Goal: Information Seeking & Learning: Learn about a topic

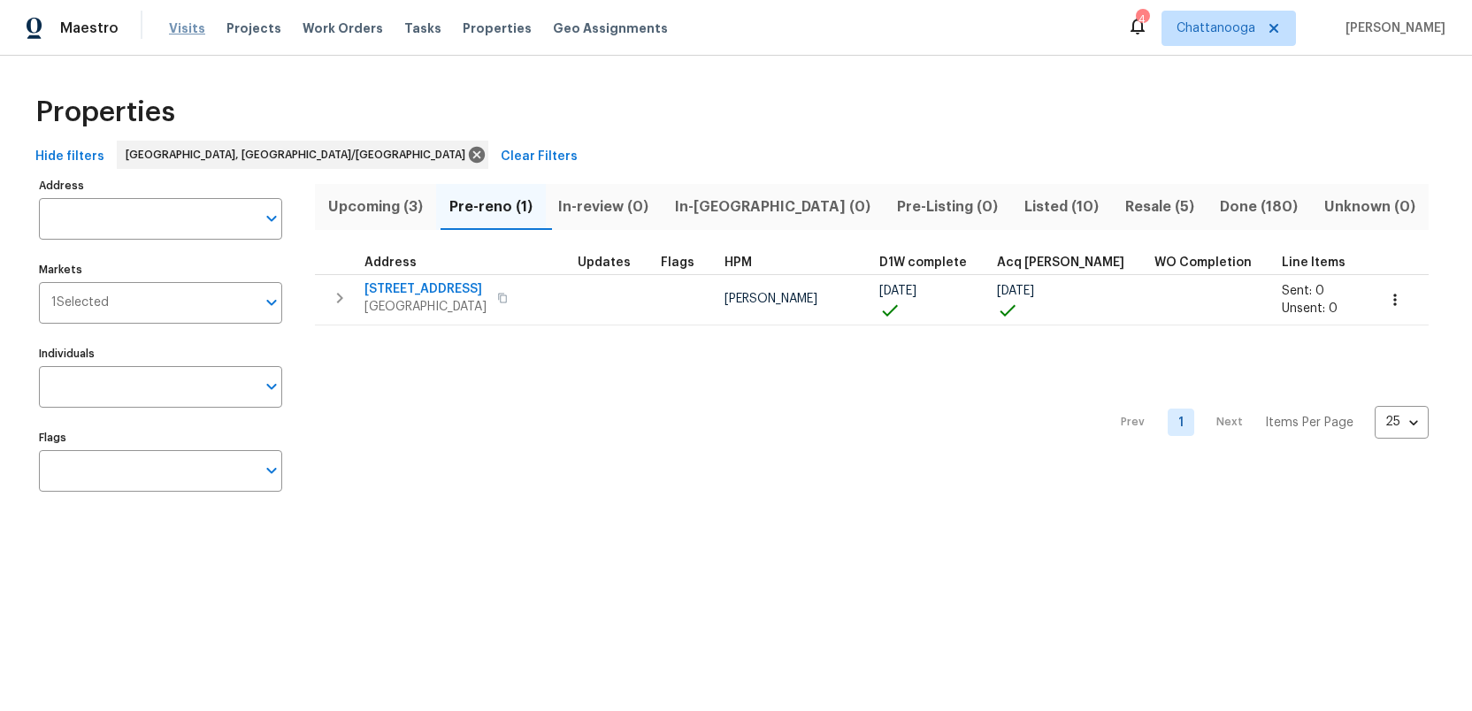
click at [174, 23] on span "Visits" at bounding box center [187, 28] width 36 height 18
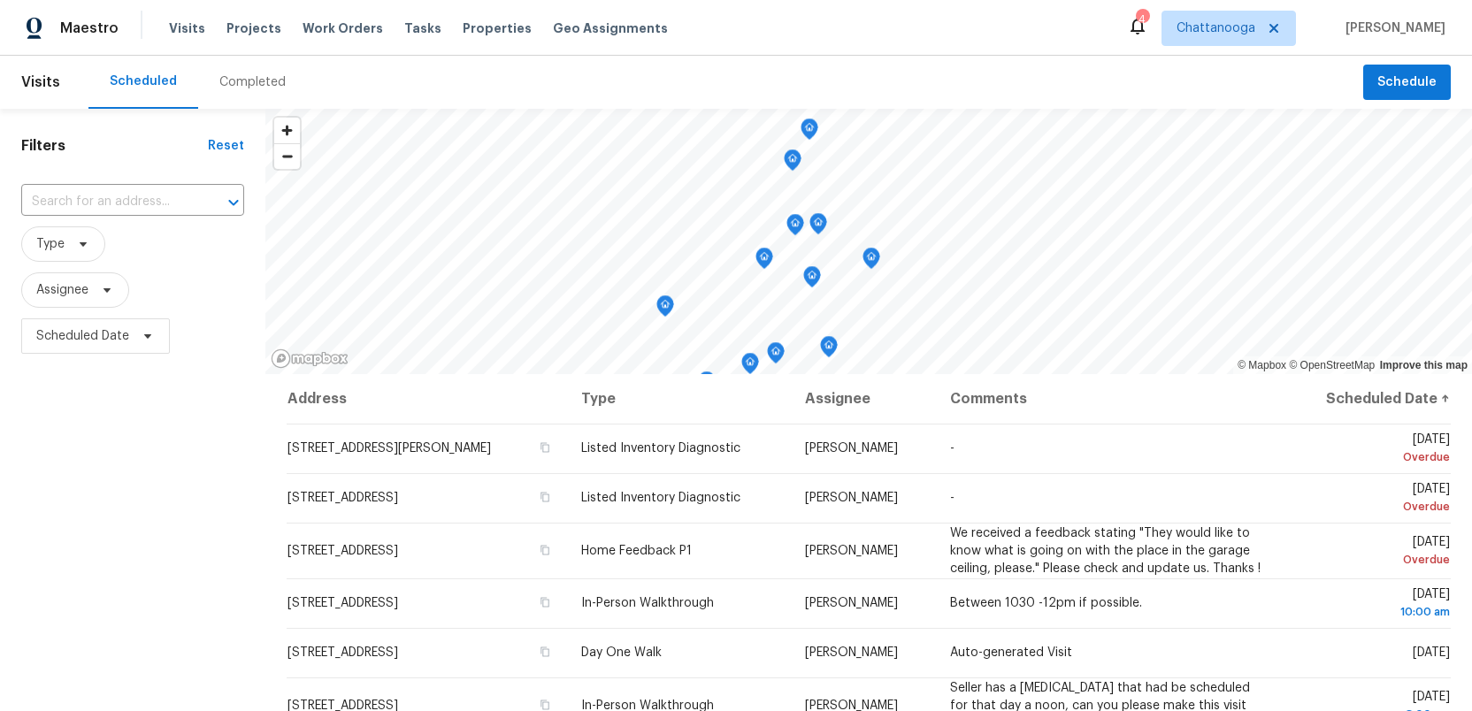
click at [239, 85] on div "Completed" at bounding box center [252, 82] width 66 height 18
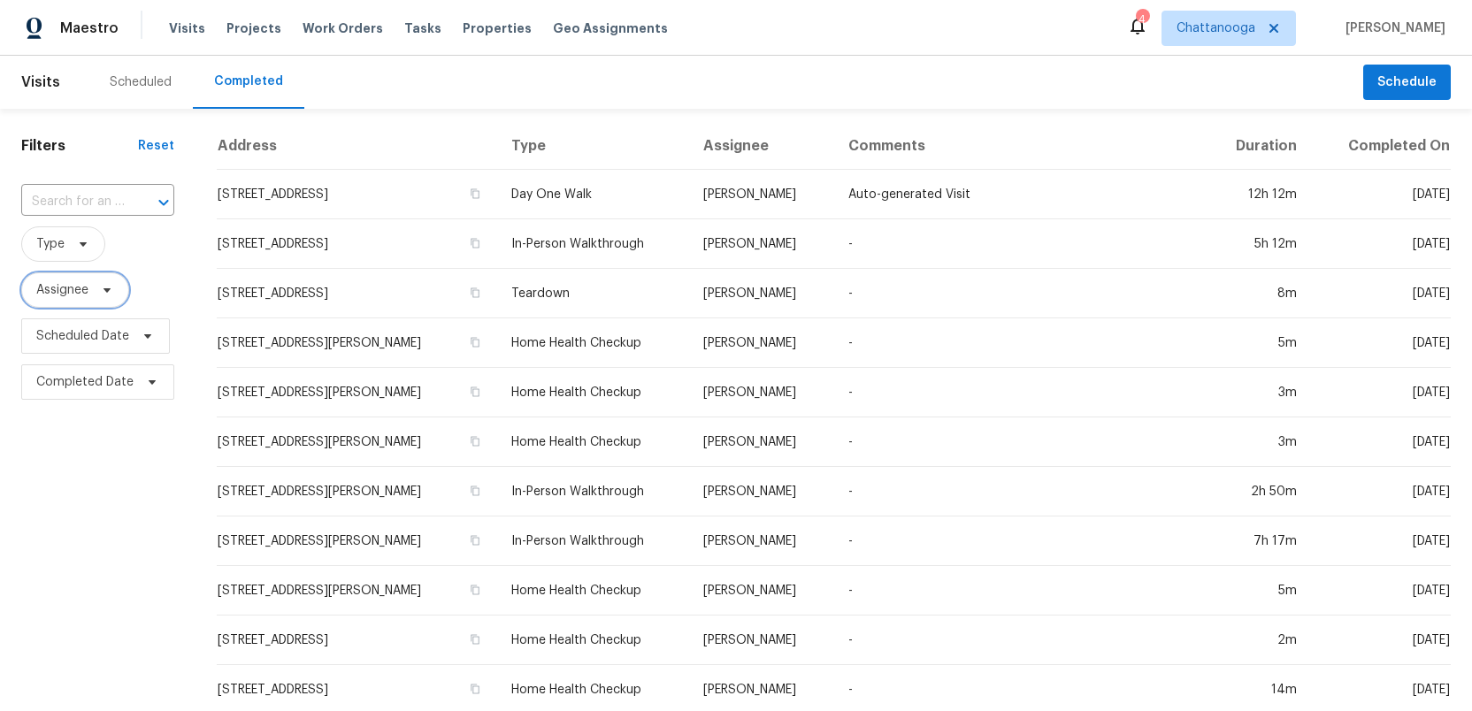
click at [103, 293] on icon at bounding box center [107, 290] width 14 height 14
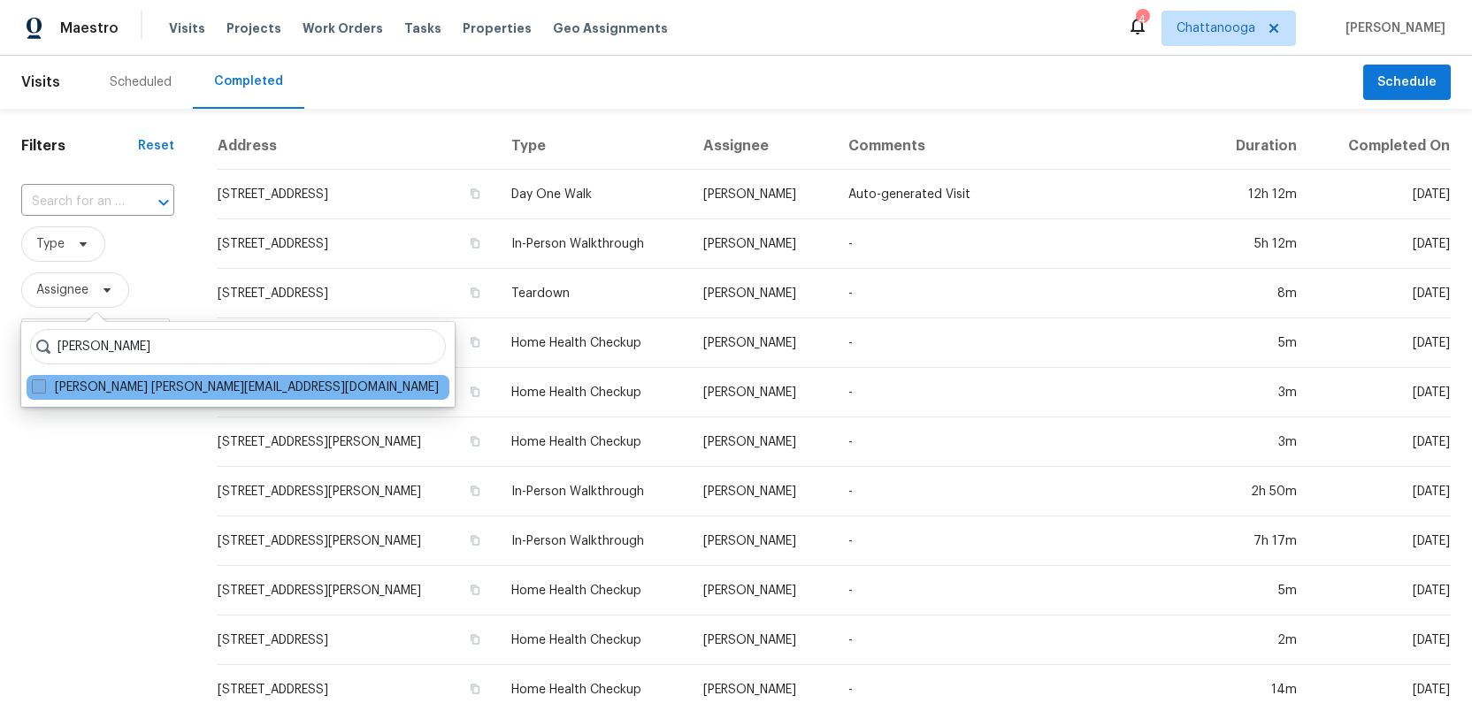
type input "ruth franczyk"
click at [34, 382] on span at bounding box center [39, 386] width 14 height 14
click at [34, 382] on input "Ruth Franczyk ruth@opendoor.com" at bounding box center [37, 384] width 11 height 11
checkbox input "true"
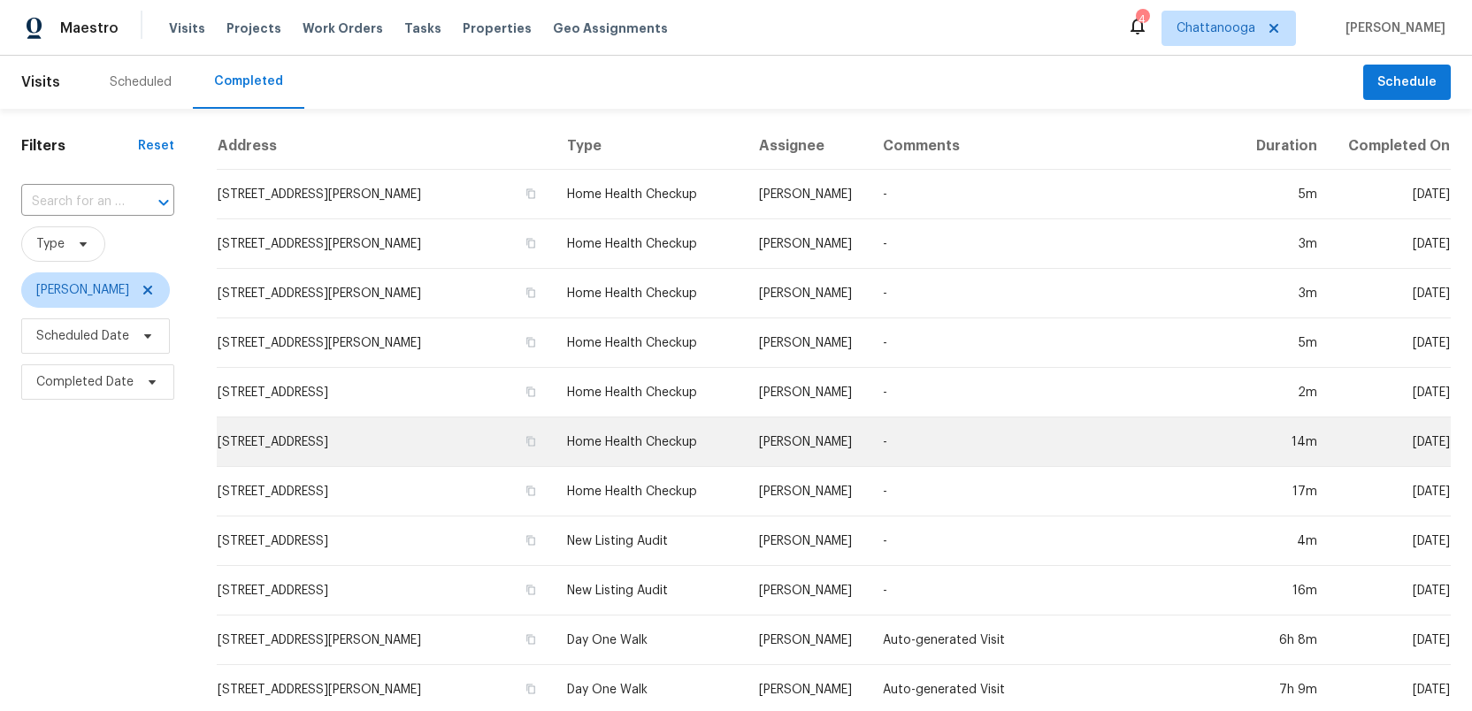
click at [344, 439] on td "2578 Poplar Springs Rd, Ringgold, GA 30736" at bounding box center [385, 442] width 336 height 50
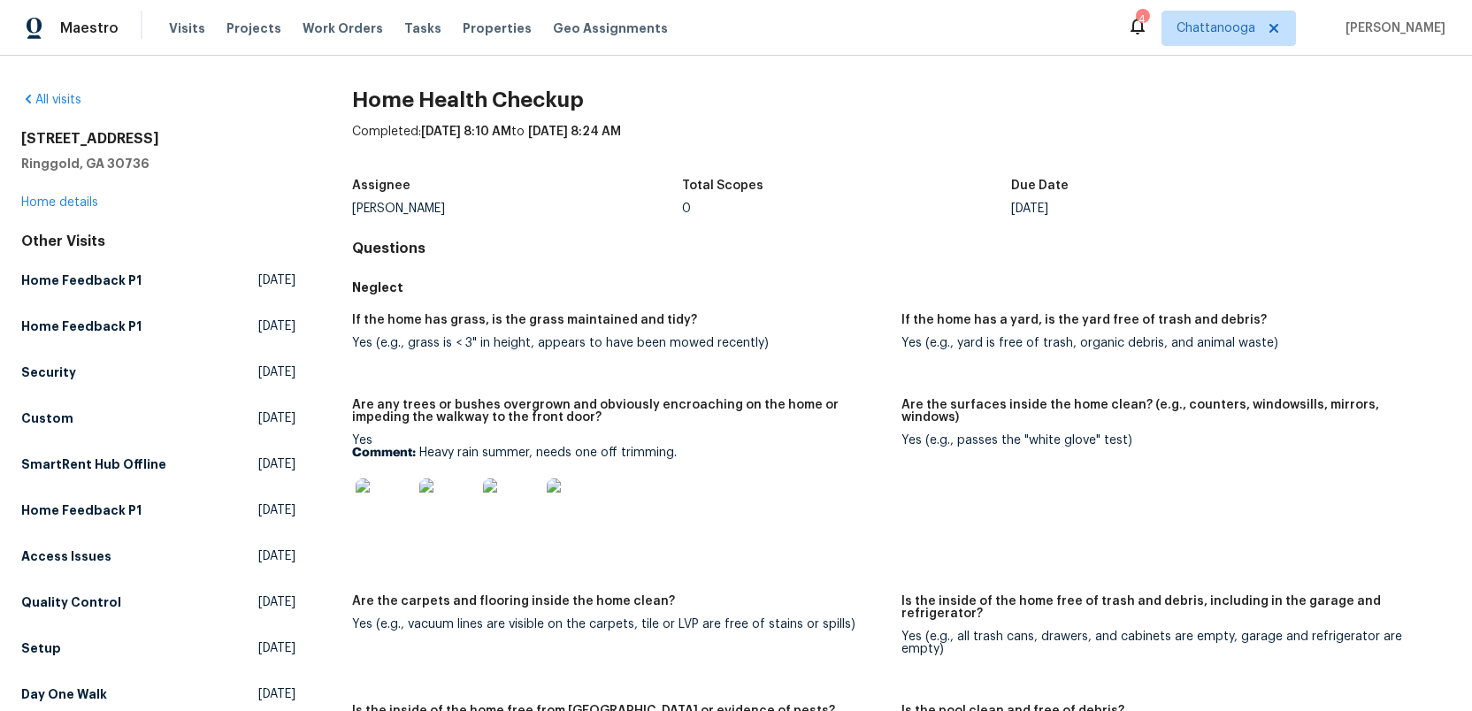
click at [382, 518] on img at bounding box center [384, 506] width 57 height 57
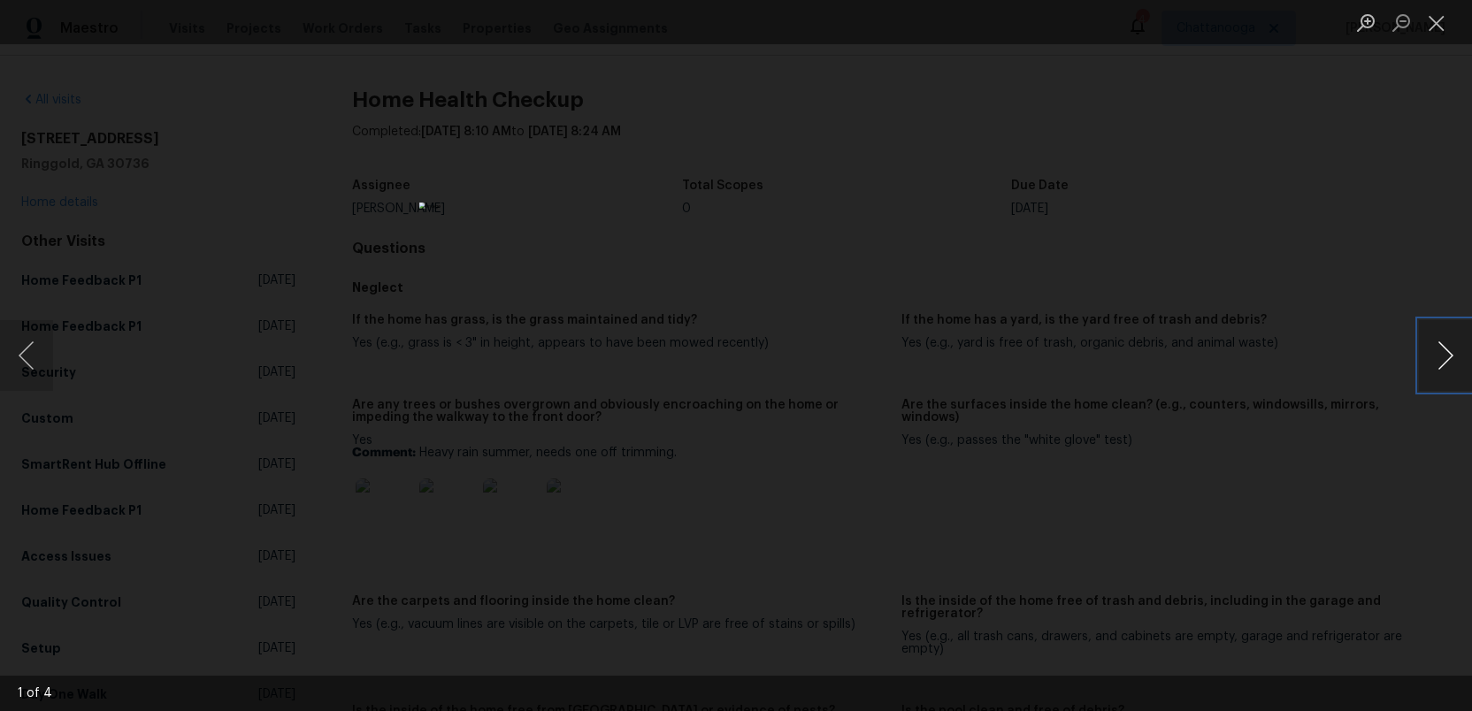
click at [1455, 357] on button "Next image" at bounding box center [1445, 355] width 53 height 71
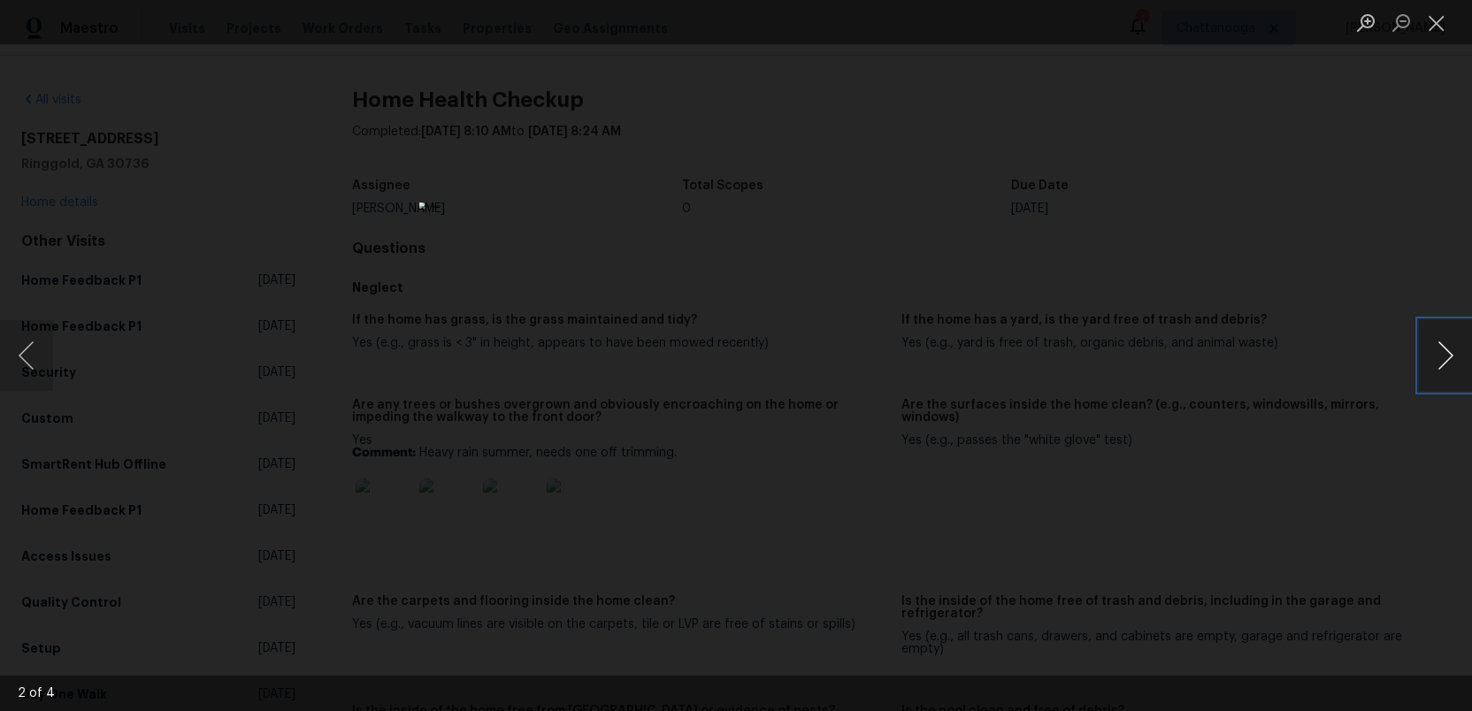
click at [1455, 357] on button "Next image" at bounding box center [1445, 355] width 53 height 71
click at [1438, 25] on button "Close lightbox" at bounding box center [1436, 22] width 35 height 31
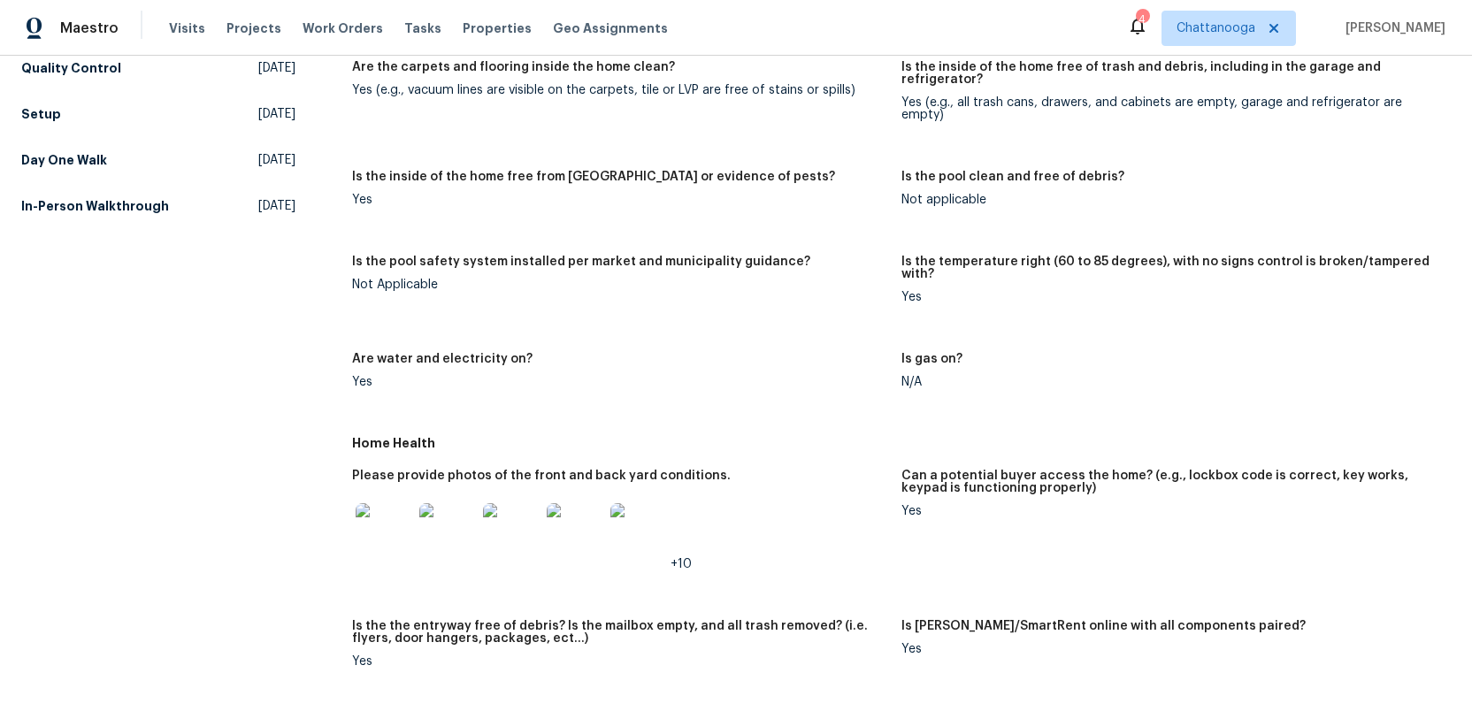
scroll to position [599, 0]
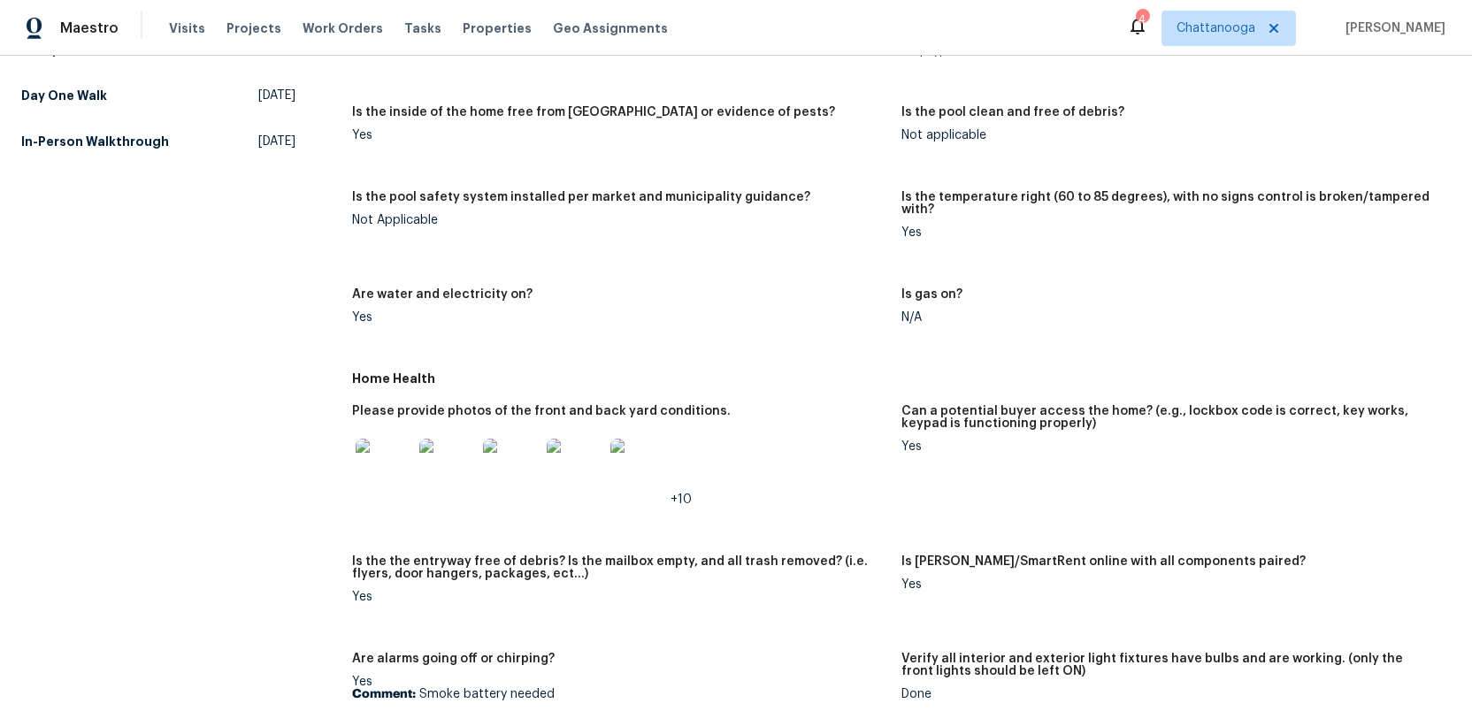
click at [379, 439] on img at bounding box center [384, 467] width 57 height 57
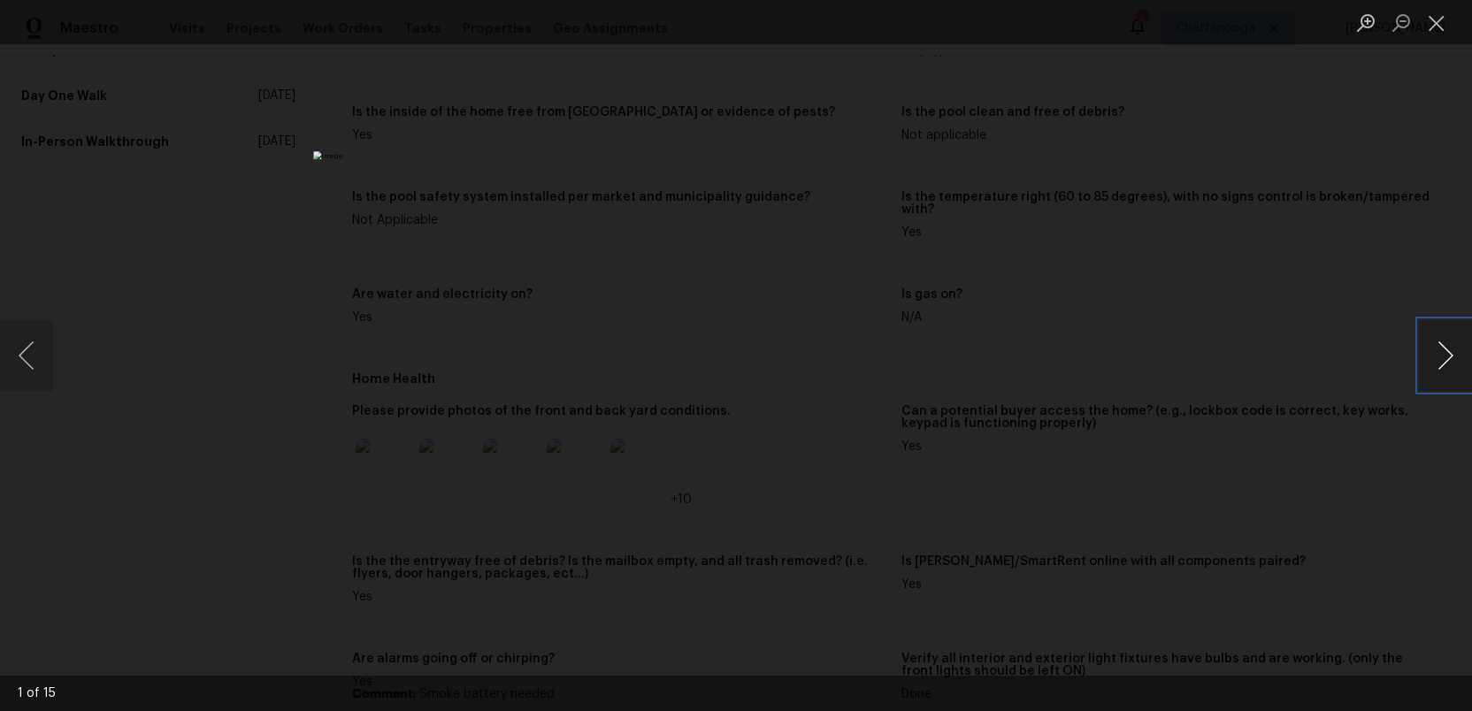
click at [1448, 359] on button "Next image" at bounding box center [1445, 355] width 53 height 71
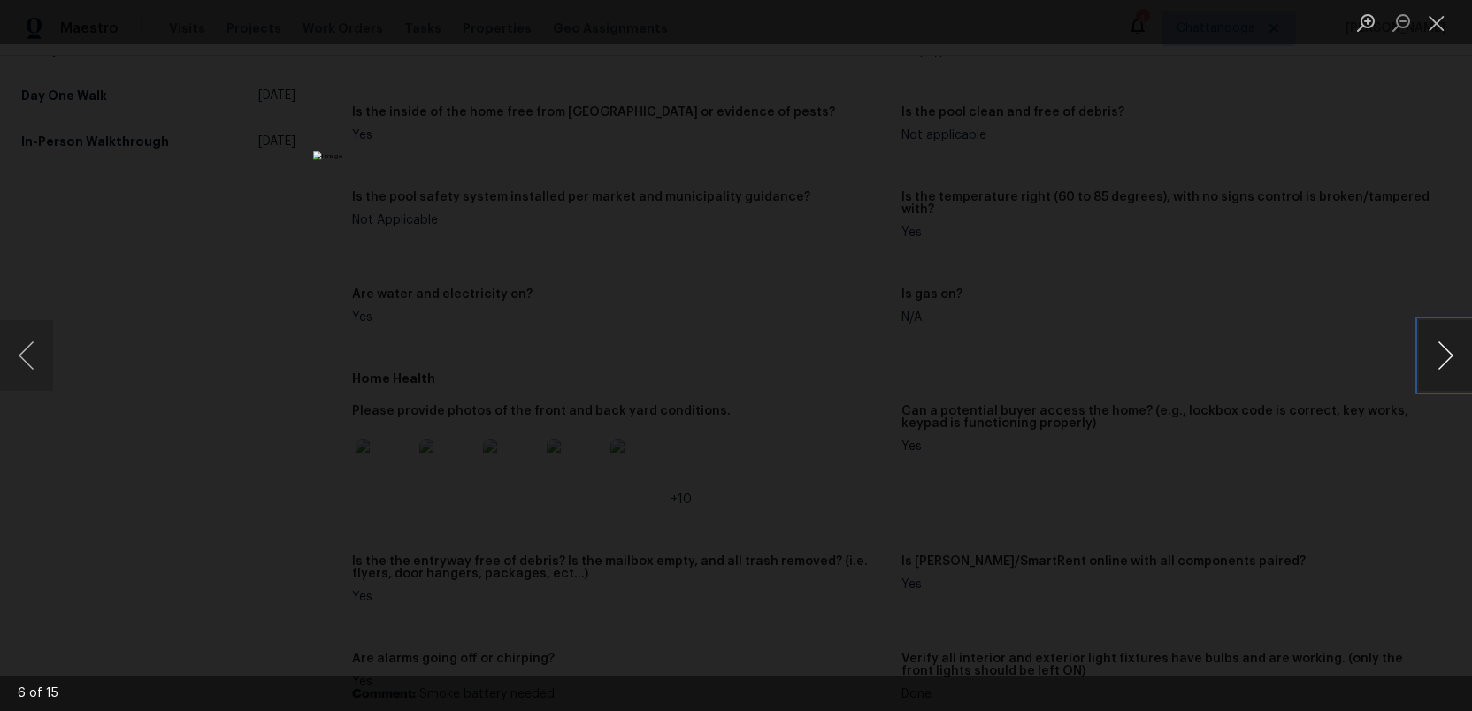
click at [1448, 359] on button "Next image" at bounding box center [1445, 355] width 53 height 71
click at [1438, 30] on button "Close lightbox" at bounding box center [1436, 22] width 35 height 31
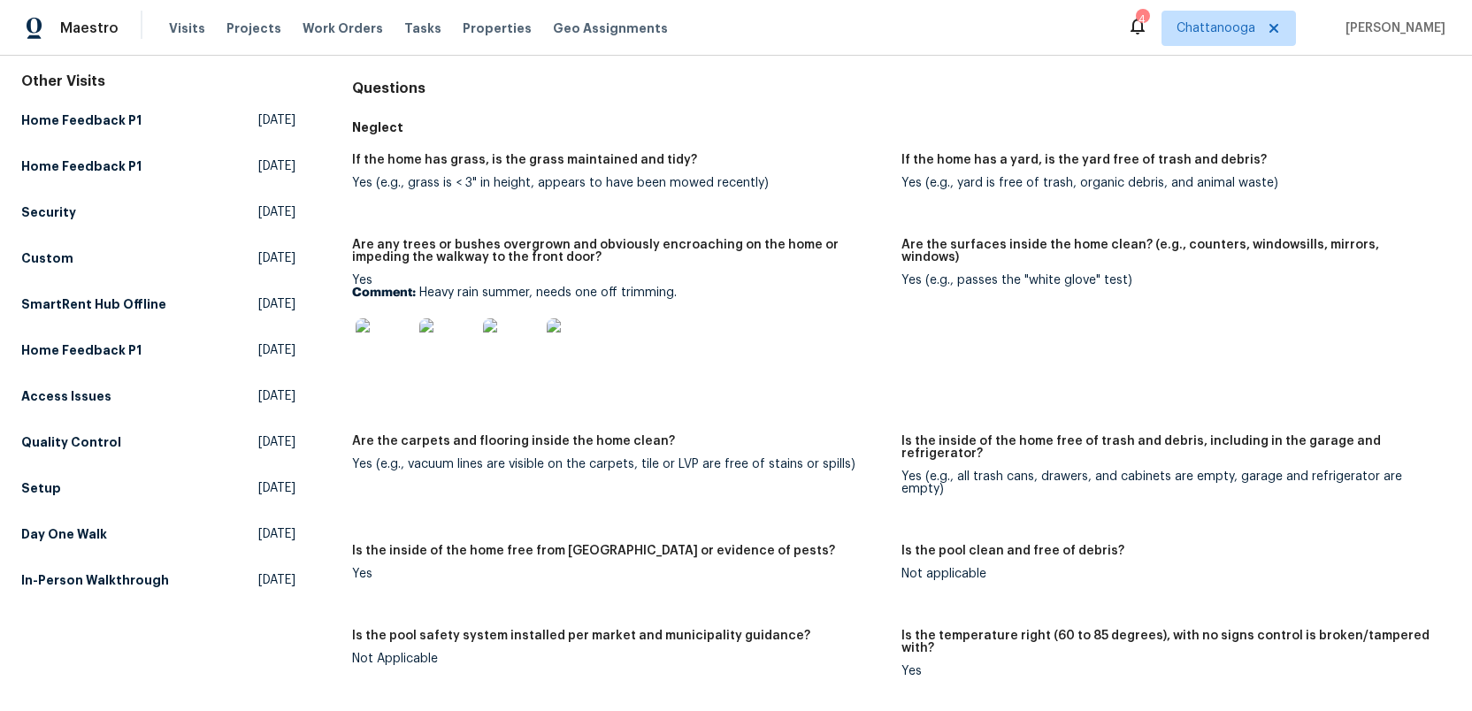
scroll to position [0, 0]
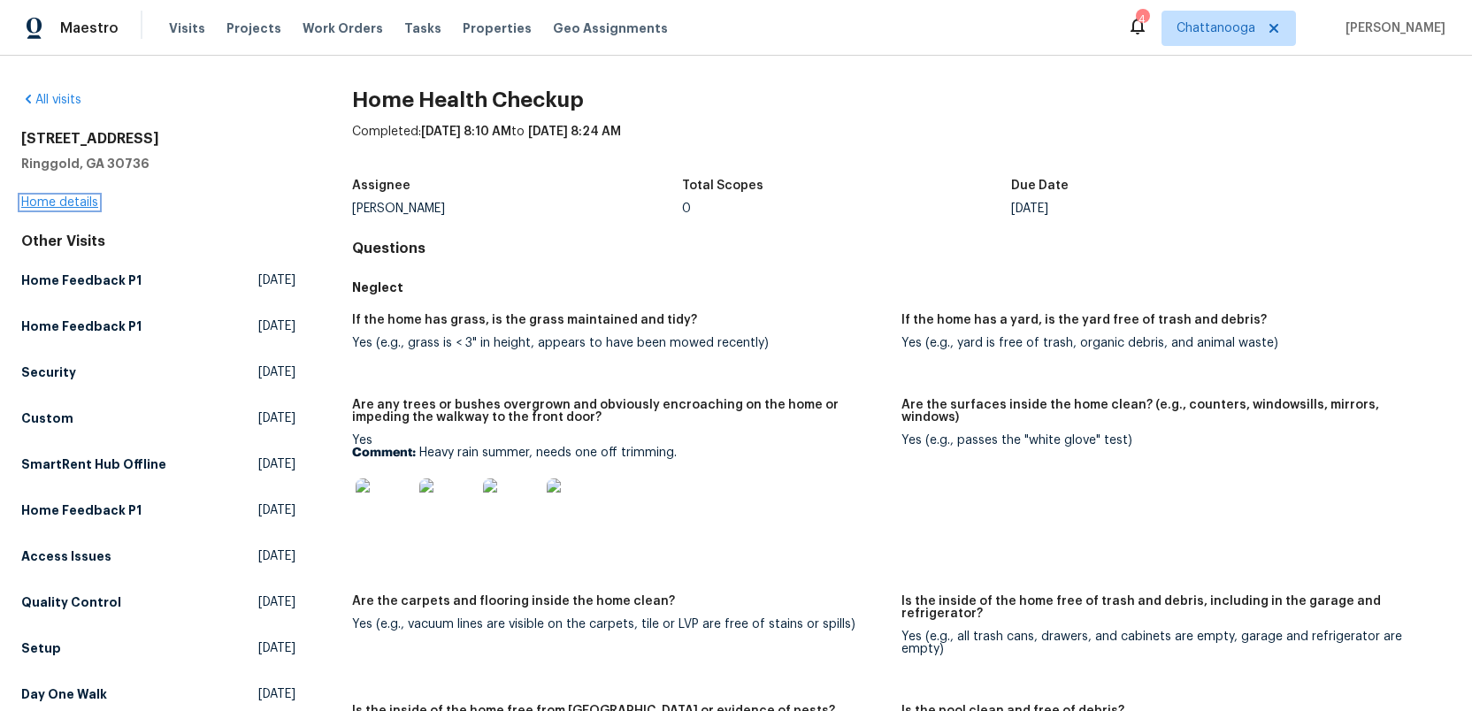
click at [46, 202] on link "Home details" at bounding box center [59, 202] width 77 height 12
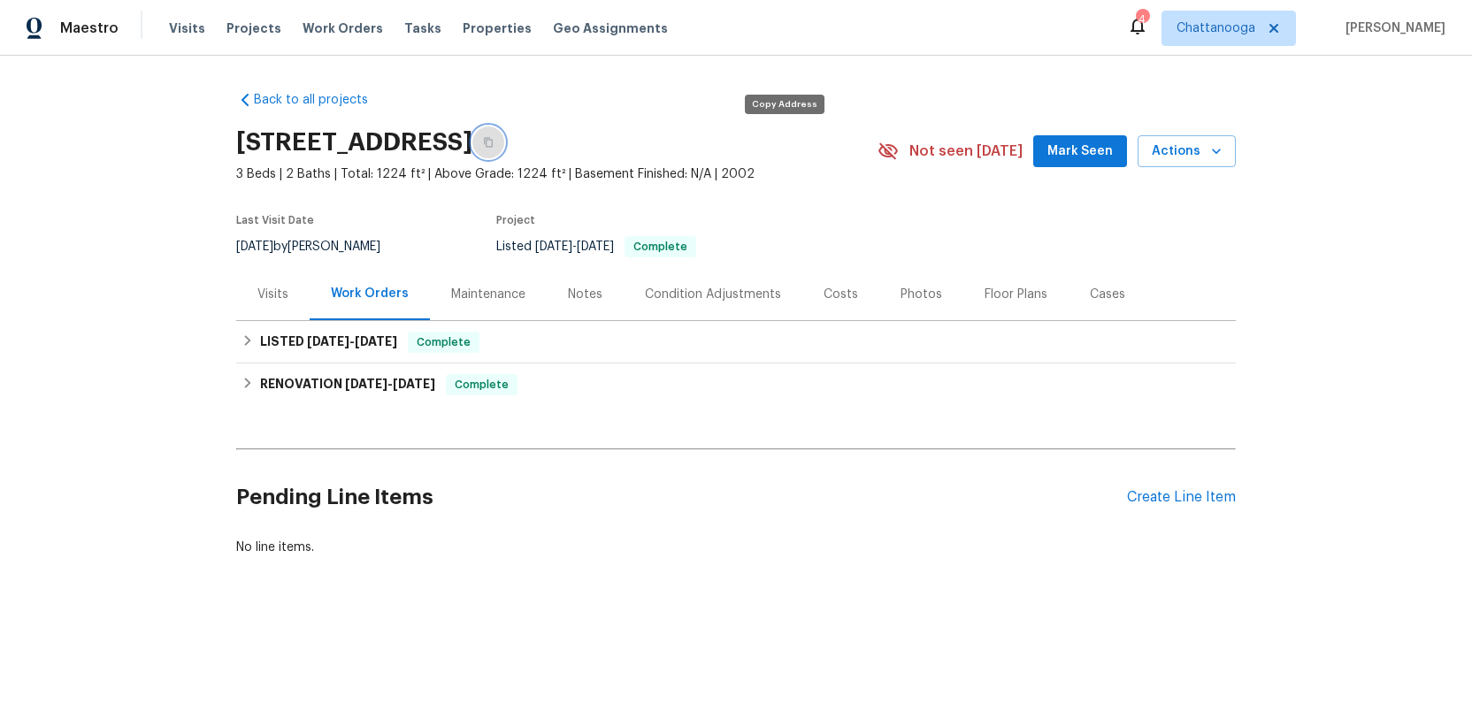
click at [493, 142] on icon "button" at bounding box center [488, 142] width 11 height 11
click at [835, 292] on div "Costs" at bounding box center [840, 295] width 34 height 18
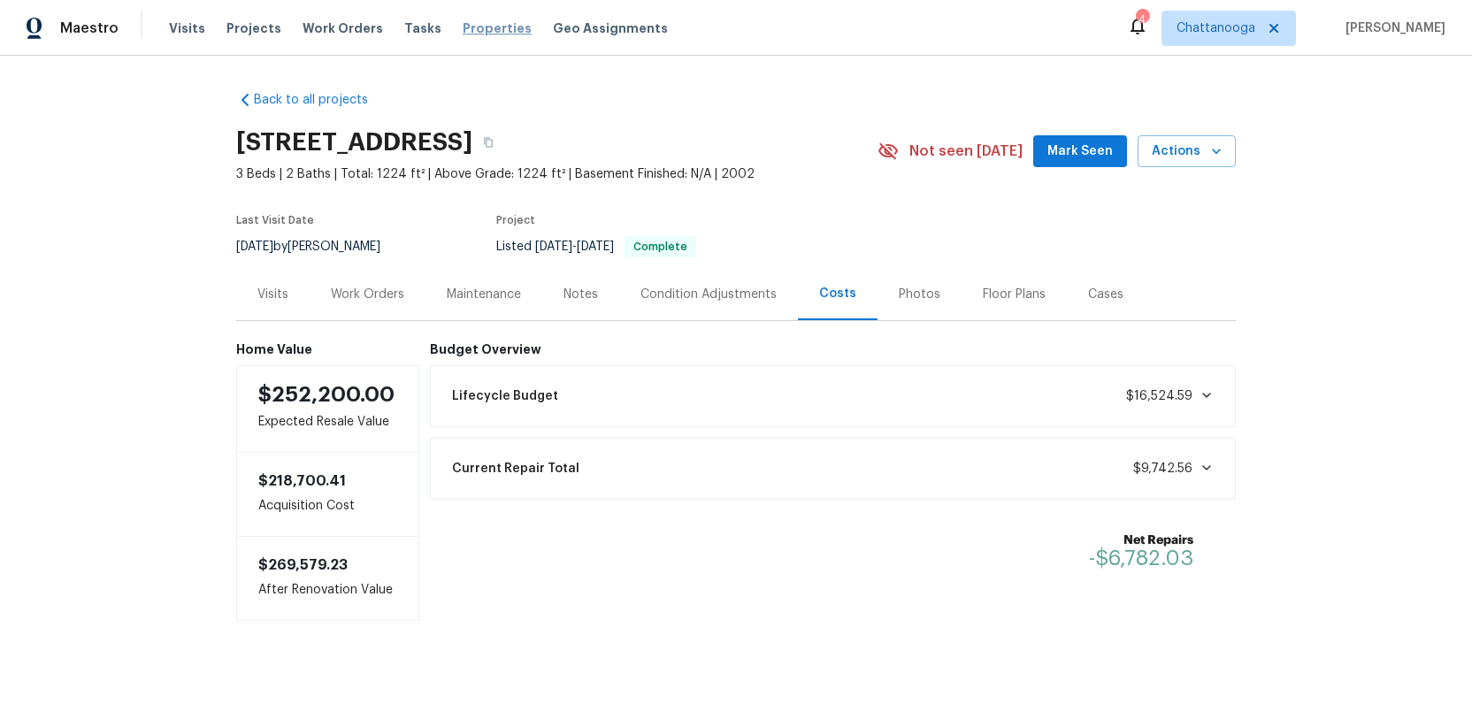
click at [463, 26] on span "Properties" at bounding box center [497, 28] width 69 height 18
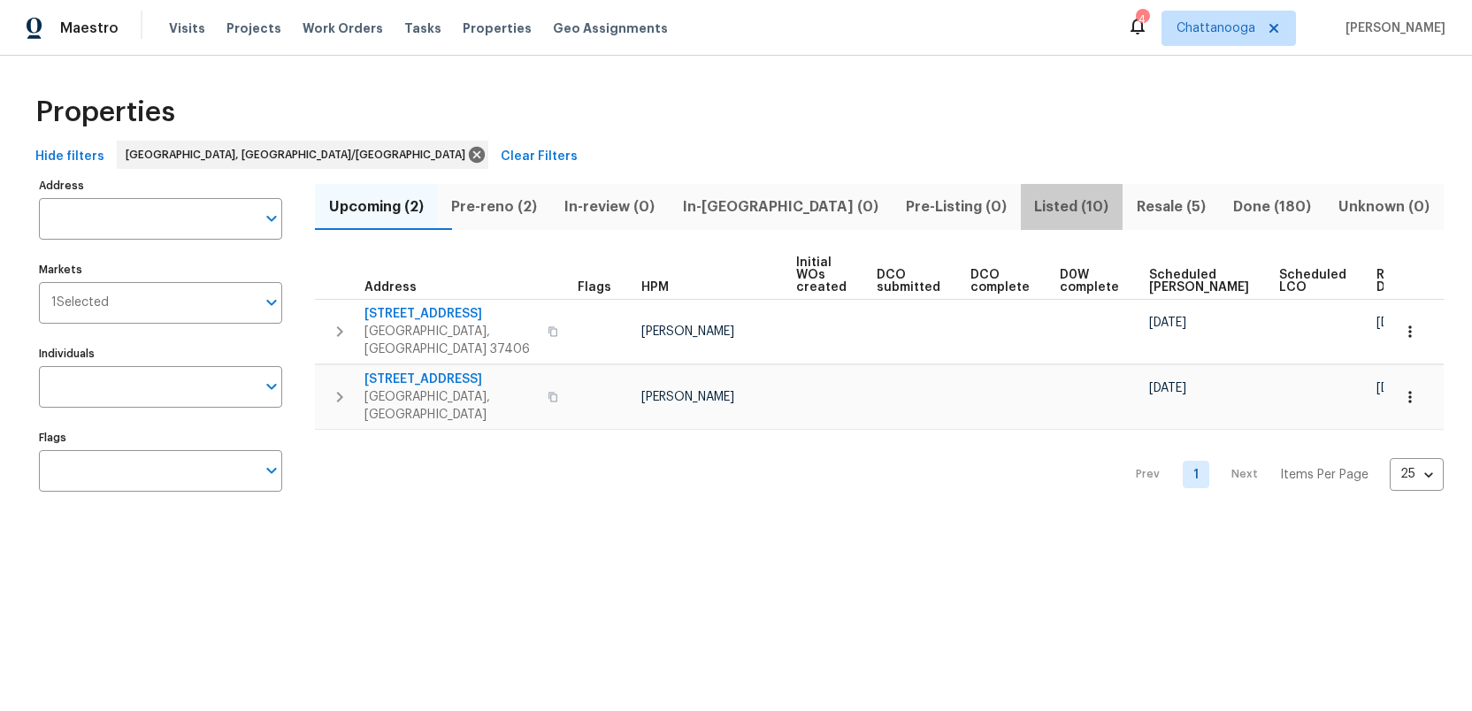
click at [1031, 212] on span "Listed (10)" at bounding box center [1071, 207] width 80 height 25
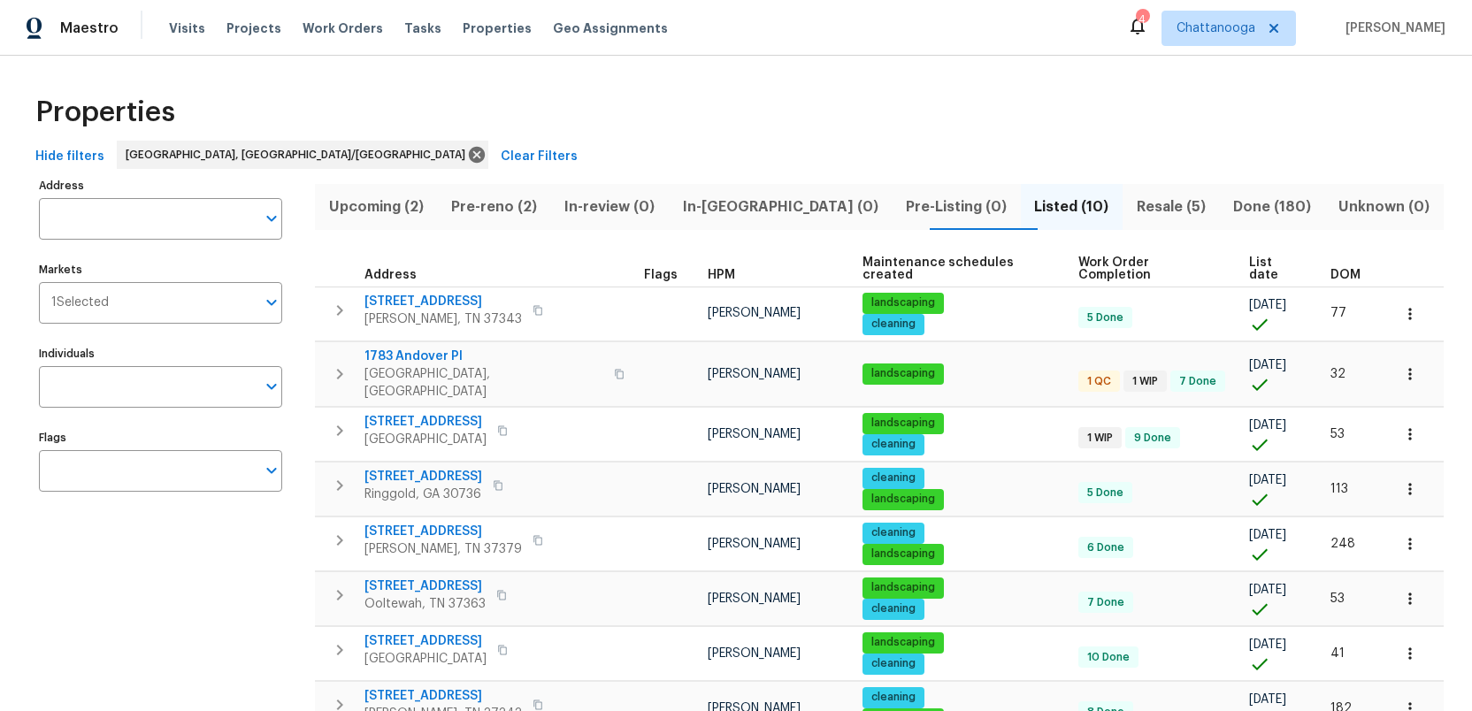
click at [1133, 209] on span "Resale (5)" at bounding box center [1170, 207] width 75 height 25
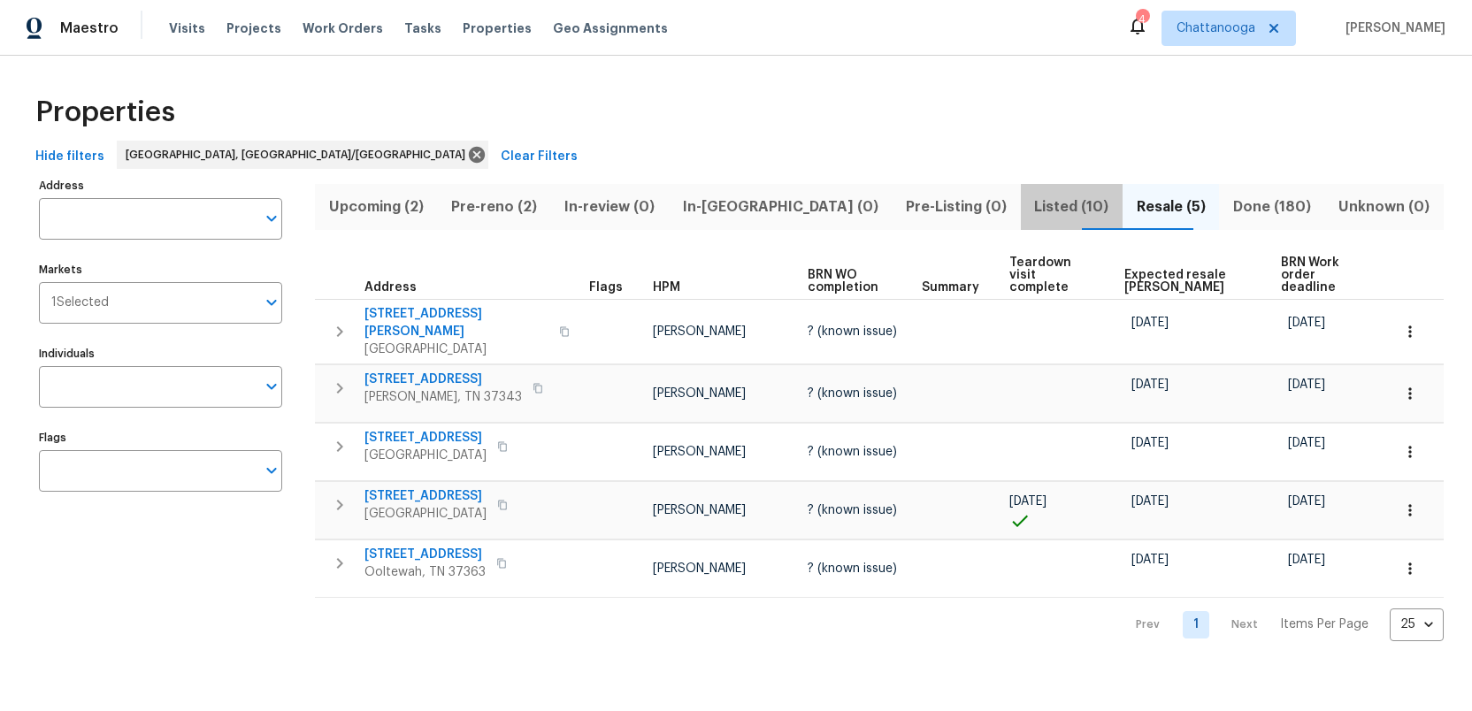
click at [1031, 209] on span "Listed (10)" at bounding box center [1071, 207] width 80 height 25
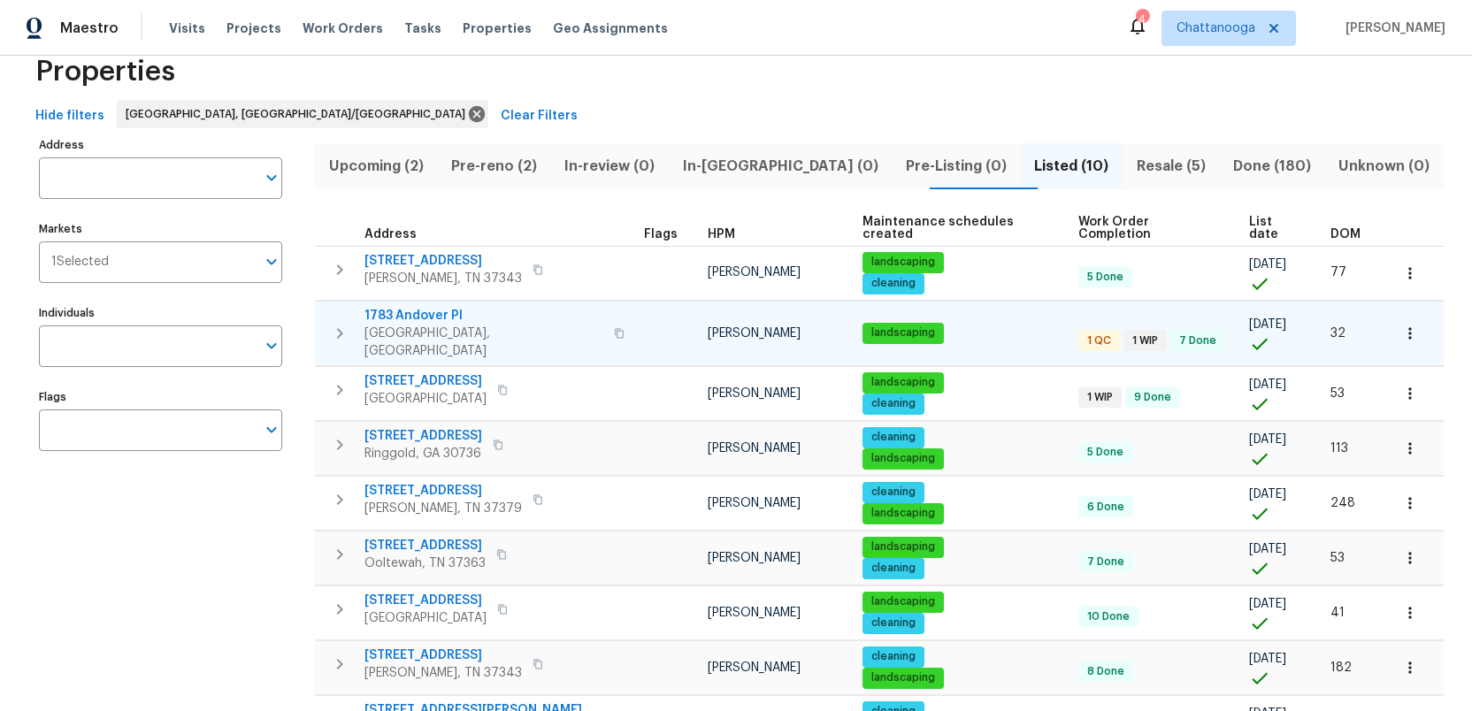
scroll to position [50, 0]
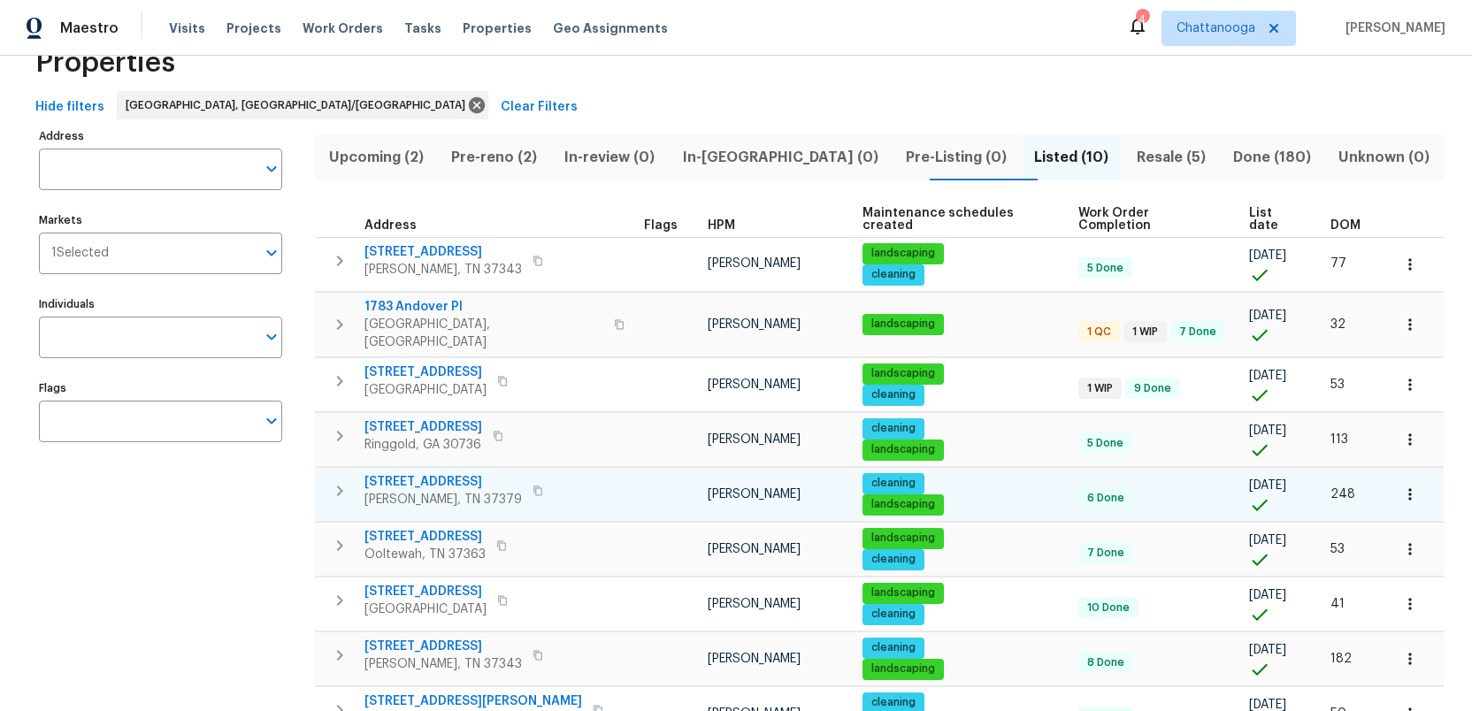
click at [434, 473] on span "9693 W Ridge Trail Rd" at bounding box center [442, 482] width 157 height 18
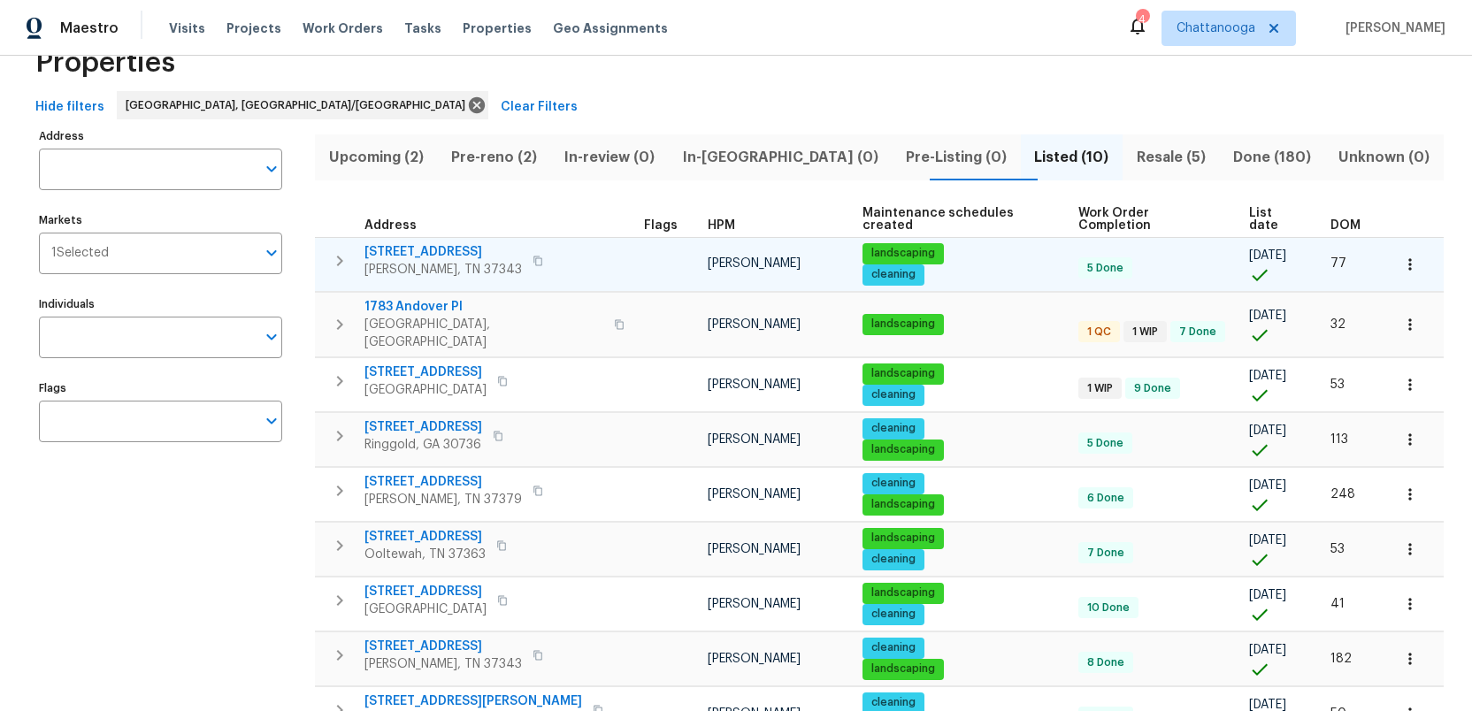
click at [407, 243] on span "6562 Esquire Ln" at bounding box center [442, 252] width 157 height 18
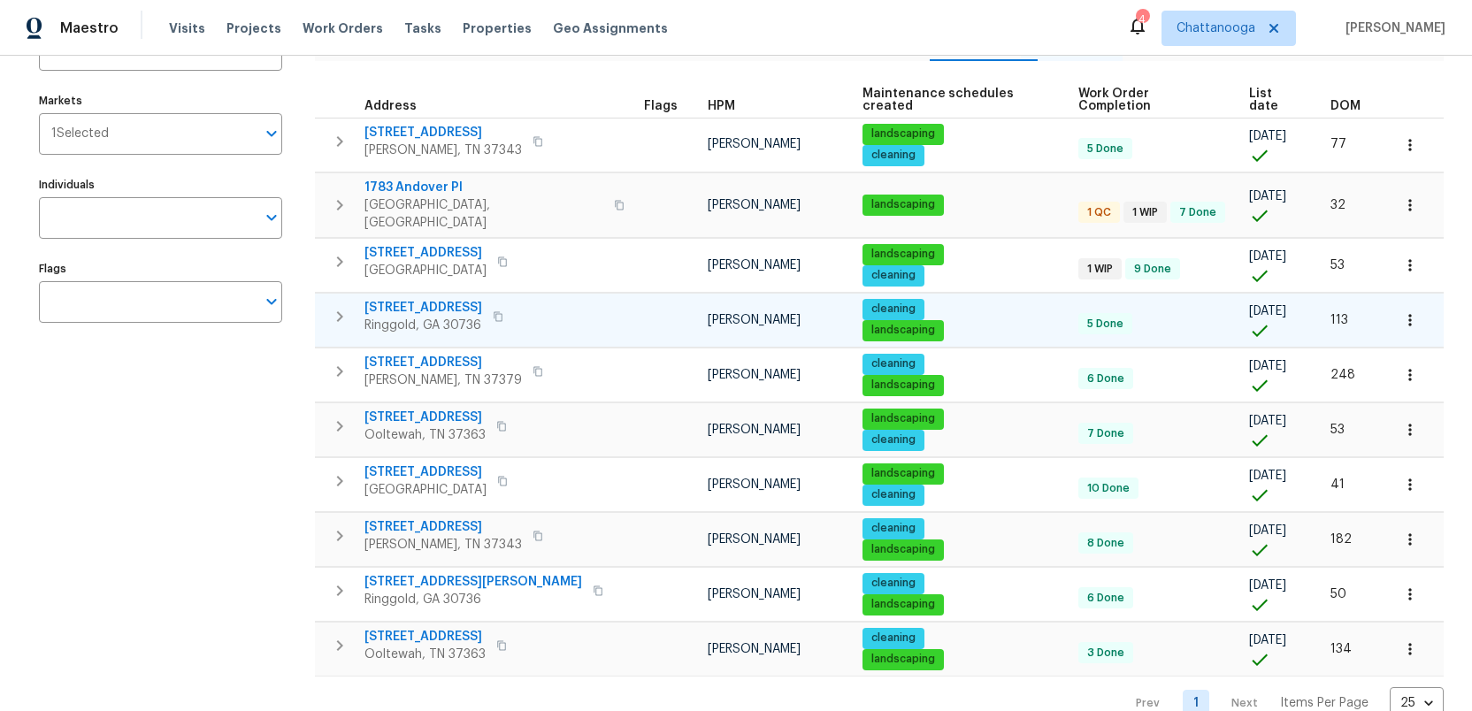
scroll to position [179, 0]
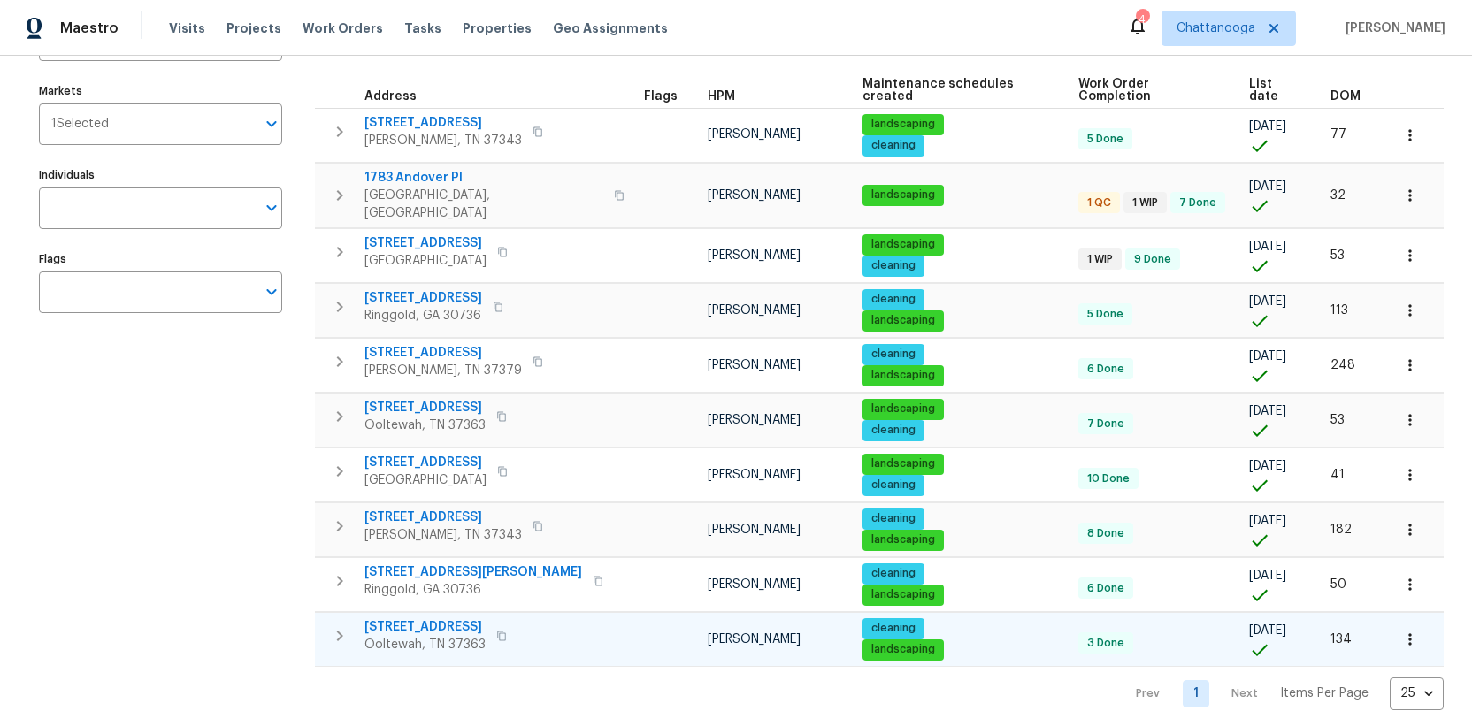
click at [437, 618] on span "4058 Barnsley Loop" at bounding box center [424, 627] width 121 height 18
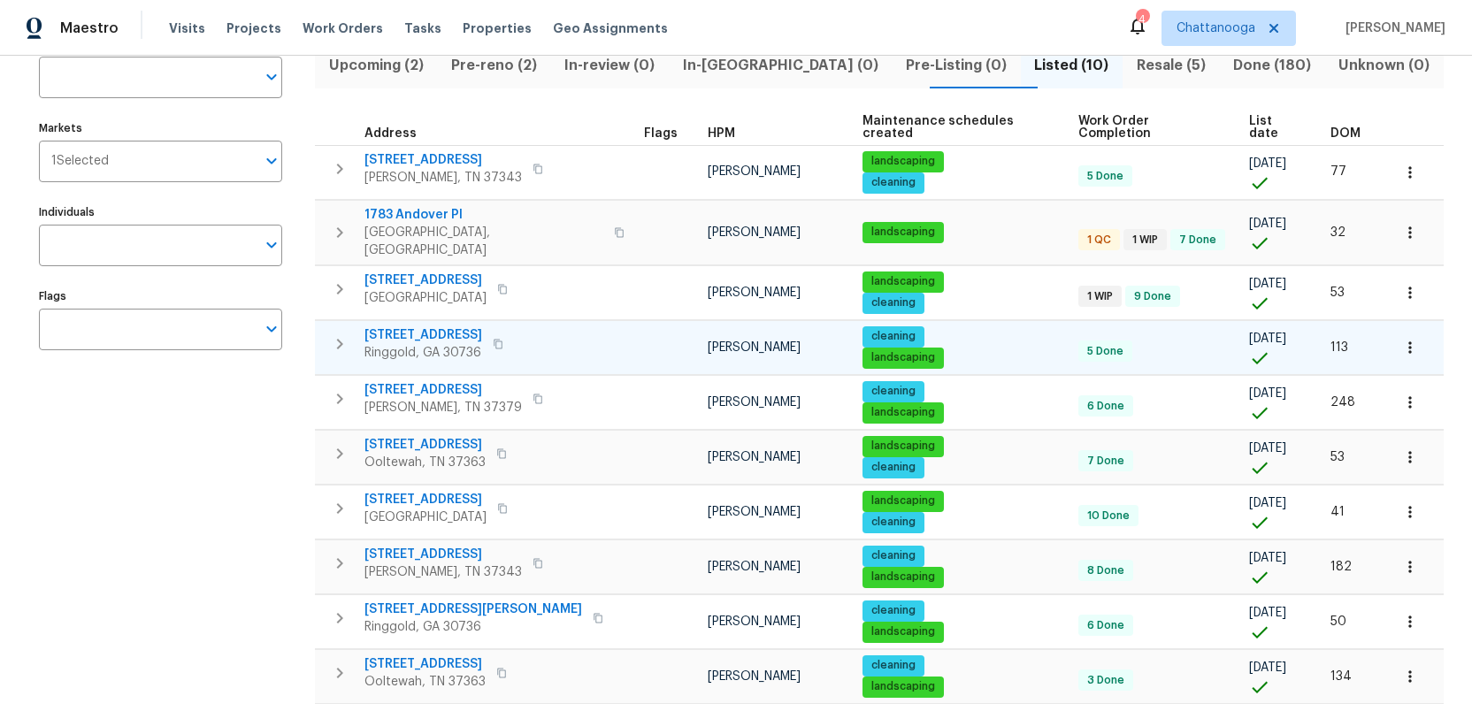
scroll to position [87, 0]
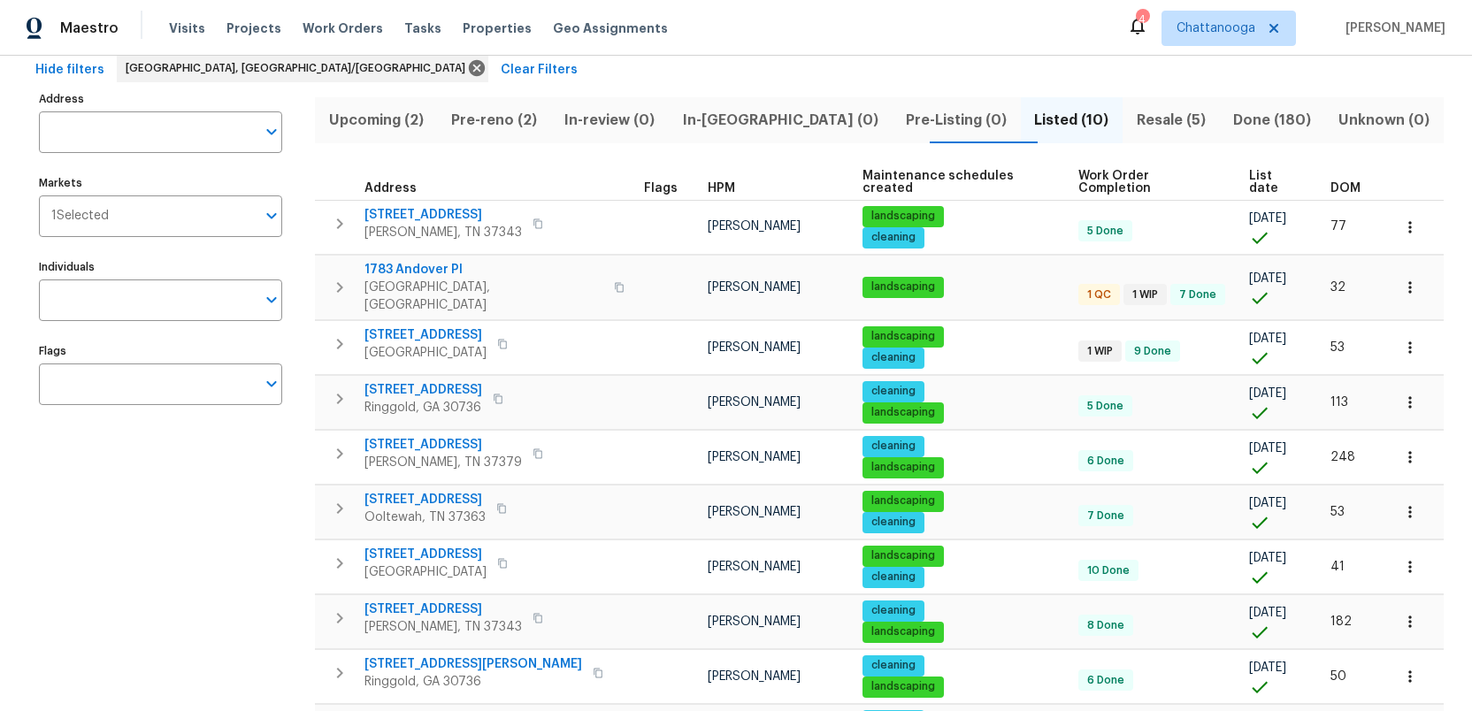
click at [1133, 121] on span "Resale (5)" at bounding box center [1170, 120] width 75 height 25
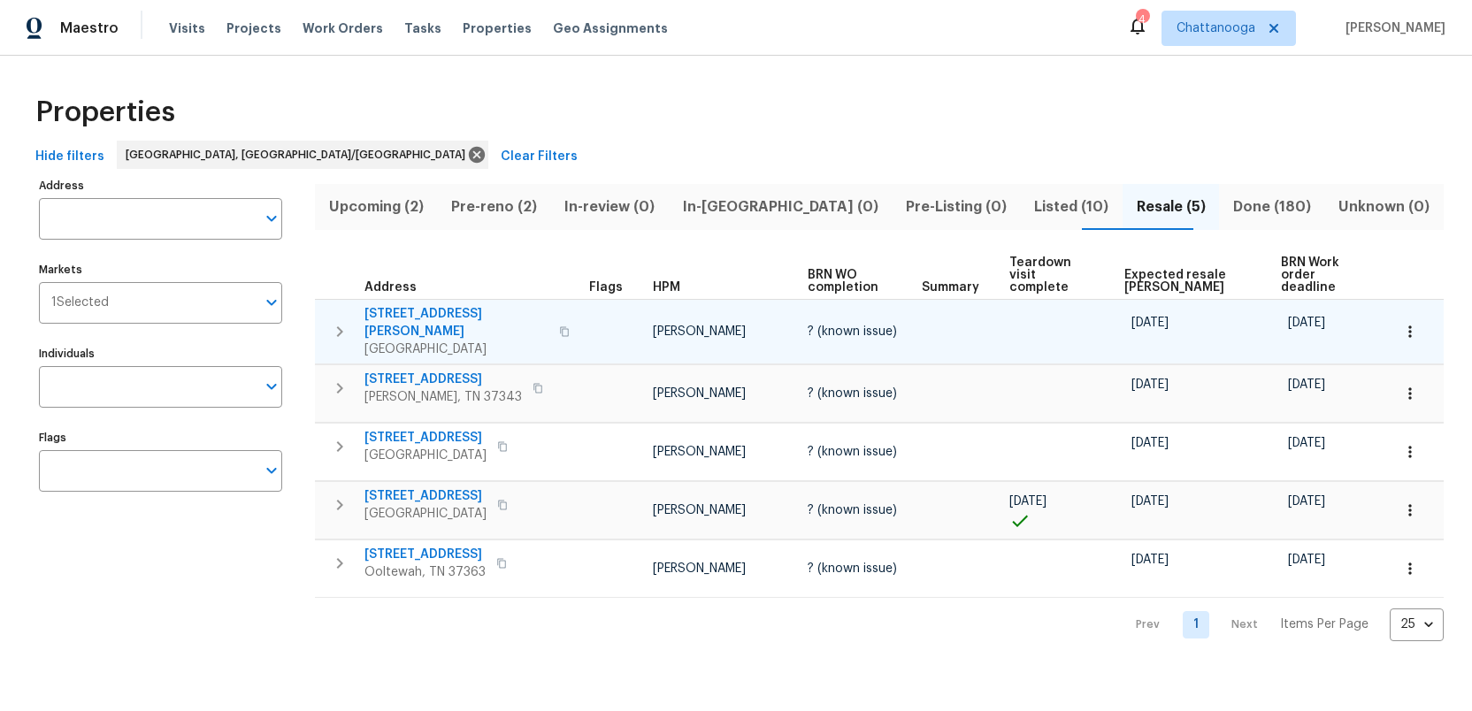
click at [400, 305] on span "7619 Bishop Dr" at bounding box center [456, 322] width 184 height 35
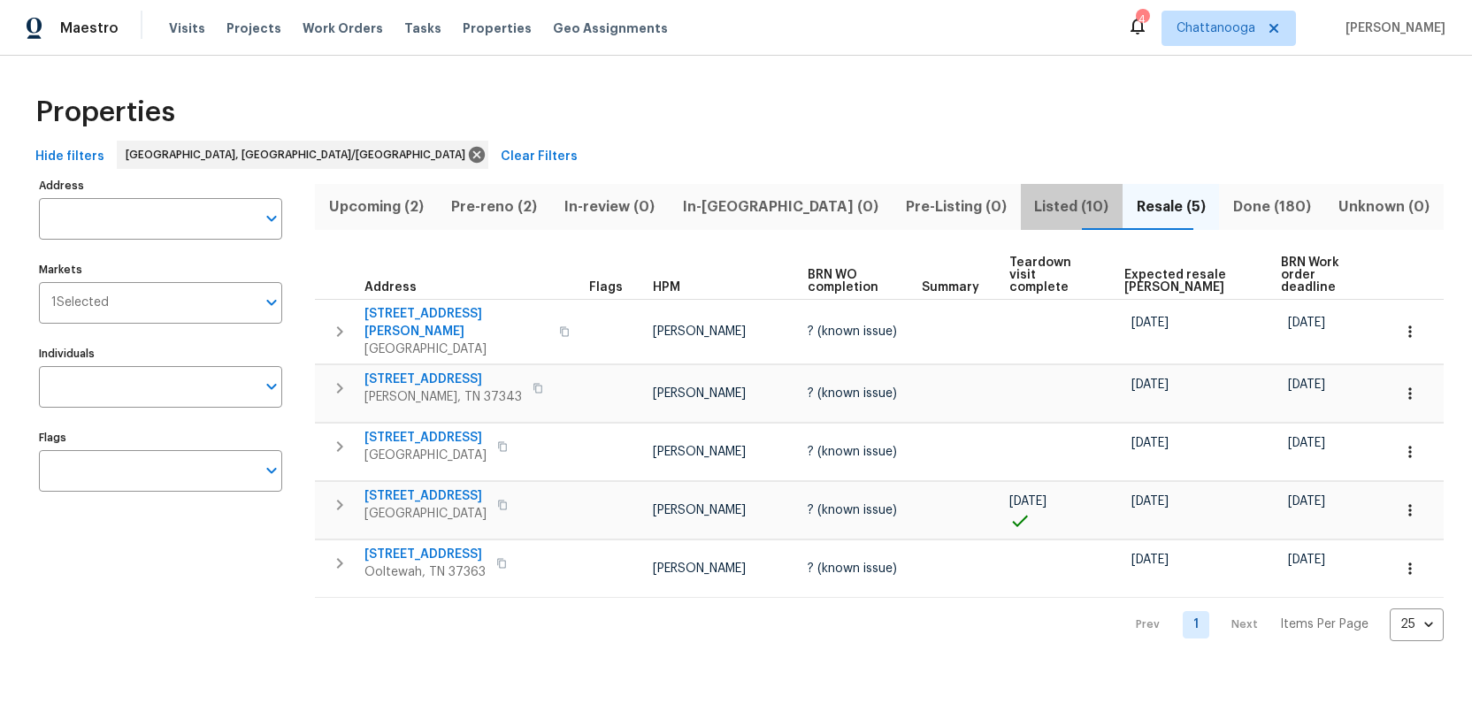
click at [1031, 200] on span "Listed (10)" at bounding box center [1071, 207] width 80 height 25
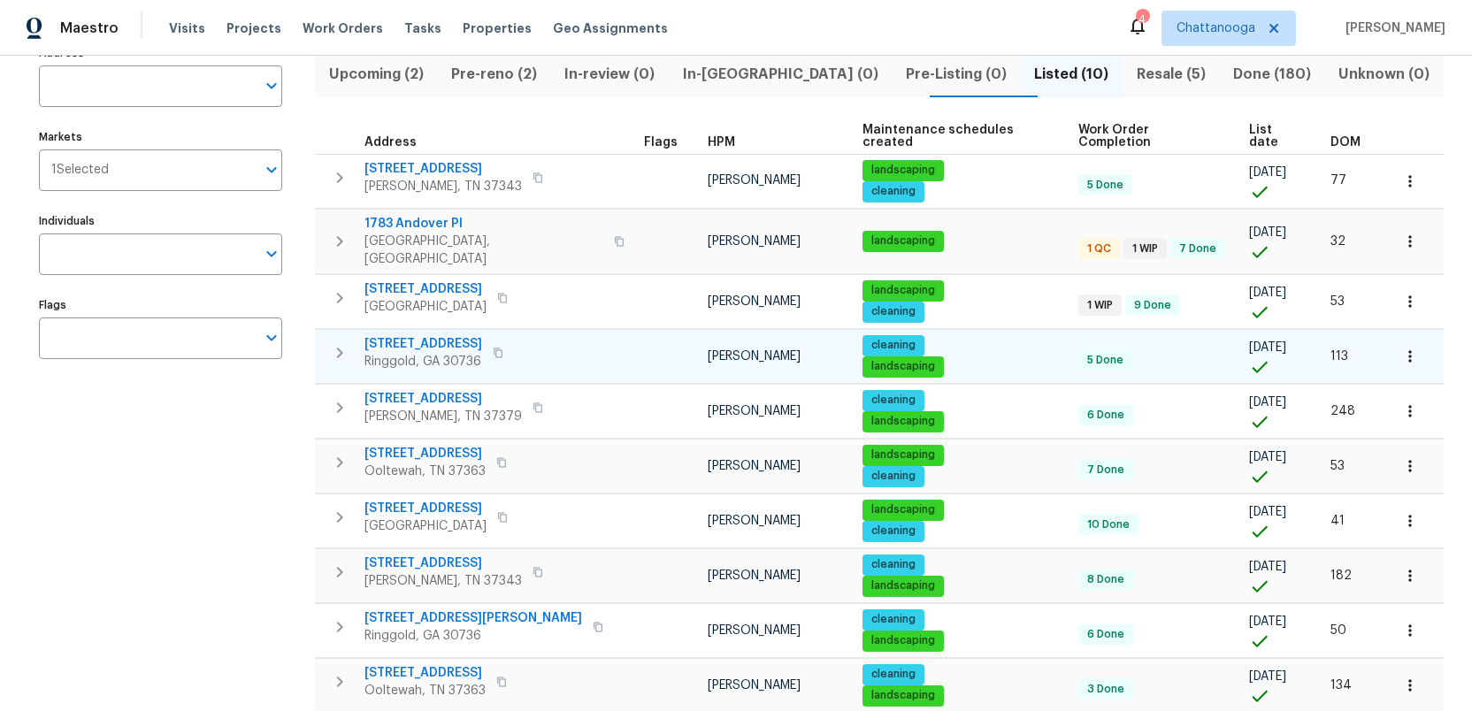
scroll to position [123, 0]
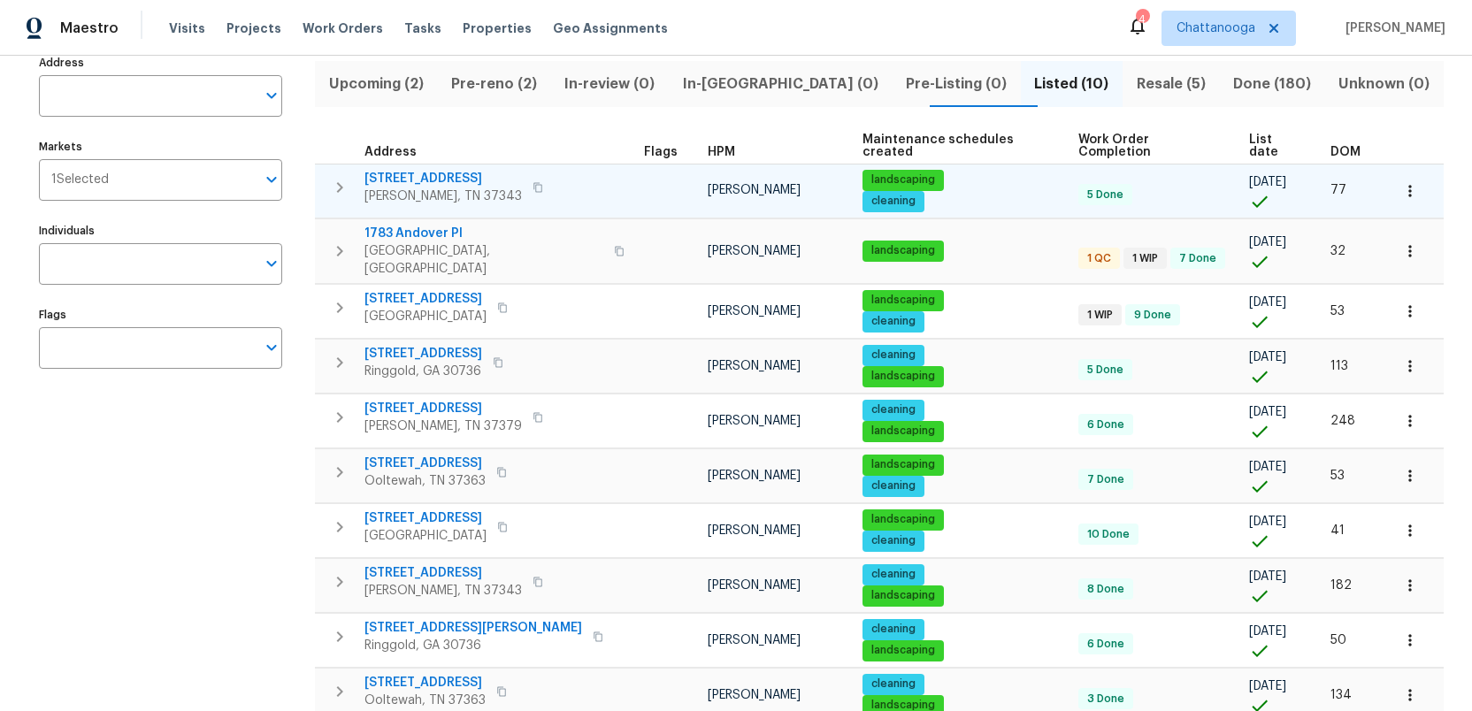
click at [415, 170] on span "6562 Esquire Ln" at bounding box center [442, 179] width 157 height 18
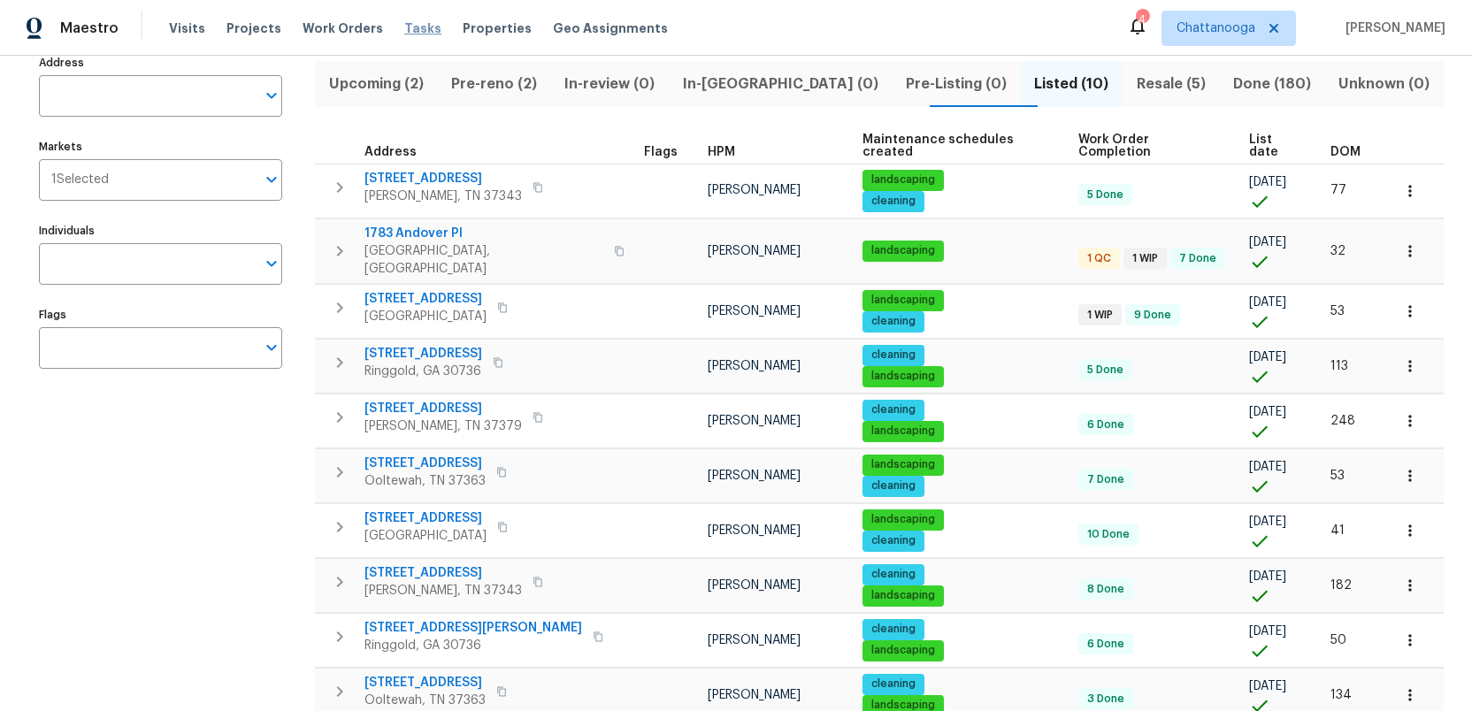
click at [404, 27] on span "Tasks" at bounding box center [422, 28] width 37 height 12
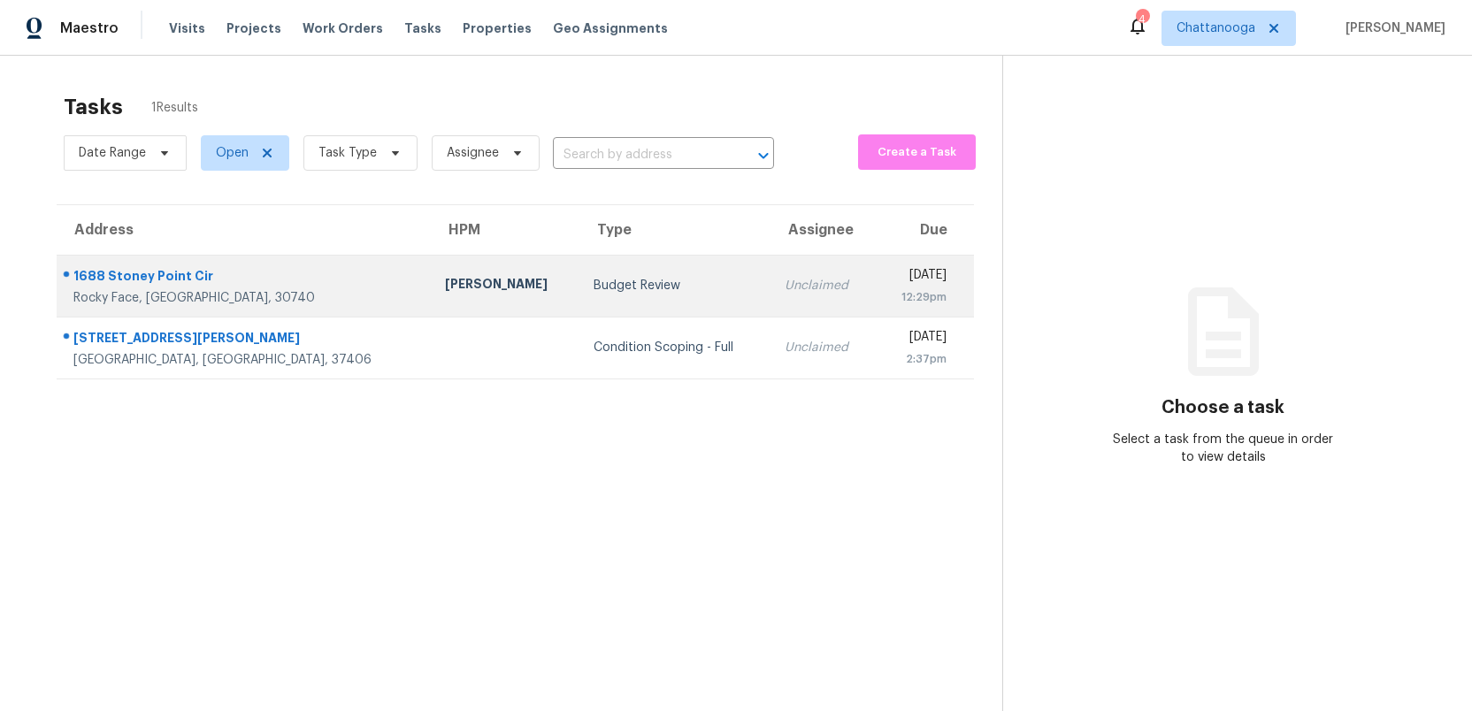
click at [593, 279] on div "Budget Review" at bounding box center [674, 286] width 163 height 18
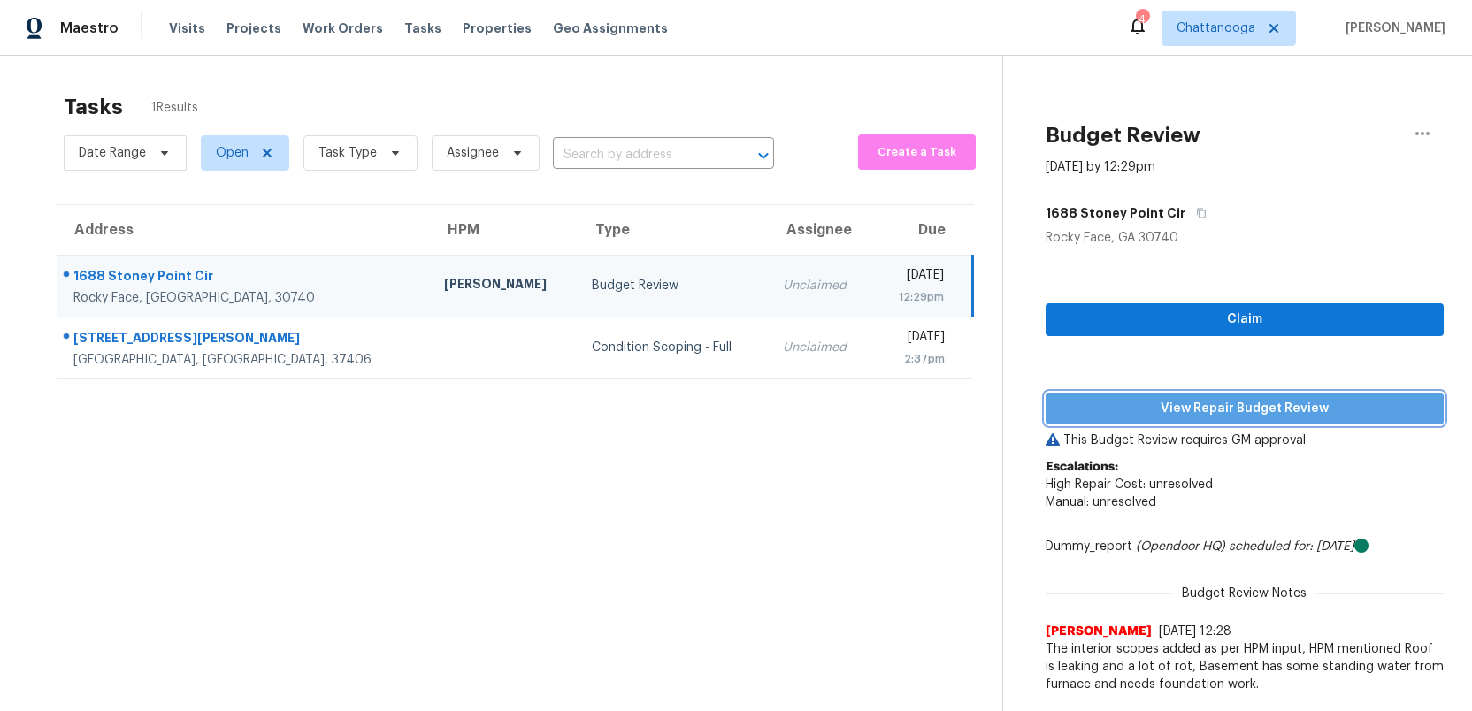
click at [1190, 411] on span "View Repair Budget Review" at bounding box center [1245, 409] width 370 height 22
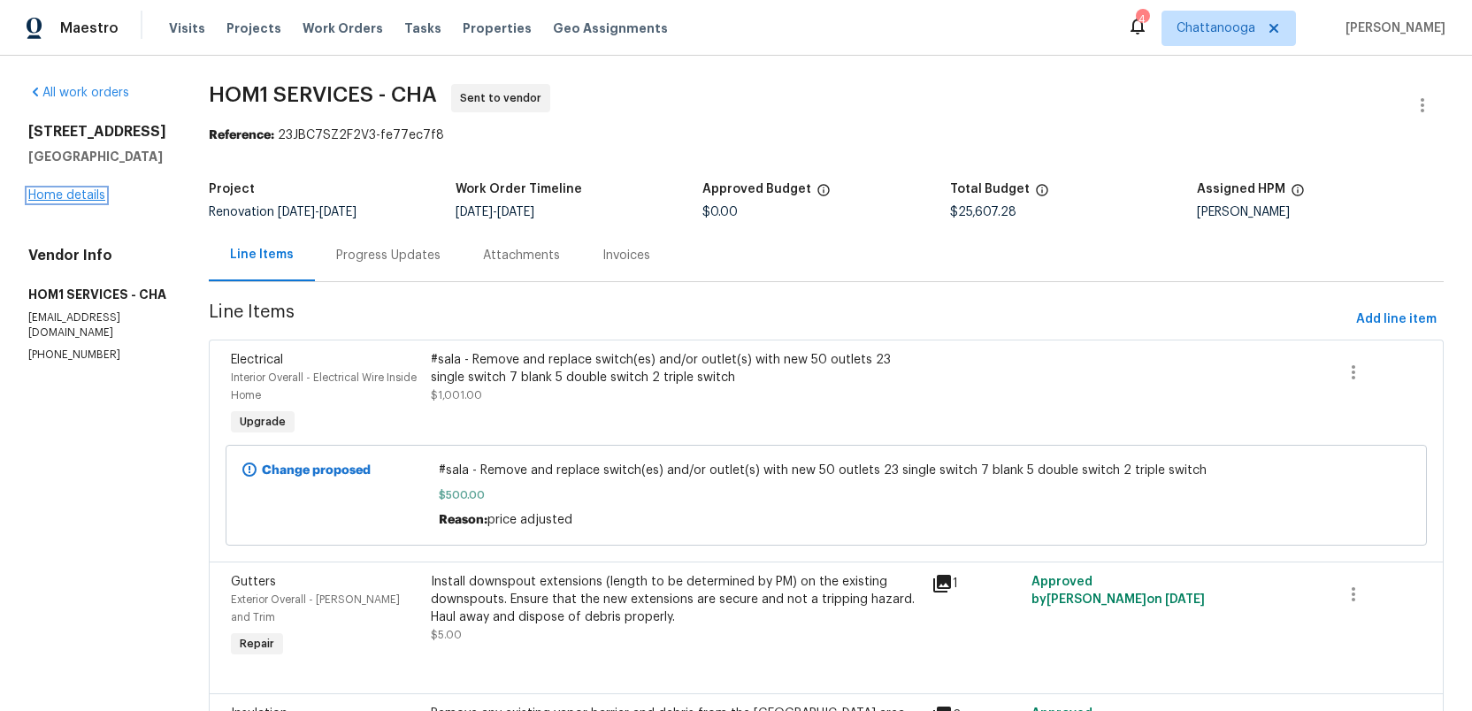
click at [55, 202] on link "Home details" at bounding box center [66, 195] width 77 height 12
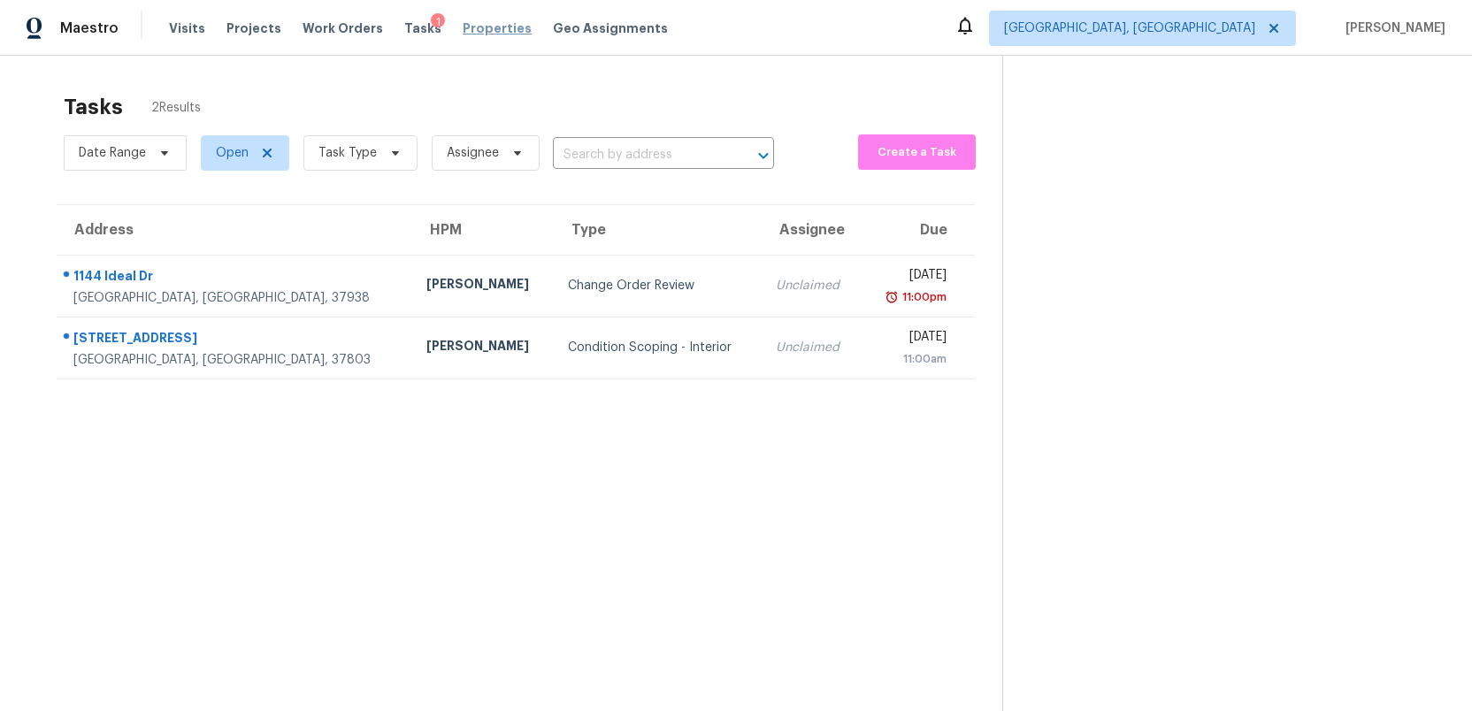
click at [463, 28] on span "Properties" at bounding box center [497, 28] width 69 height 18
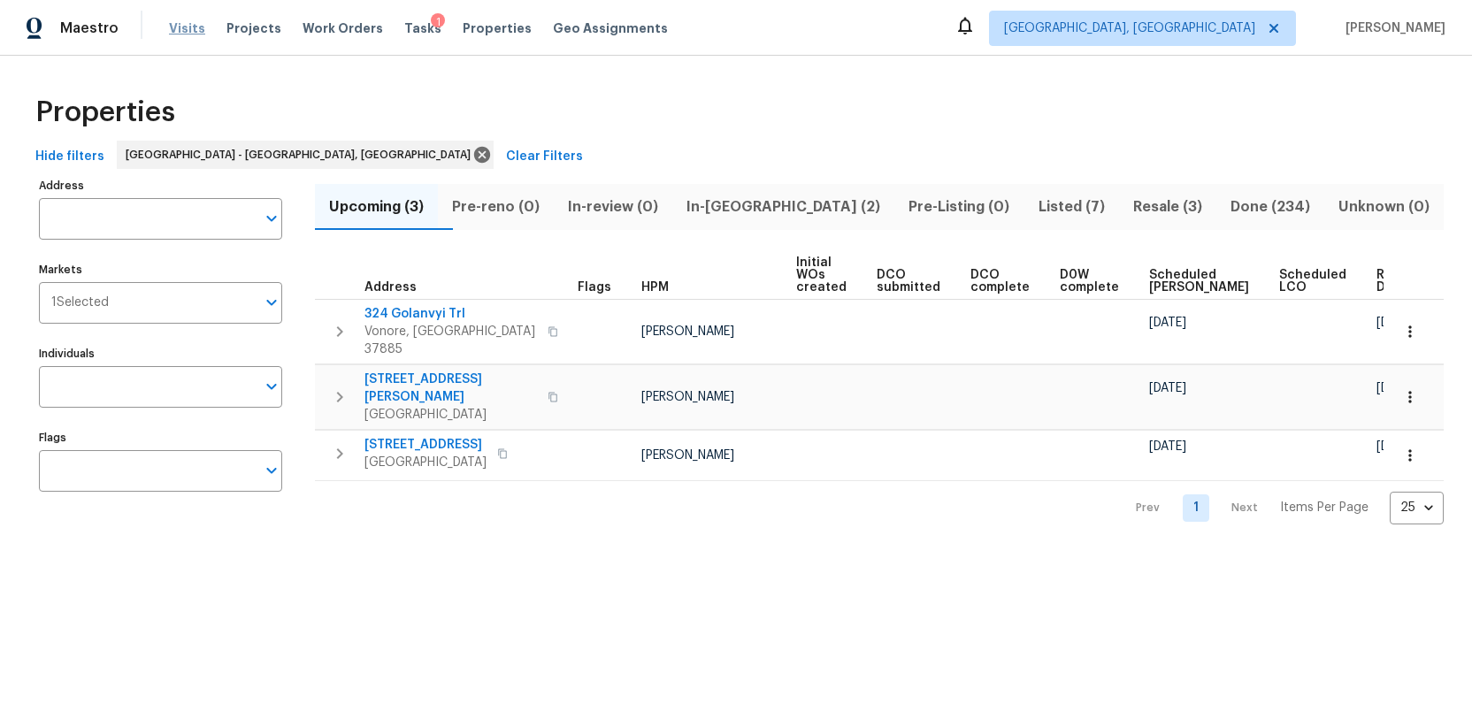
click at [180, 25] on span "Visits" at bounding box center [187, 28] width 36 height 18
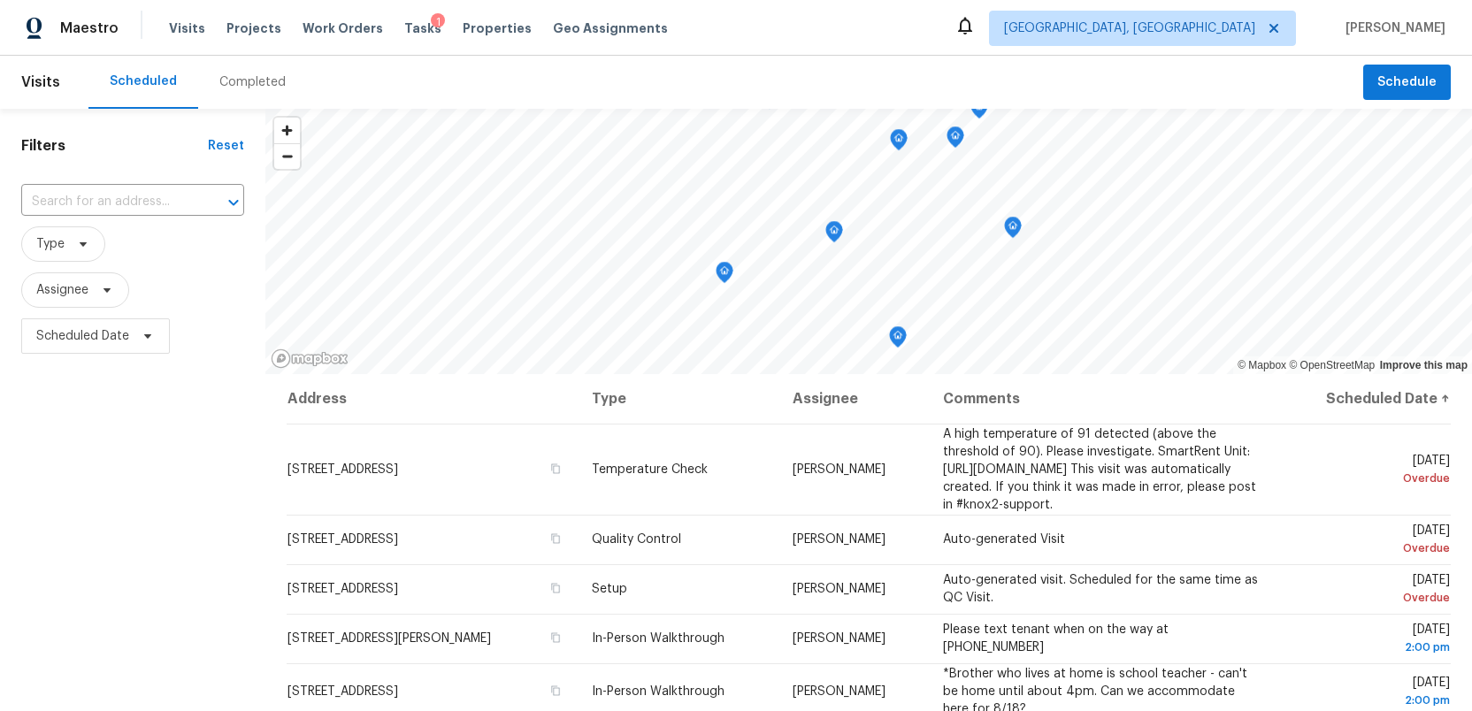
click at [233, 81] on div "Completed" at bounding box center [252, 82] width 66 height 18
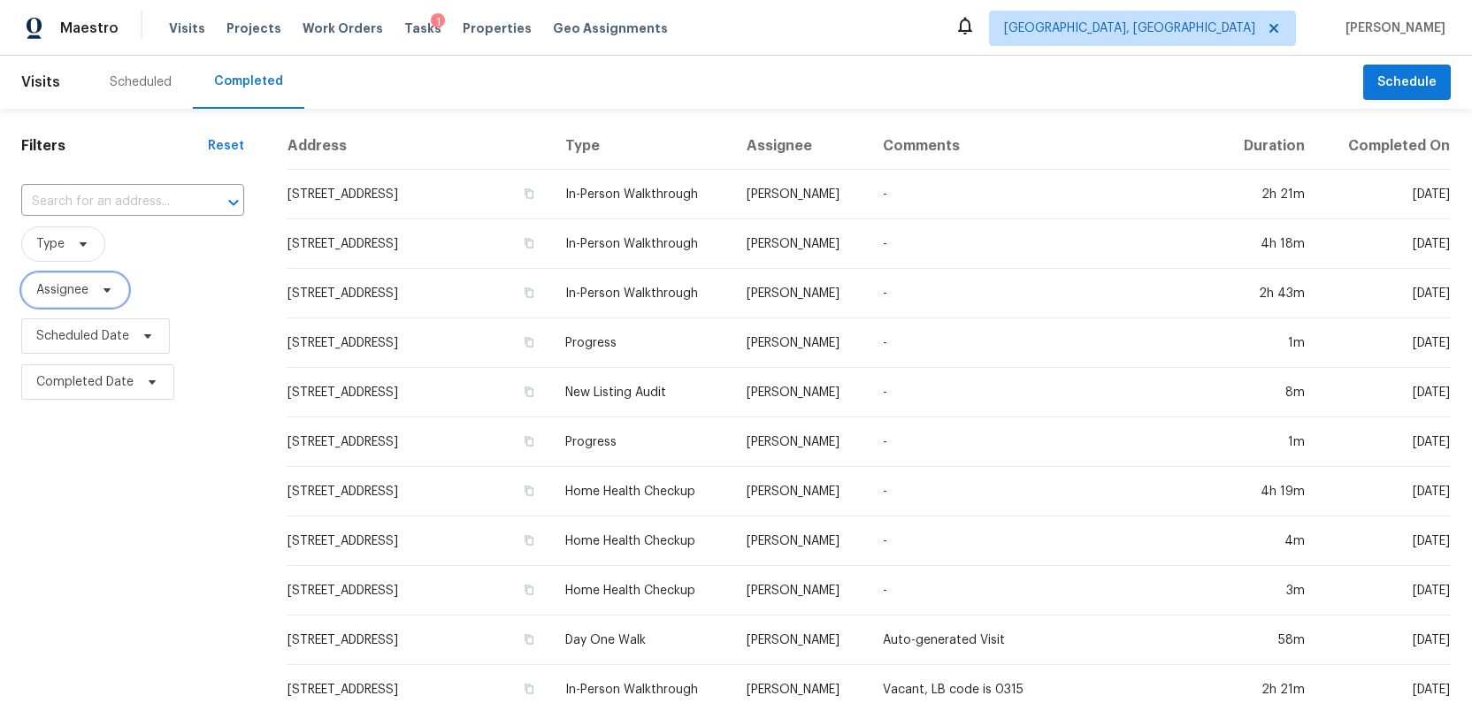
click at [67, 295] on span "Assignee" at bounding box center [62, 290] width 52 height 18
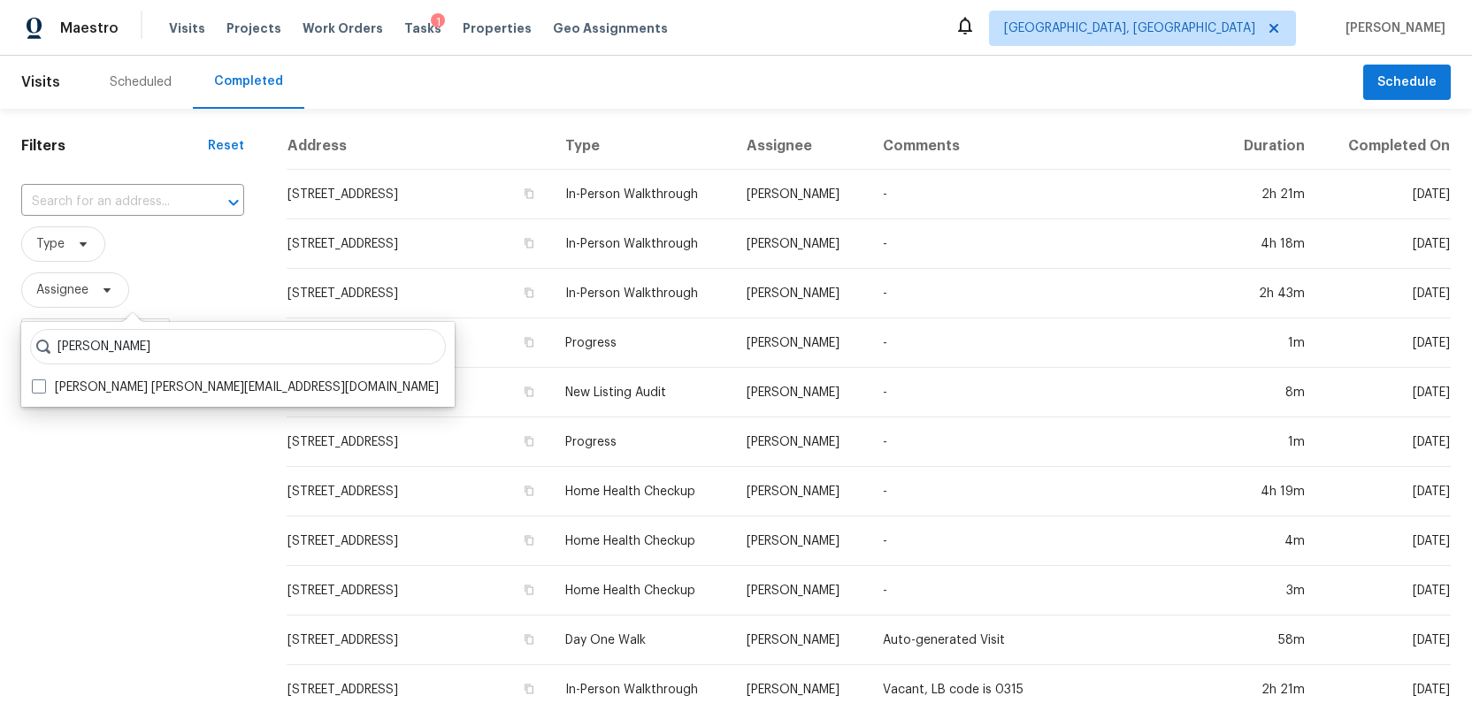
type input "ruth franczyk"
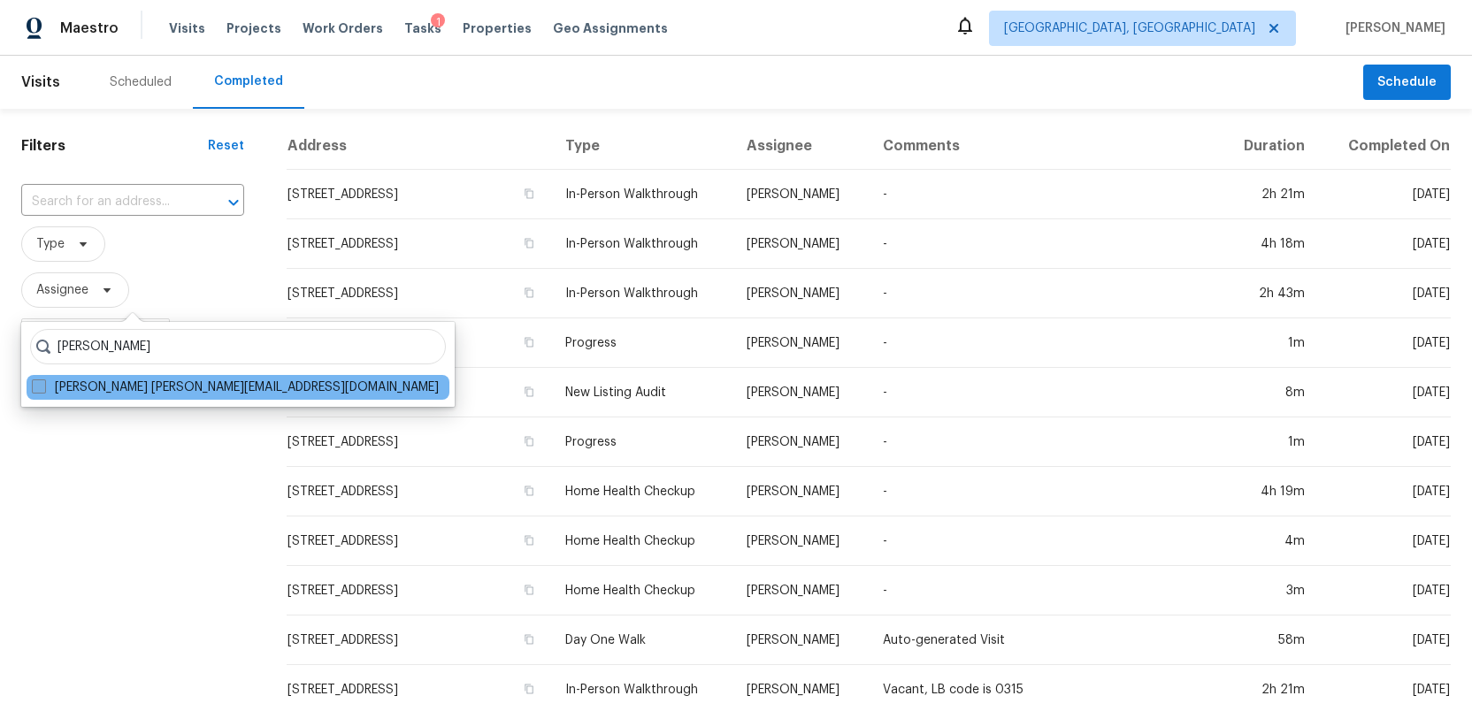
click at [36, 384] on span at bounding box center [39, 386] width 14 height 14
click at [36, 384] on input "Ruth Franczyk ruth@opendoor.com" at bounding box center [37, 384] width 11 height 11
checkbox input "true"
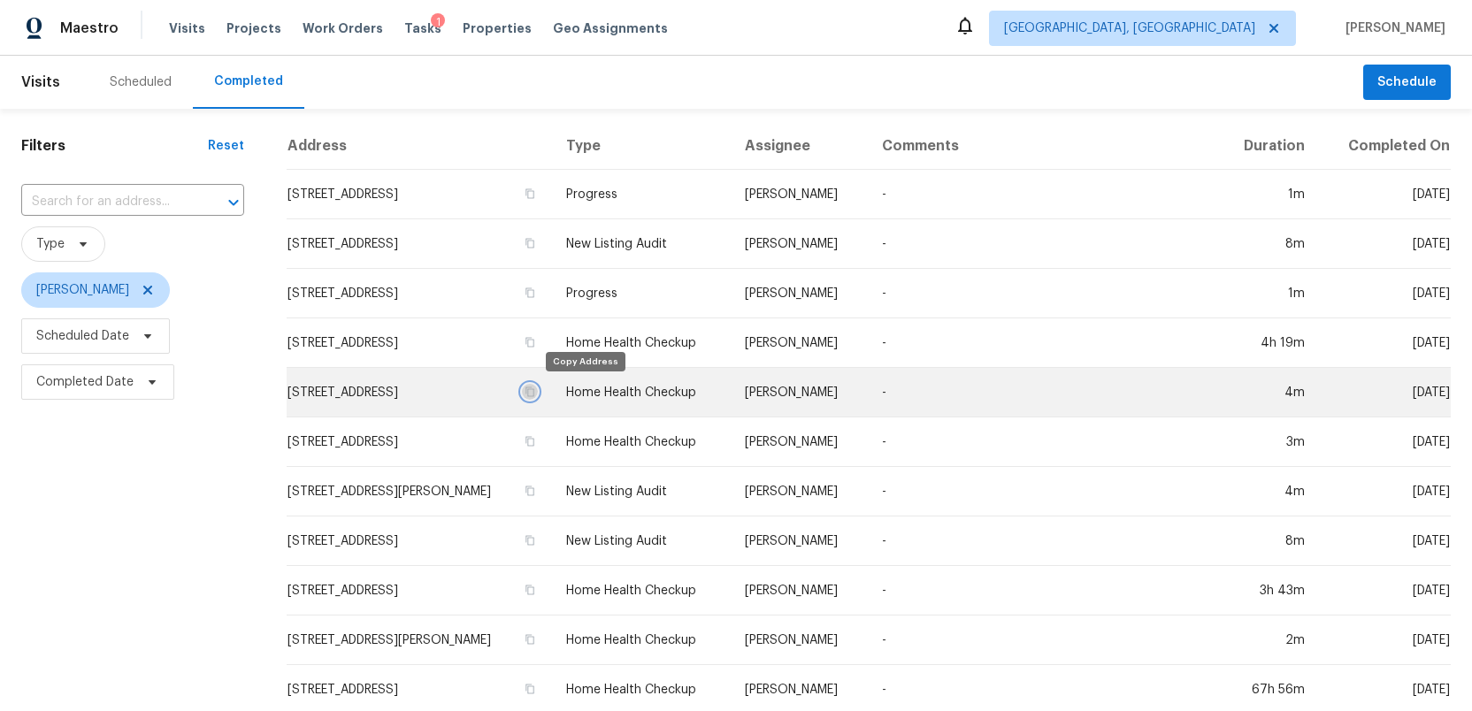
click at [534, 389] on icon "button" at bounding box center [529, 391] width 9 height 10
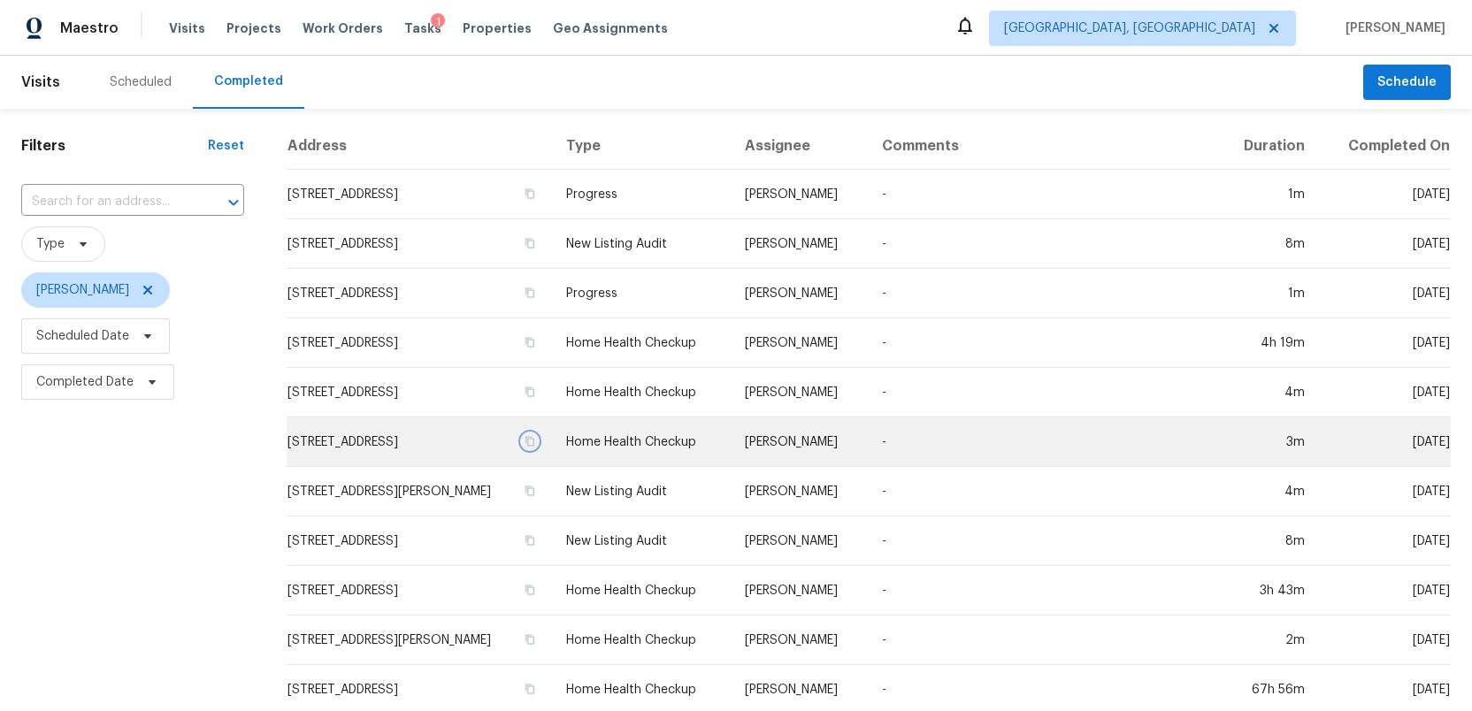
click at [535, 439] on icon "button" at bounding box center [529, 441] width 11 height 11
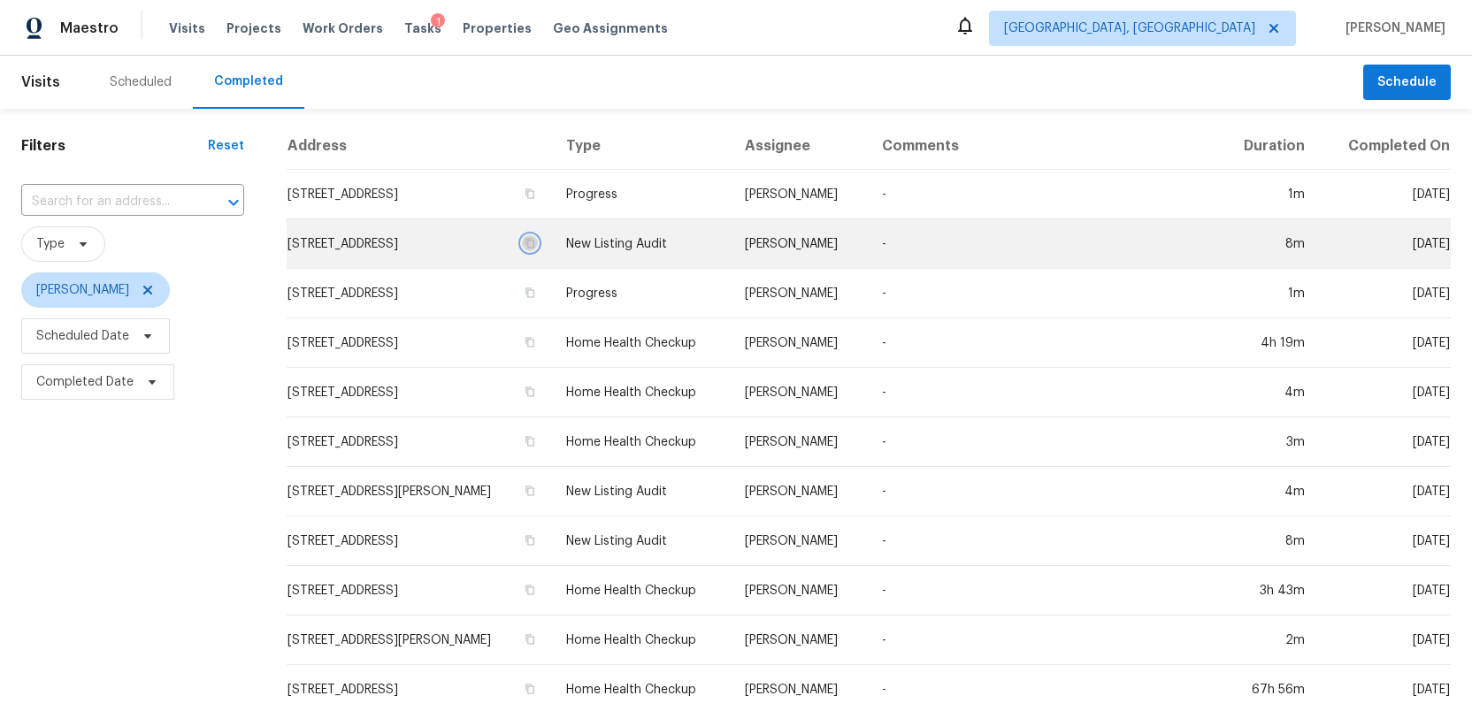
click at [535, 241] on icon "button" at bounding box center [529, 243] width 11 height 11
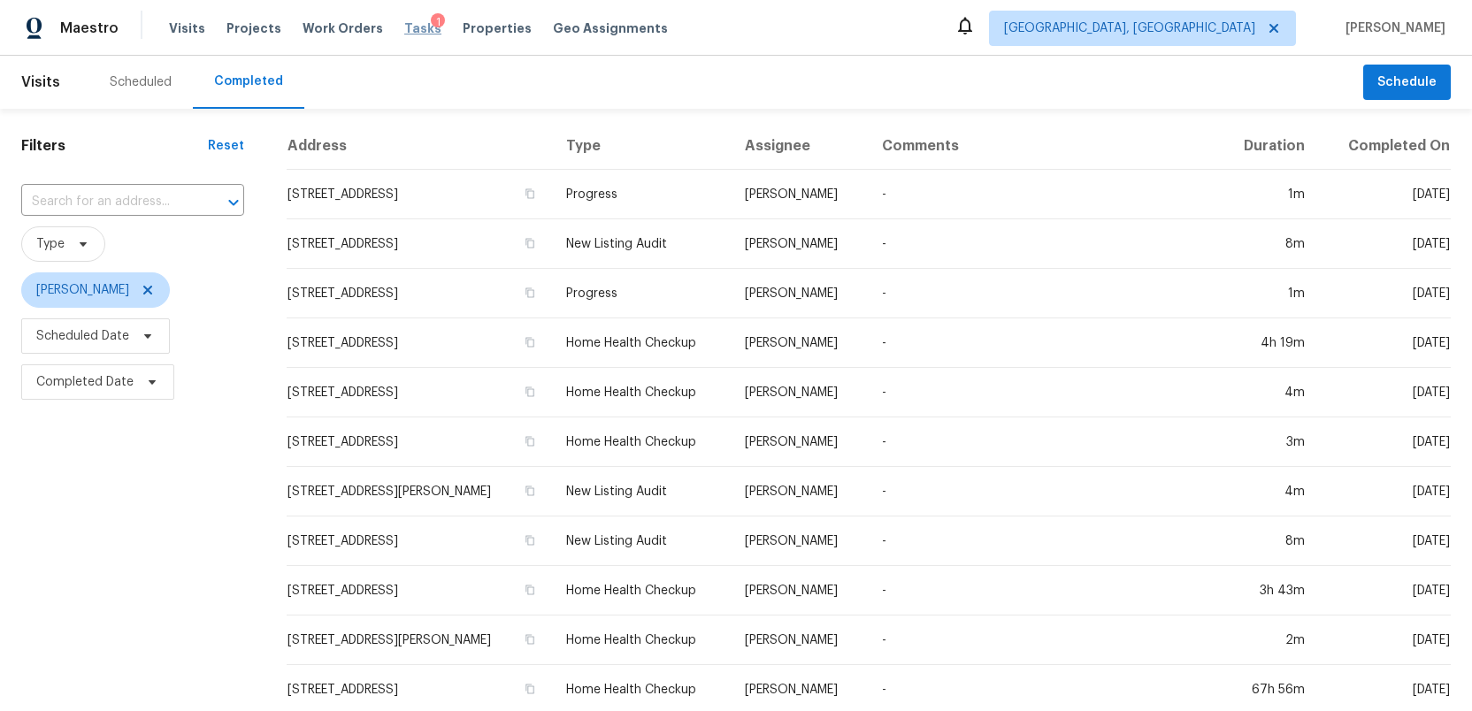
click at [404, 28] on span "Tasks" at bounding box center [422, 28] width 37 height 12
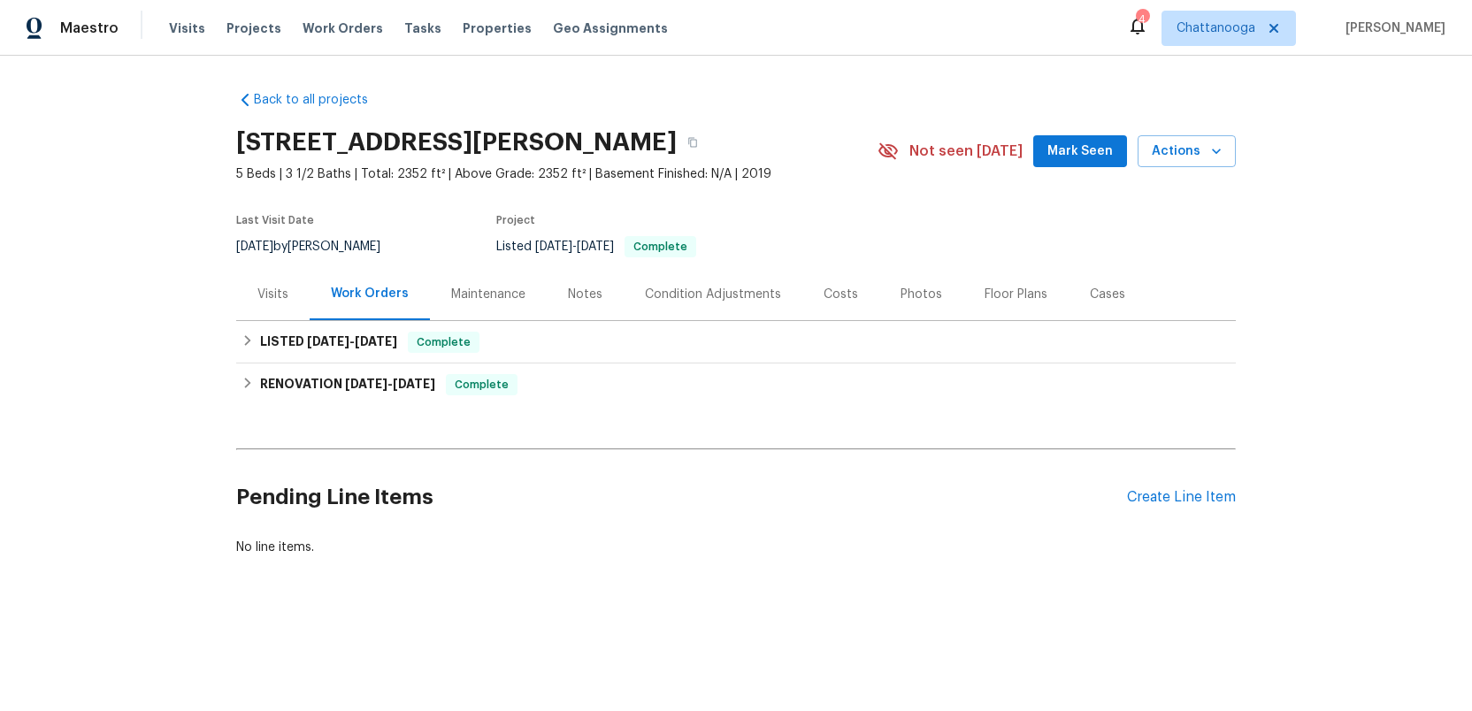
click at [912, 289] on div "Photos" at bounding box center [921, 295] width 42 height 18
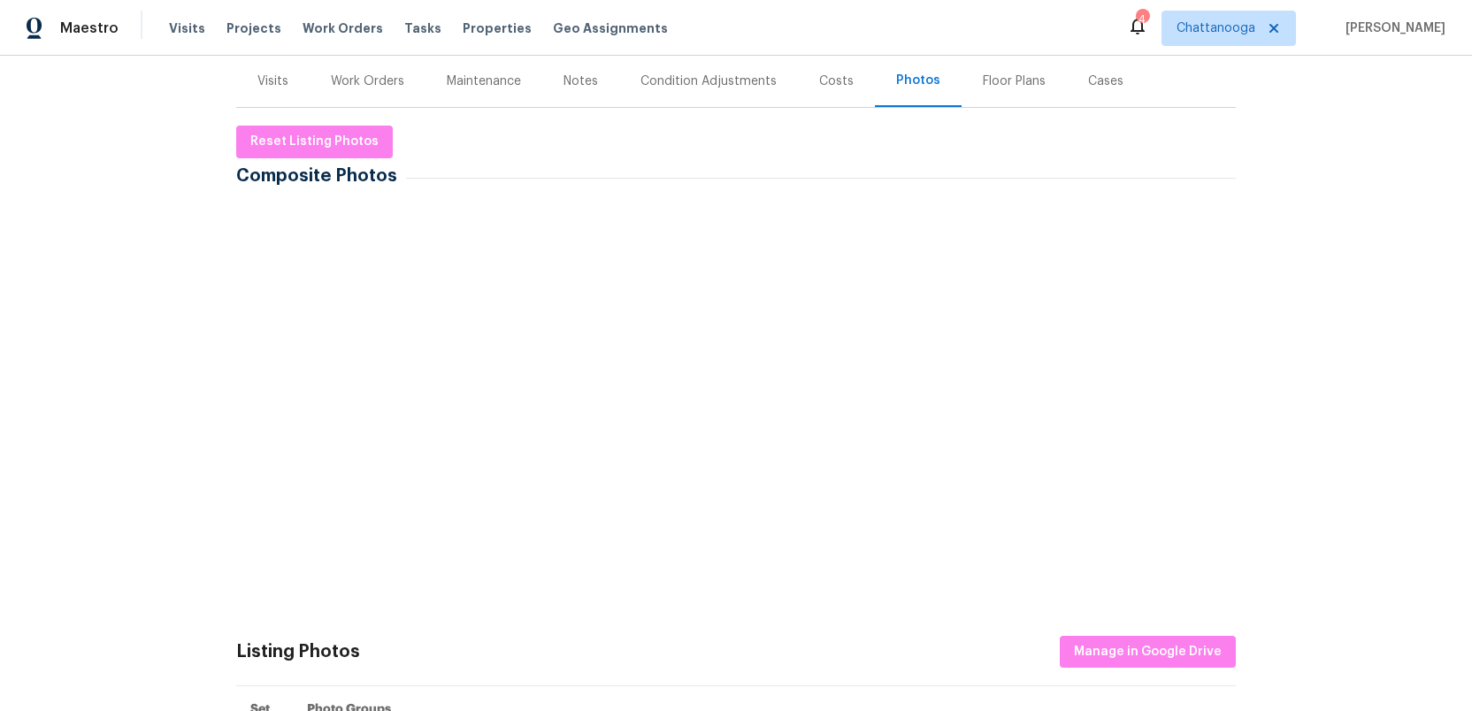
scroll to position [237, 0]
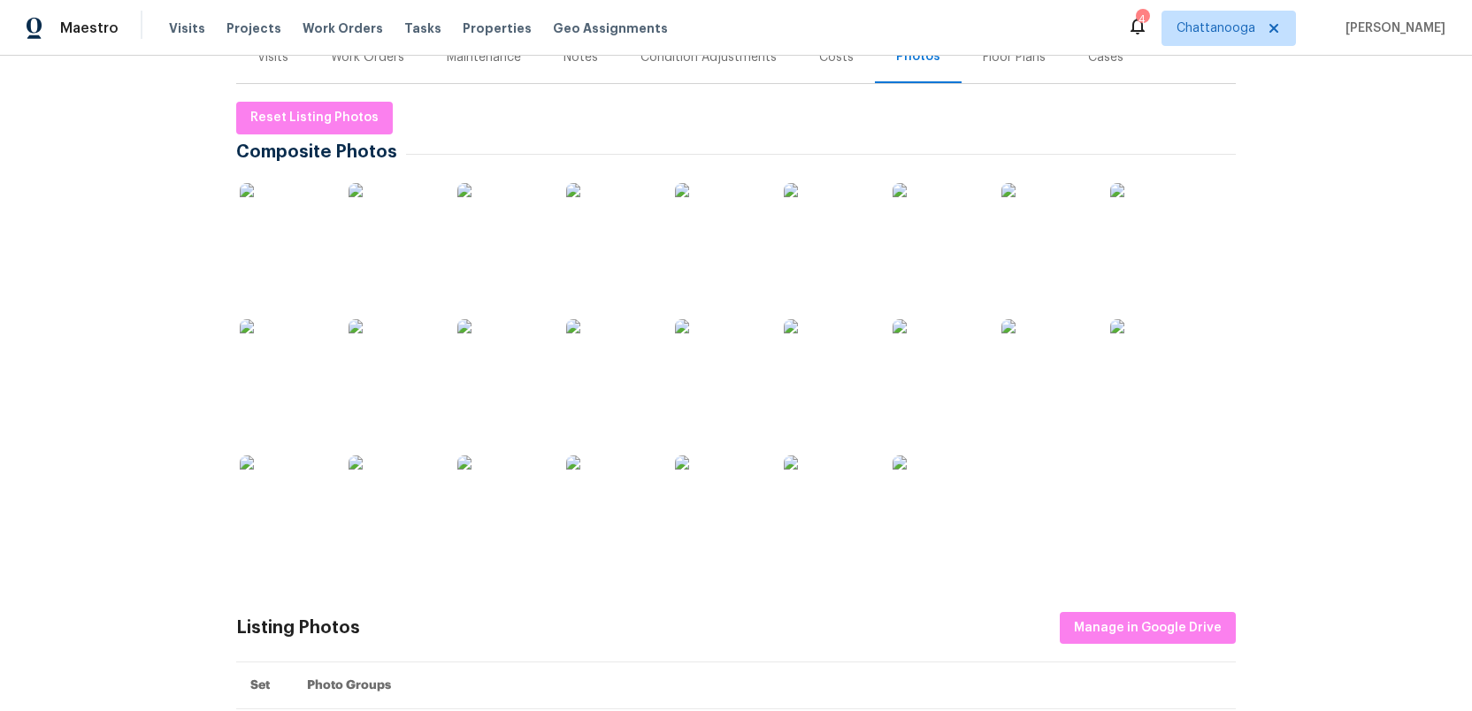
click at [270, 232] on img at bounding box center [284, 227] width 88 height 88
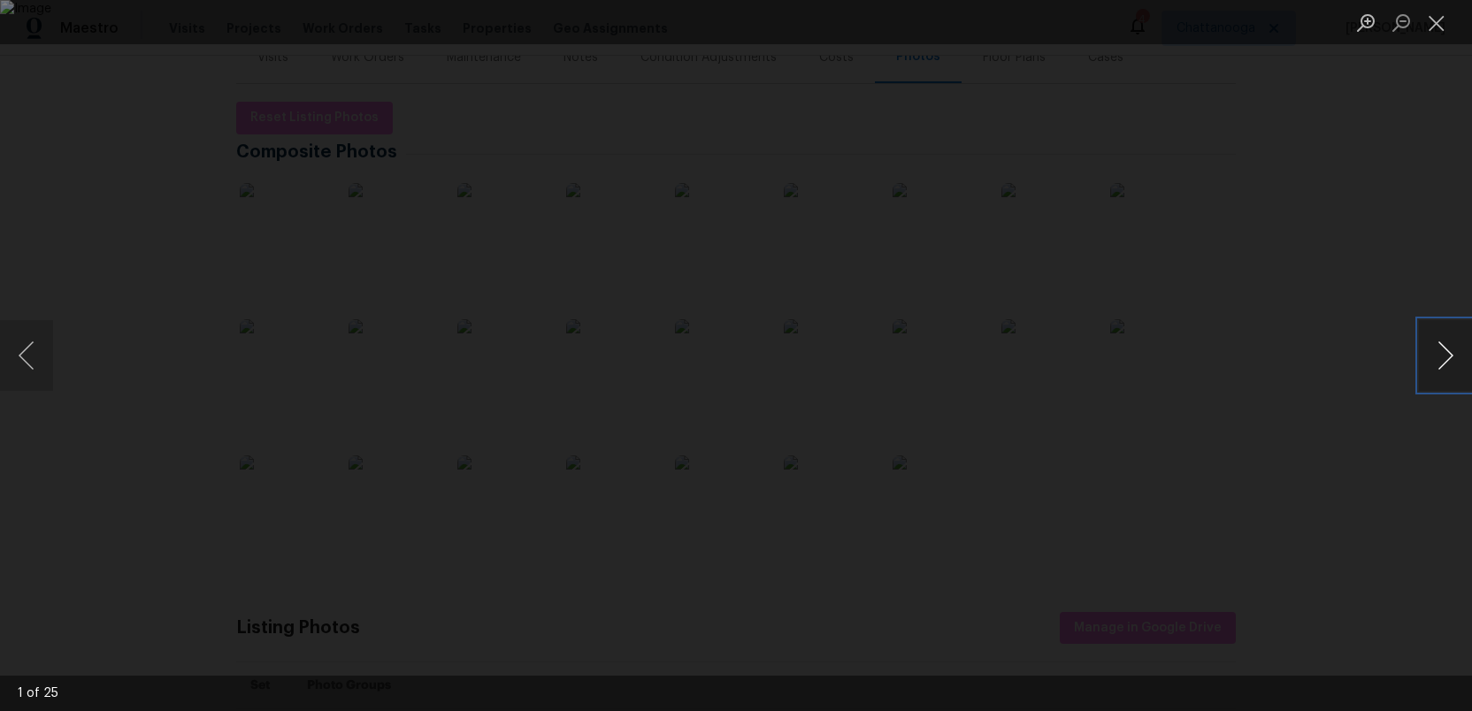
click at [1455, 367] on button "Next image" at bounding box center [1445, 355] width 53 height 71
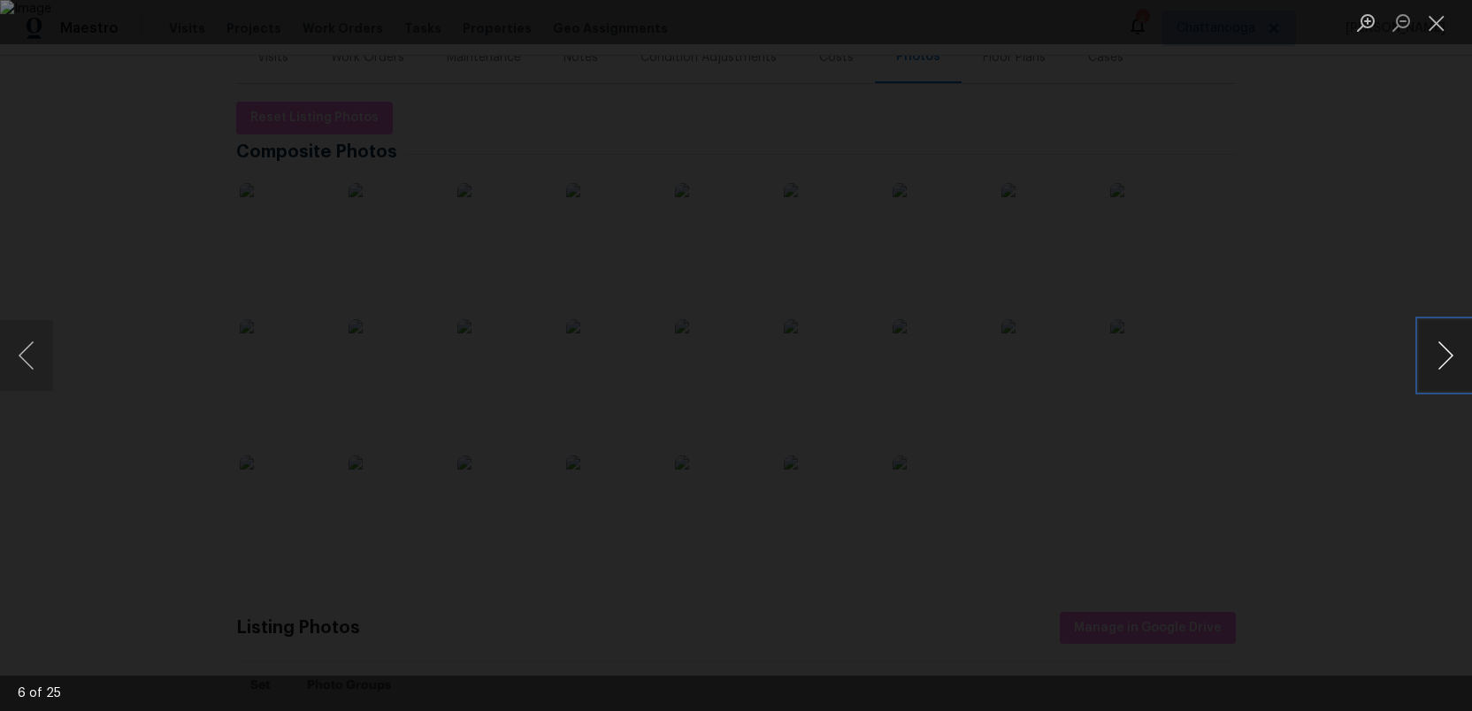
click at [1455, 367] on button "Next image" at bounding box center [1445, 355] width 53 height 71
click at [1437, 24] on button "Close lightbox" at bounding box center [1436, 22] width 35 height 31
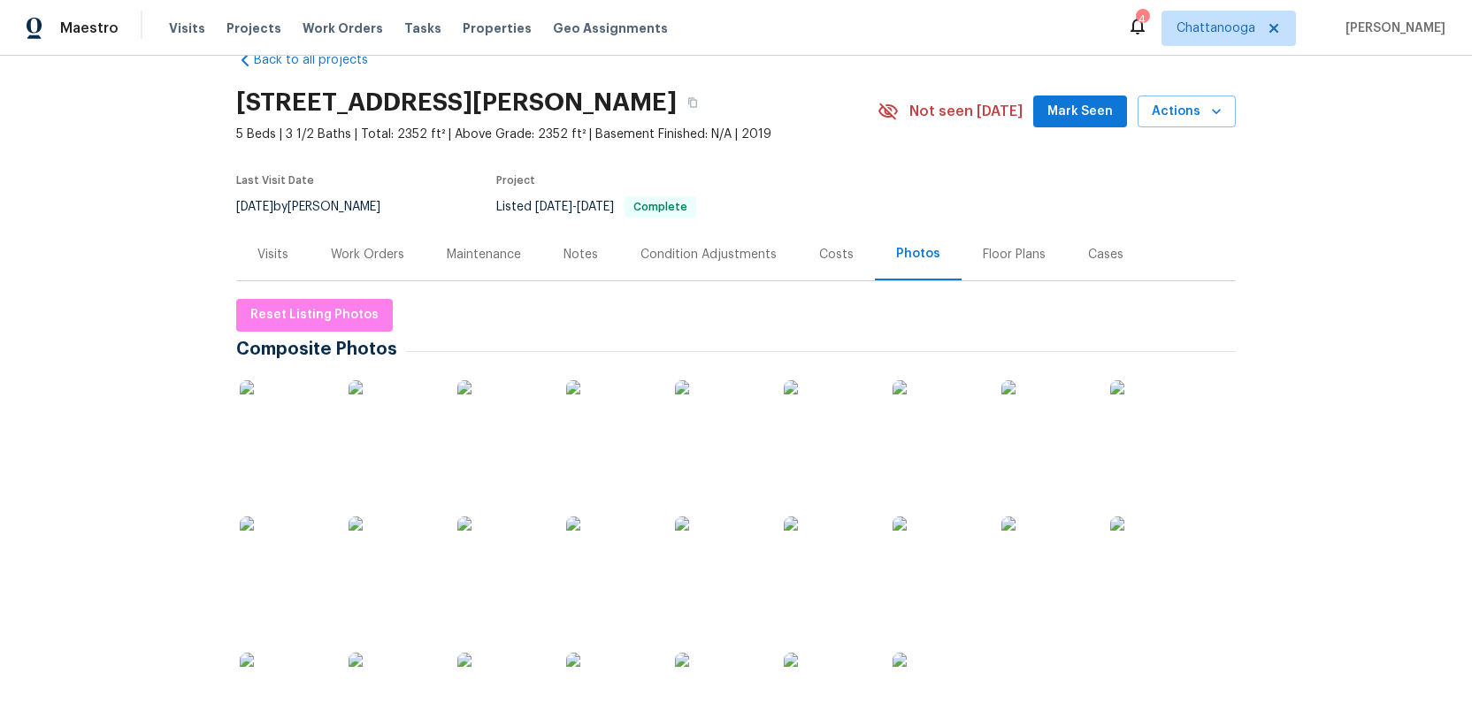
scroll to position [29, 0]
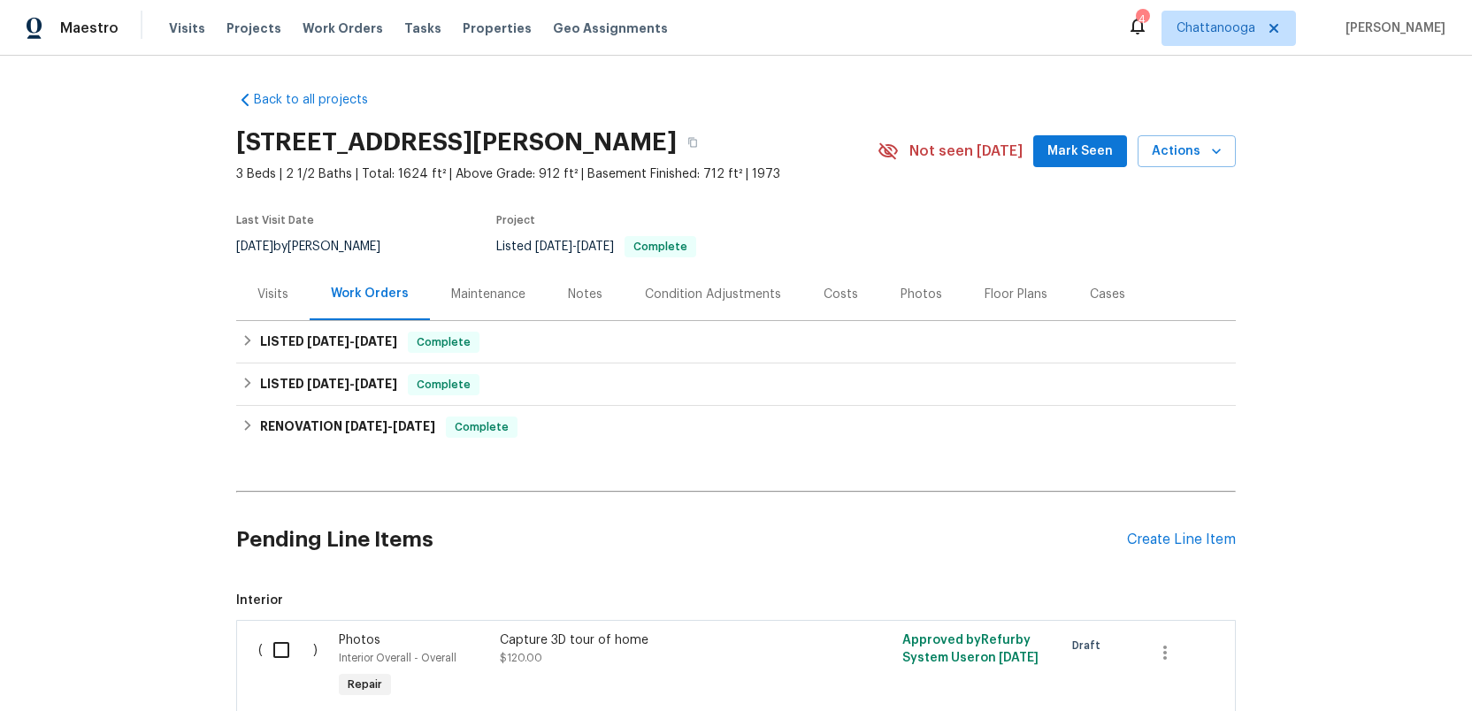
click at [905, 289] on div "Photos" at bounding box center [921, 295] width 42 height 18
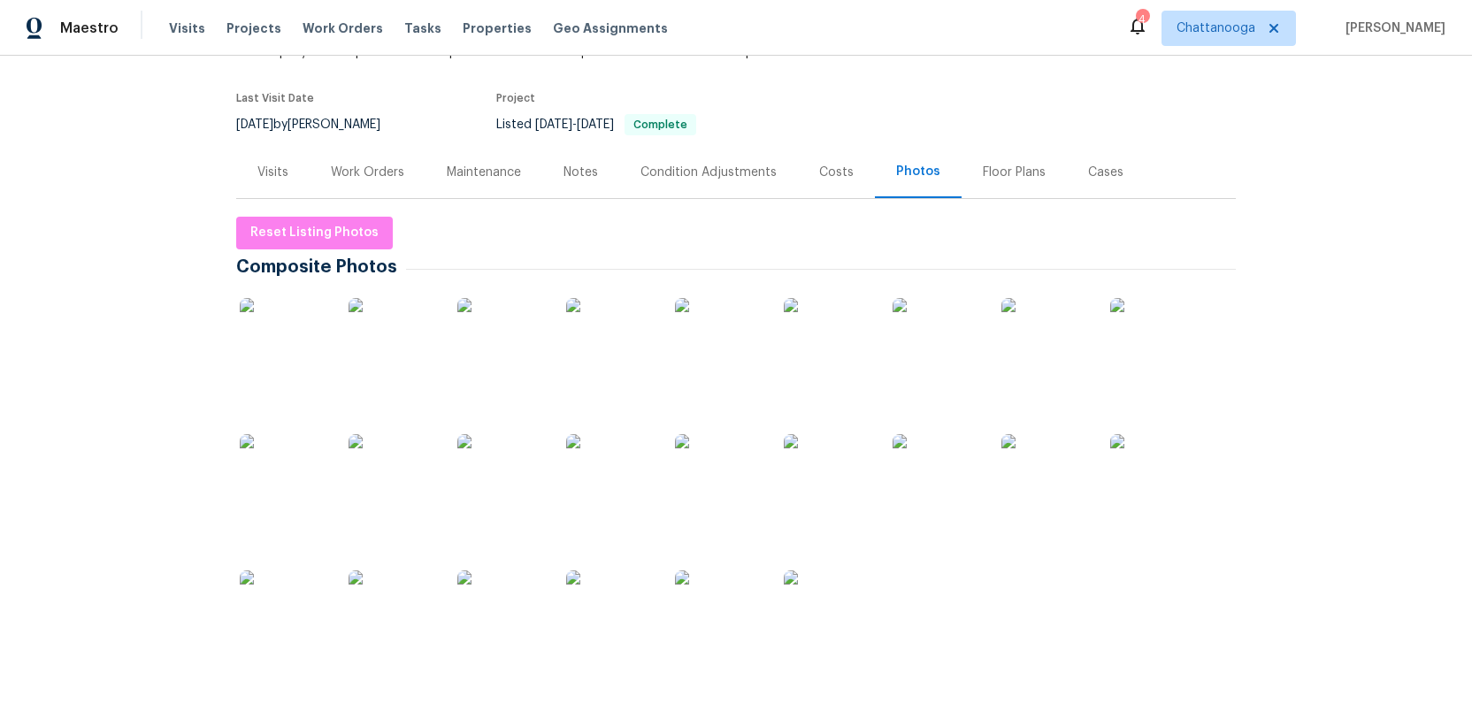
scroll to position [129, 0]
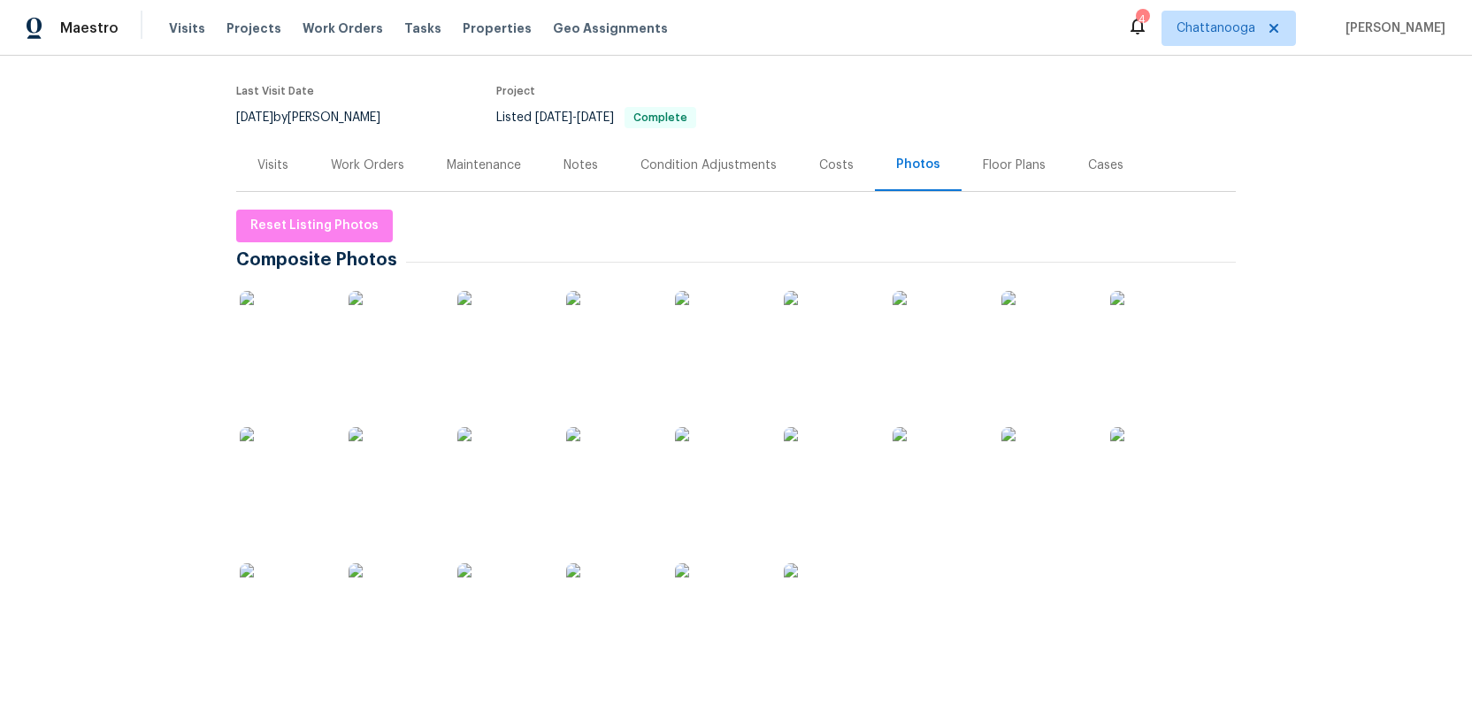
click at [283, 348] on img at bounding box center [284, 335] width 88 height 88
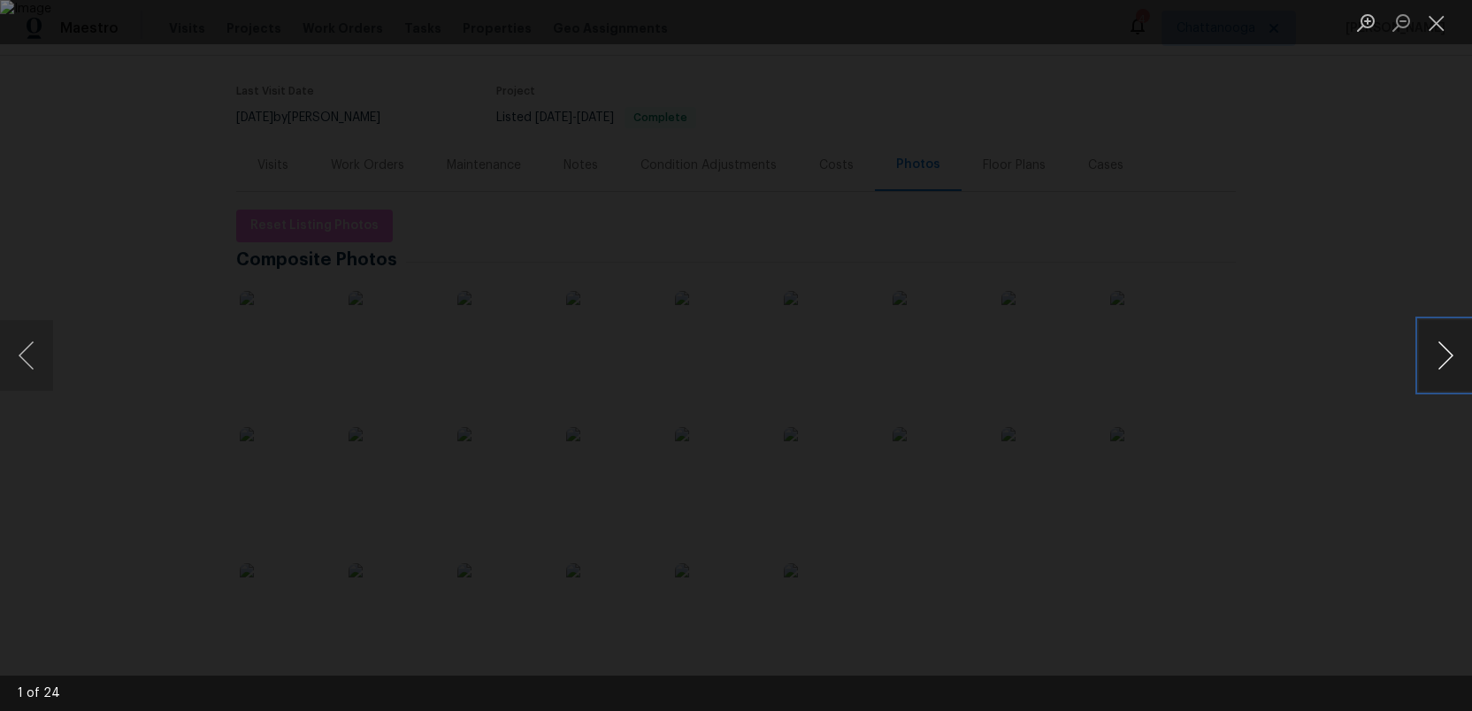
click at [1436, 362] on button "Next image" at bounding box center [1445, 355] width 53 height 71
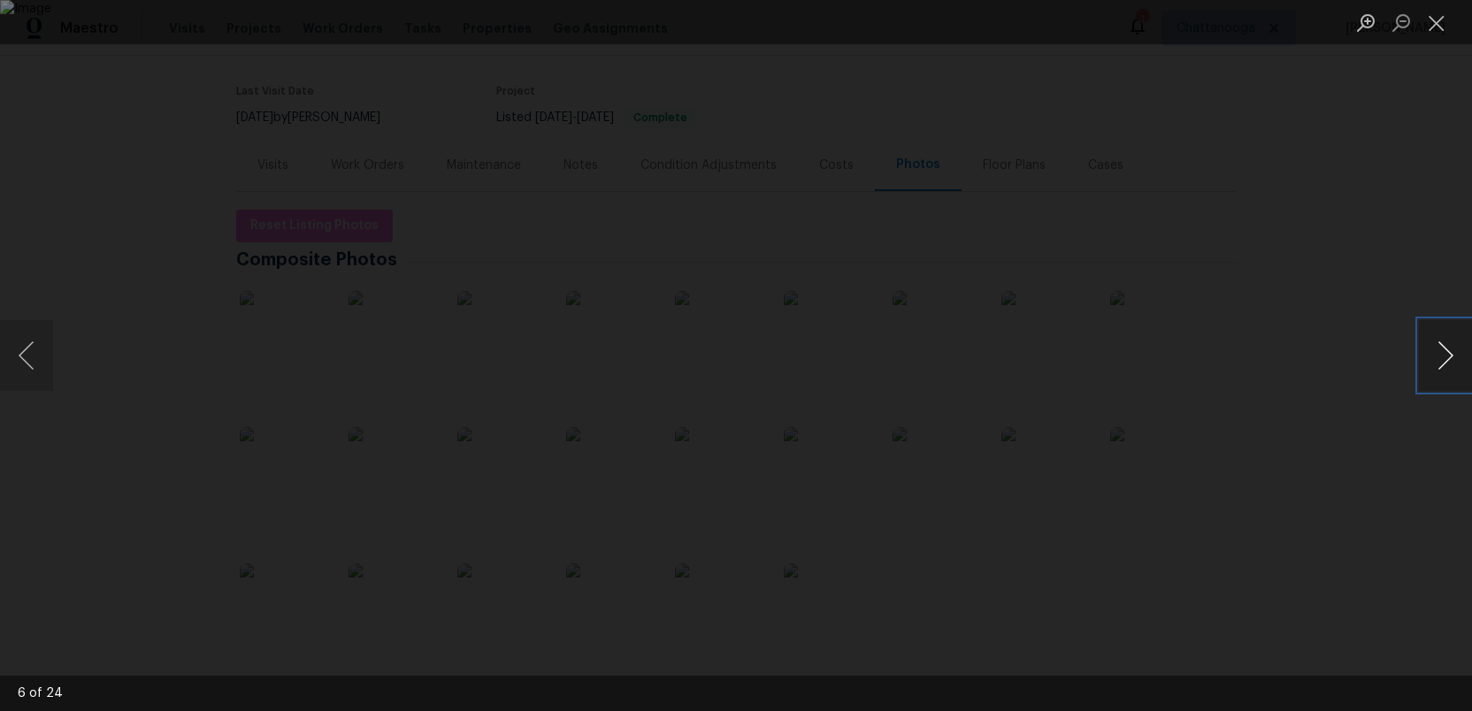
click at [1436, 362] on button "Next image" at bounding box center [1445, 355] width 53 height 71
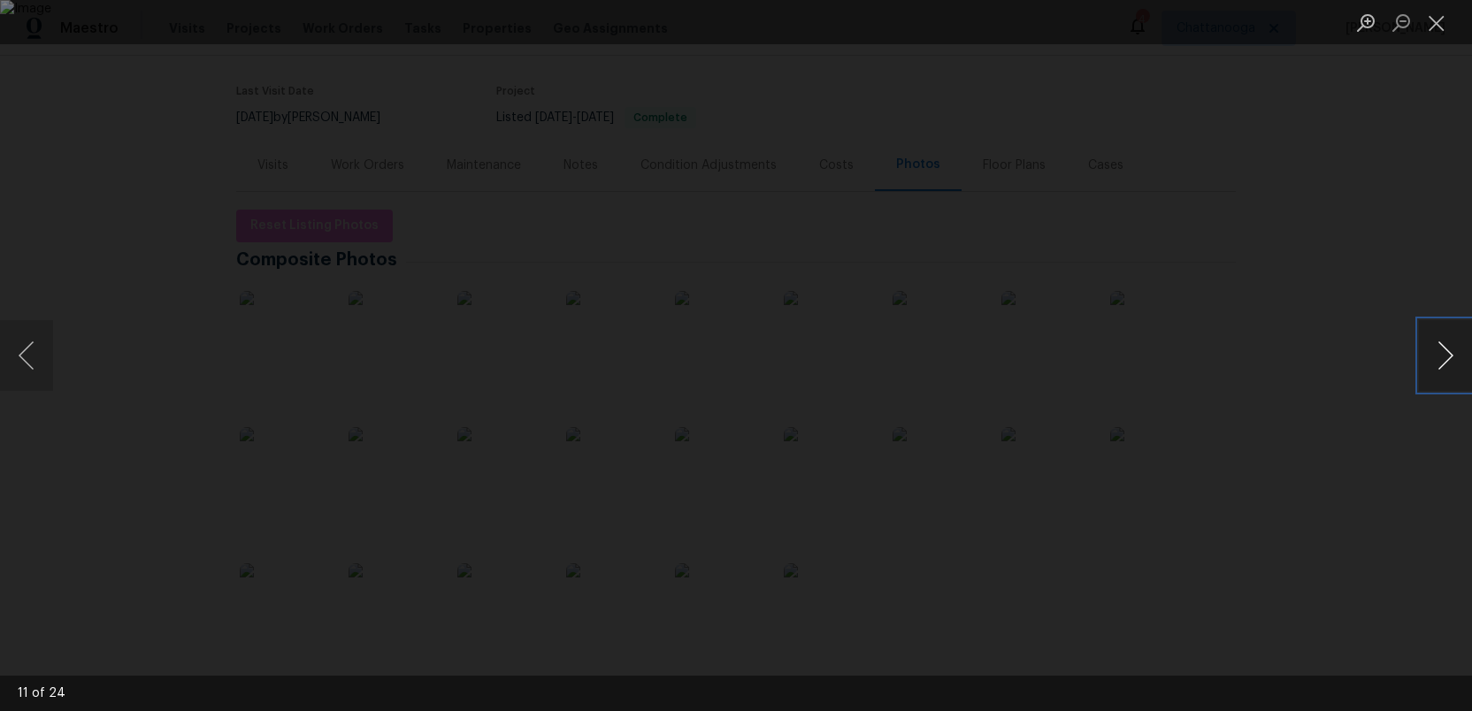
click at [1436, 362] on button "Next image" at bounding box center [1445, 355] width 53 height 71
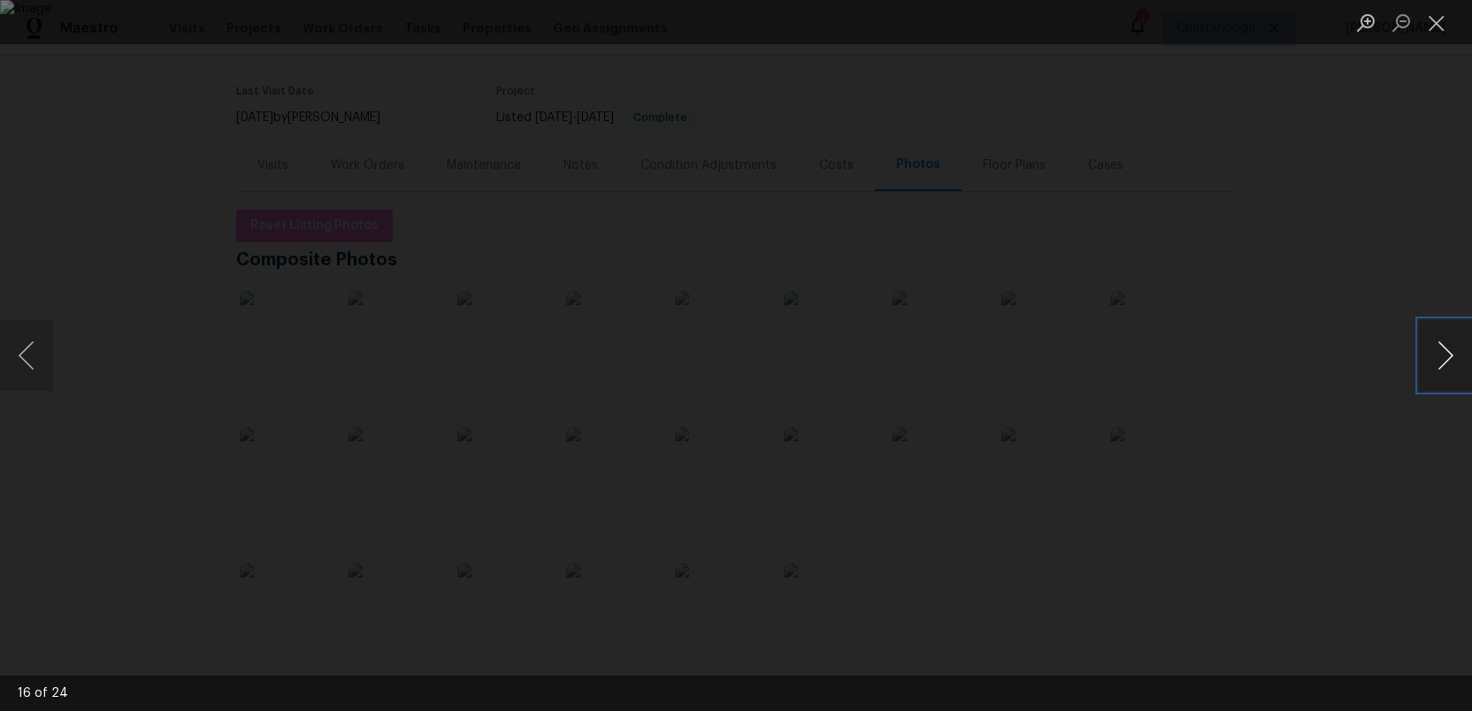
click at [1436, 362] on button "Next image" at bounding box center [1445, 355] width 53 height 71
click at [1435, 27] on button "Close lightbox" at bounding box center [1436, 22] width 35 height 31
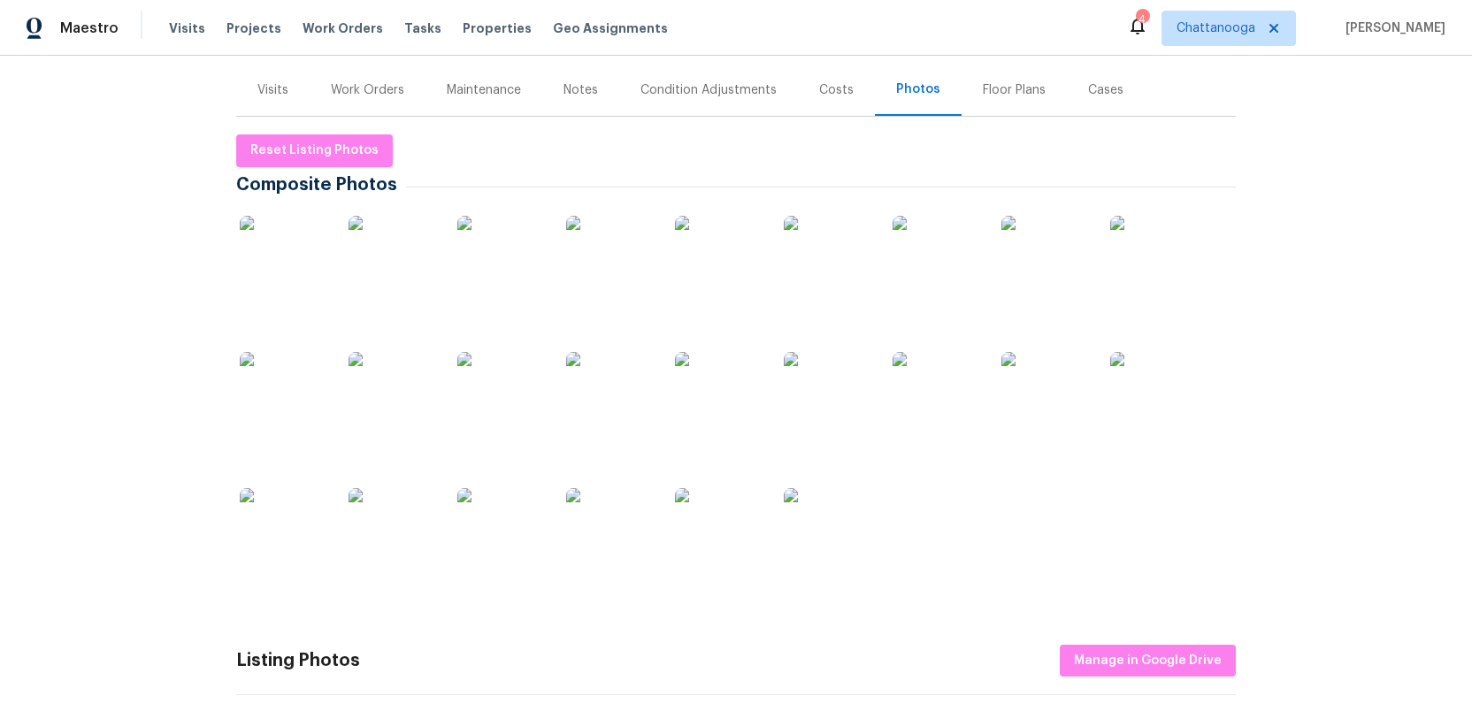
scroll to position [208, 0]
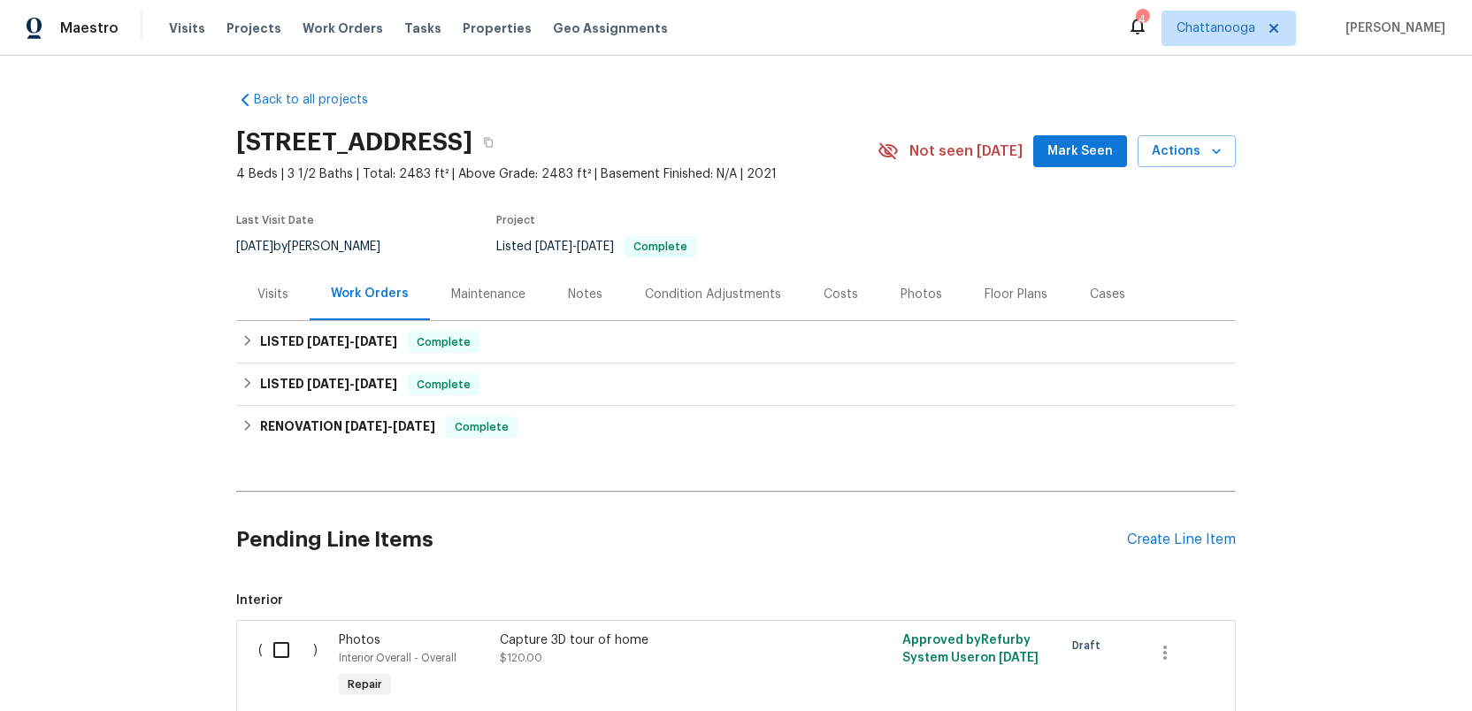
click at [914, 292] on div "Photos" at bounding box center [921, 295] width 42 height 18
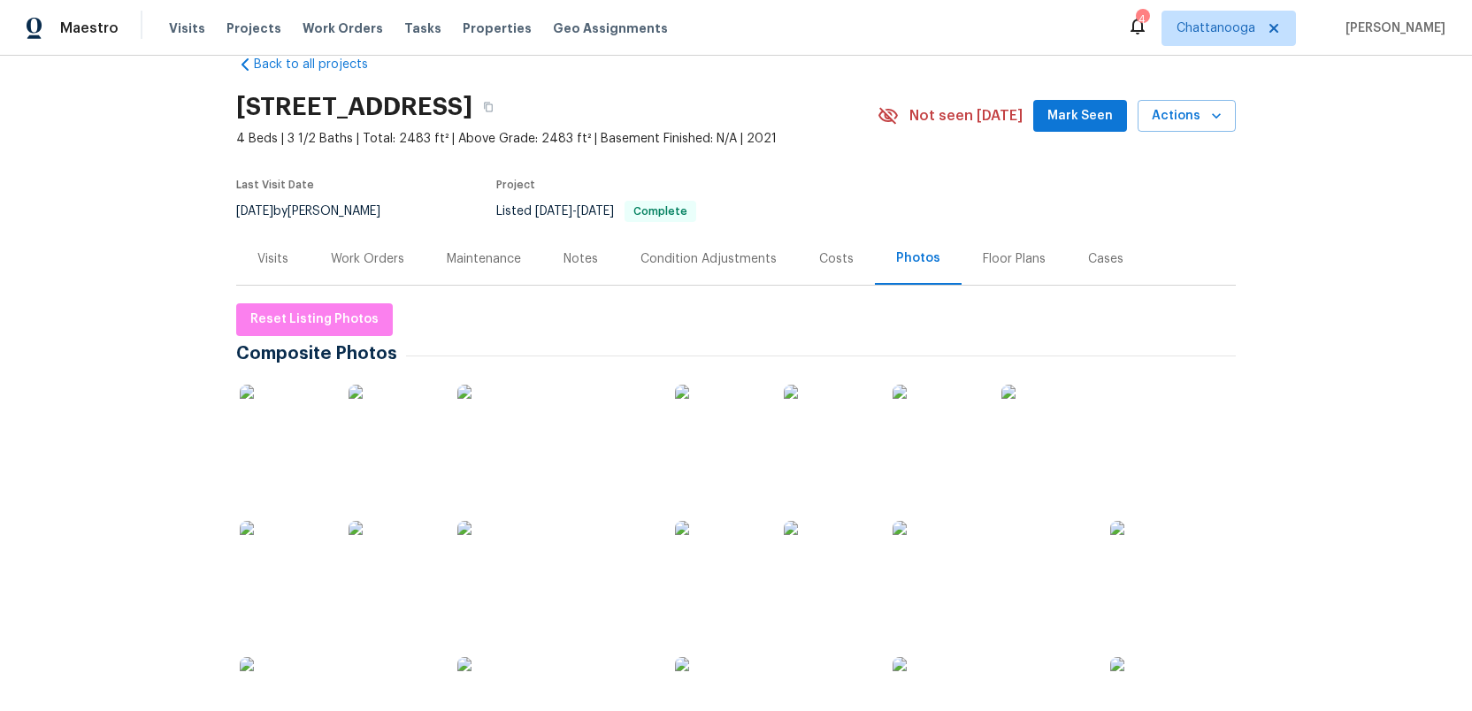
scroll to position [54, 0]
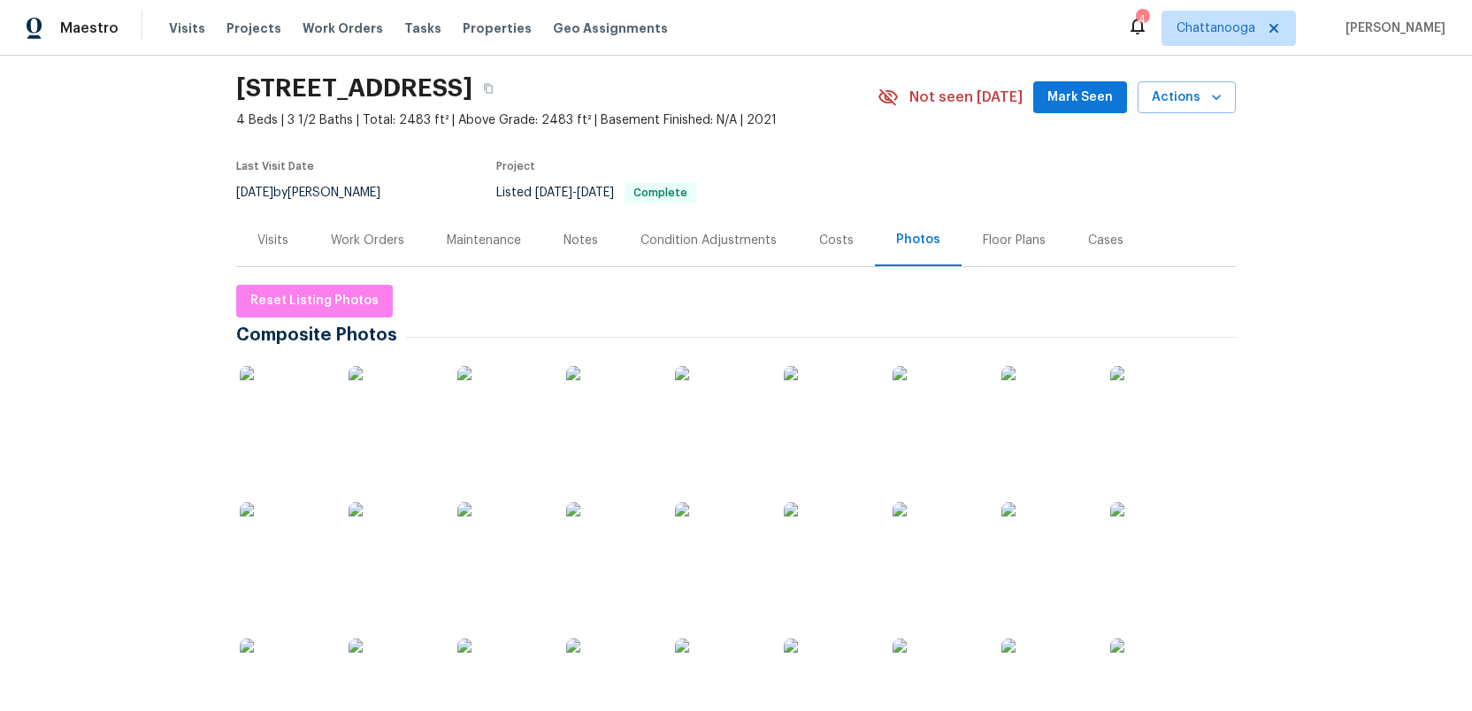
click at [277, 418] on img at bounding box center [284, 410] width 88 height 88
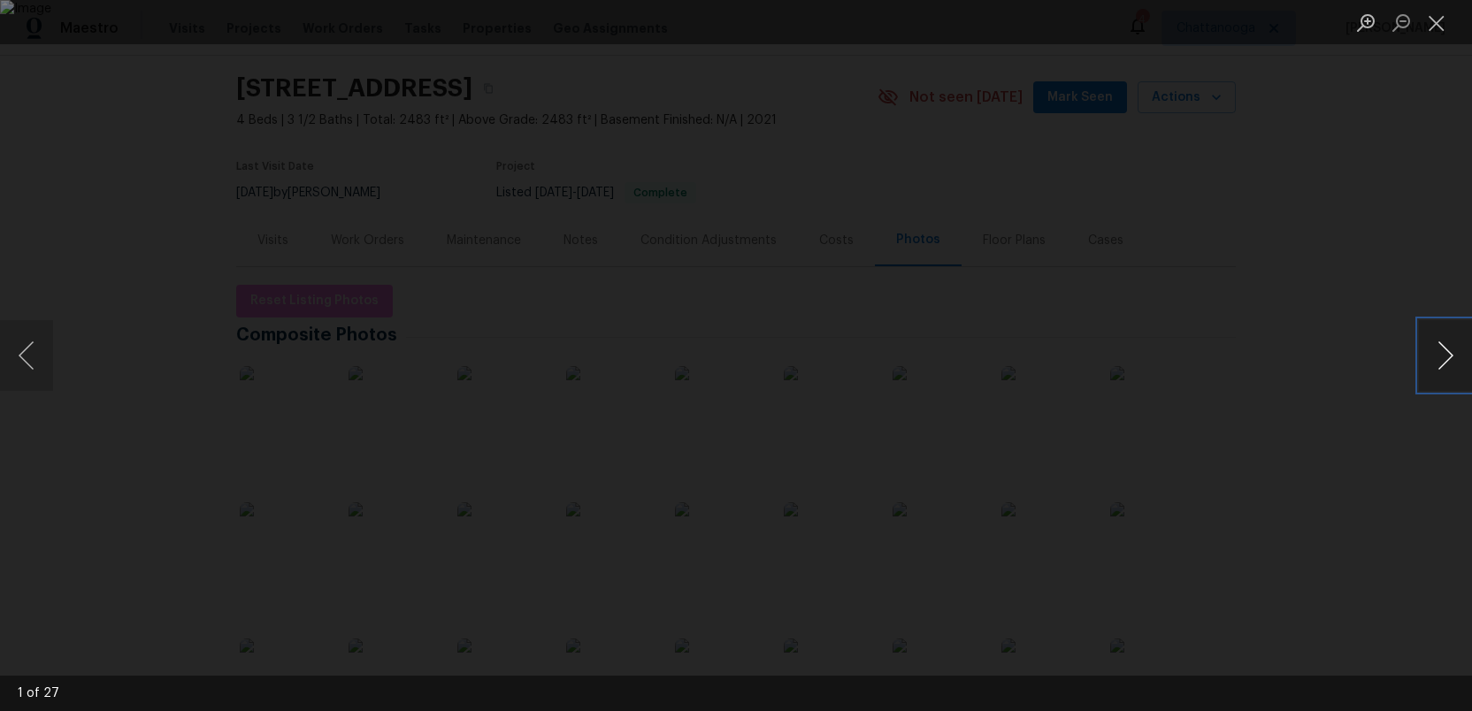
click at [1431, 356] on button "Next image" at bounding box center [1445, 355] width 53 height 71
click at [1440, 22] on button "Close lightbox" at bounding box center [1436, 22] width 35 height 31
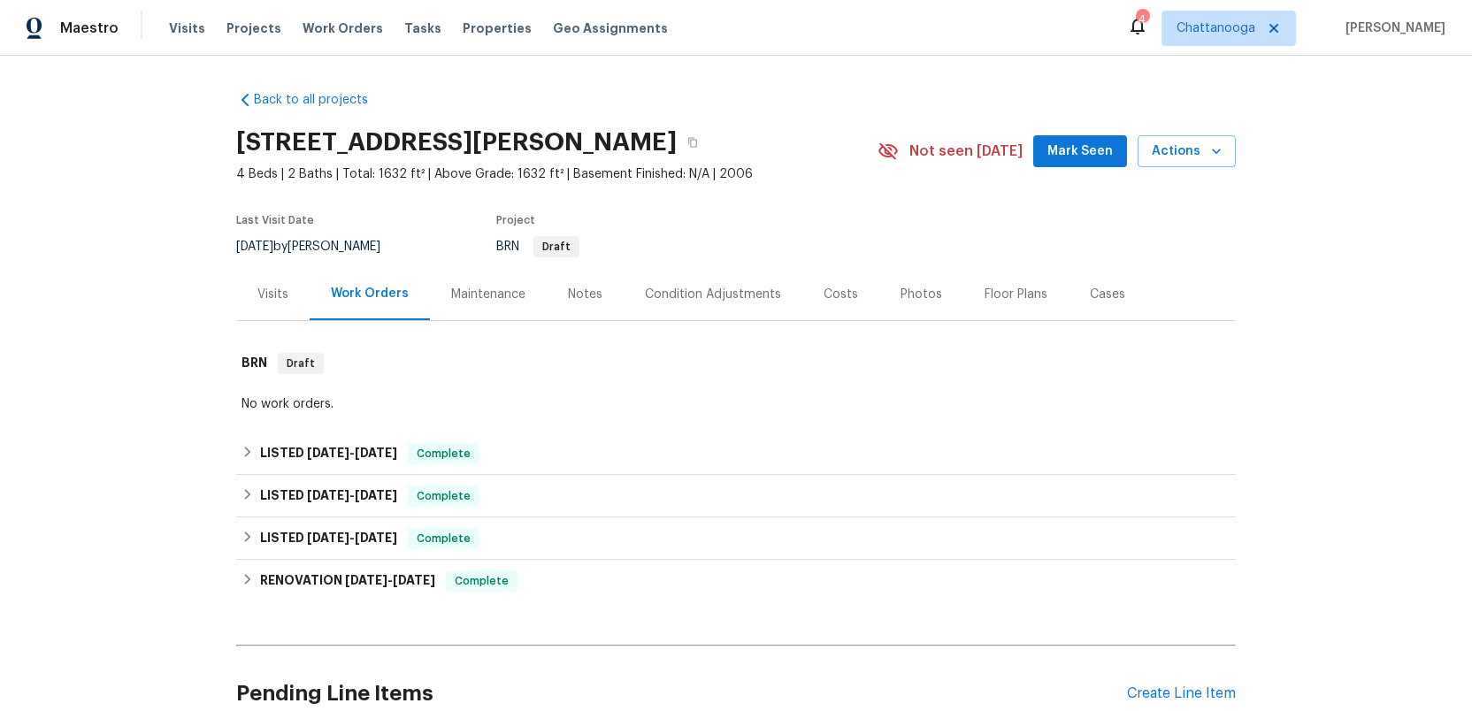
click at [906, 295] on div "Photos" at bounding box center [921, 295] width 42 height 18
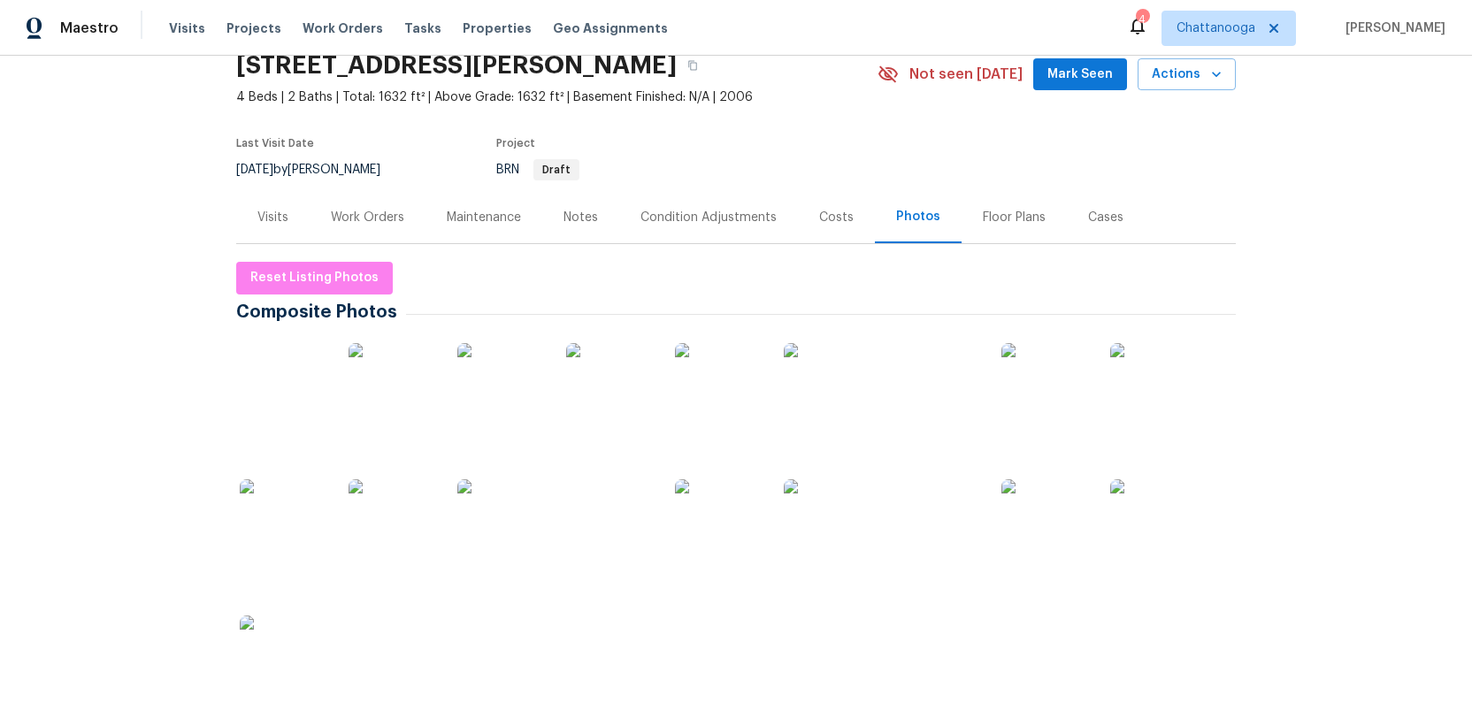
scroll to position [97, 0]
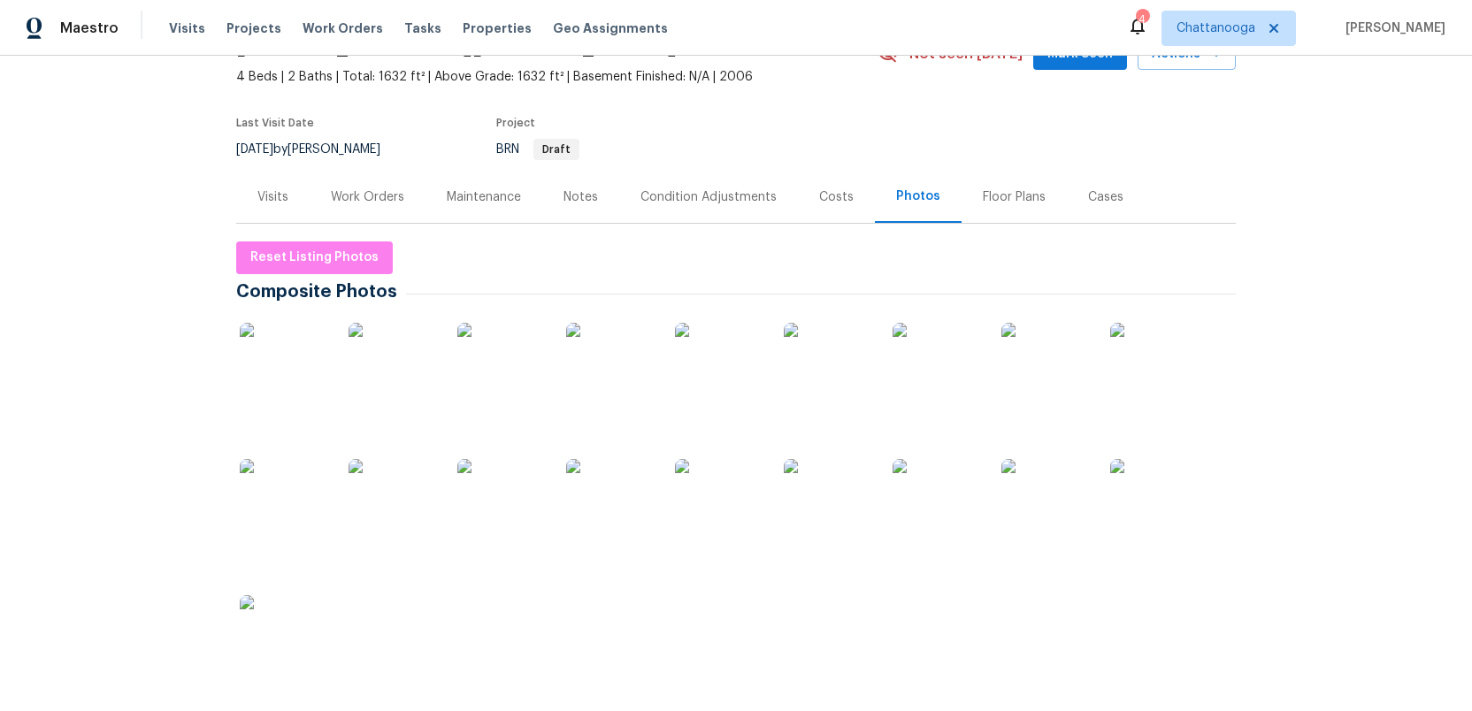
click at [267, 363] on img at bounding box center [284, 367] width 88 height 88
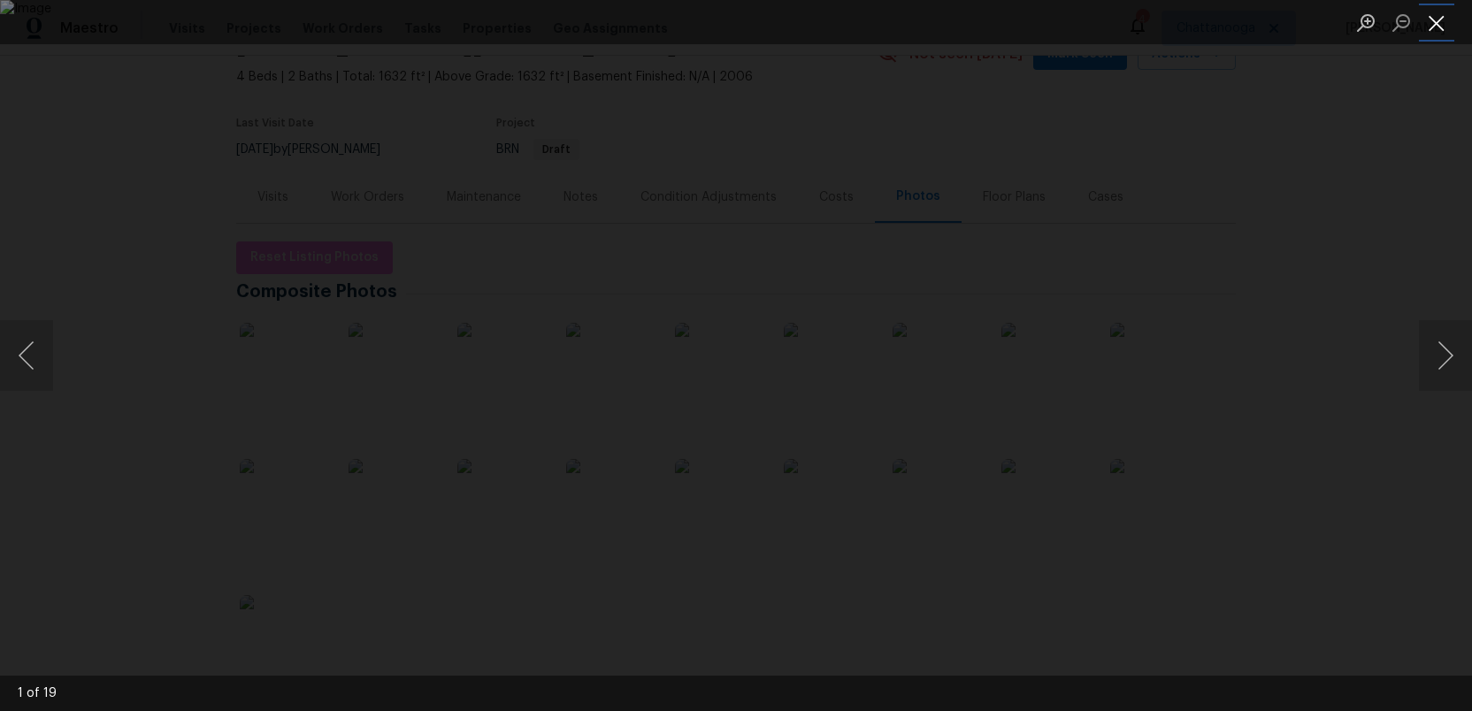
click at [1435, 29] on button "Close lightbox" at bounding box center [1436, 22] width 35 height 31
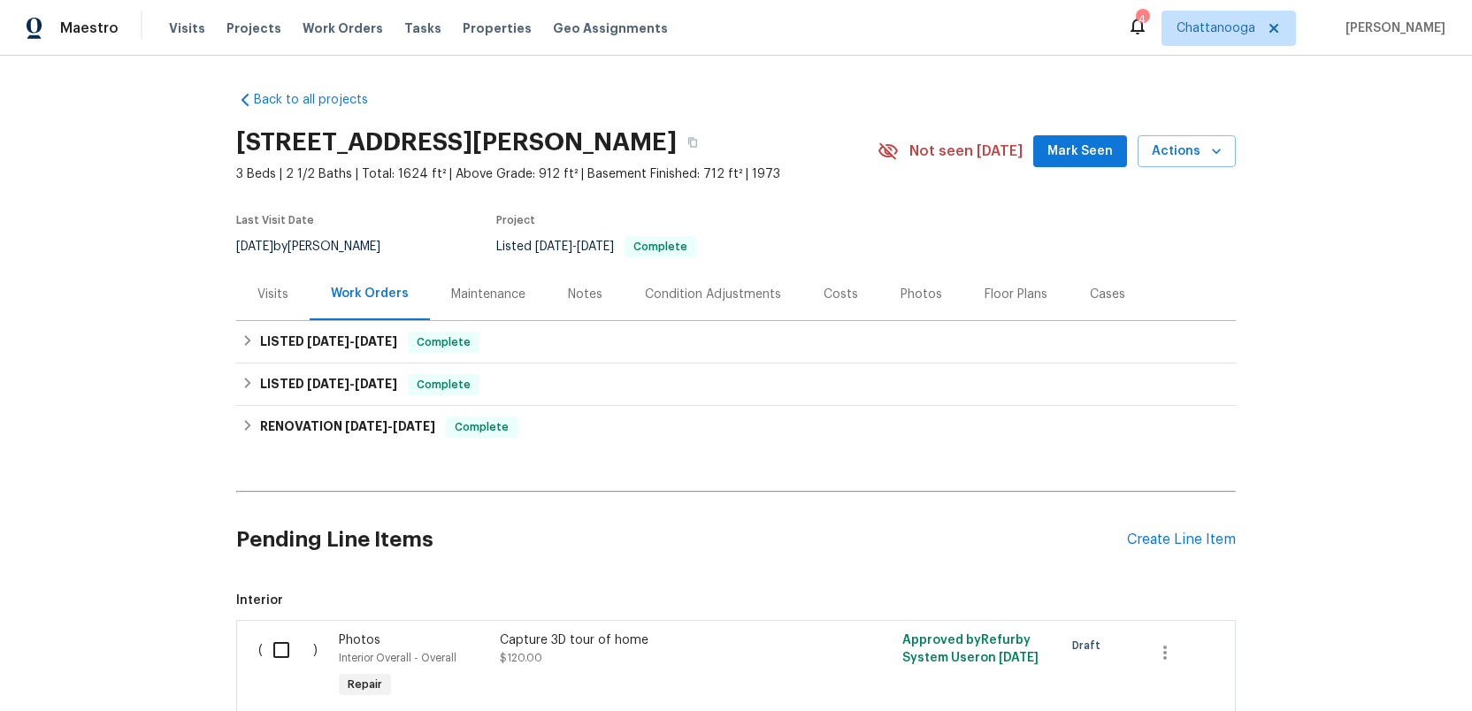
click at [900, 289] on div "Photos" at bounding box center [921, 295] width 42 height 18
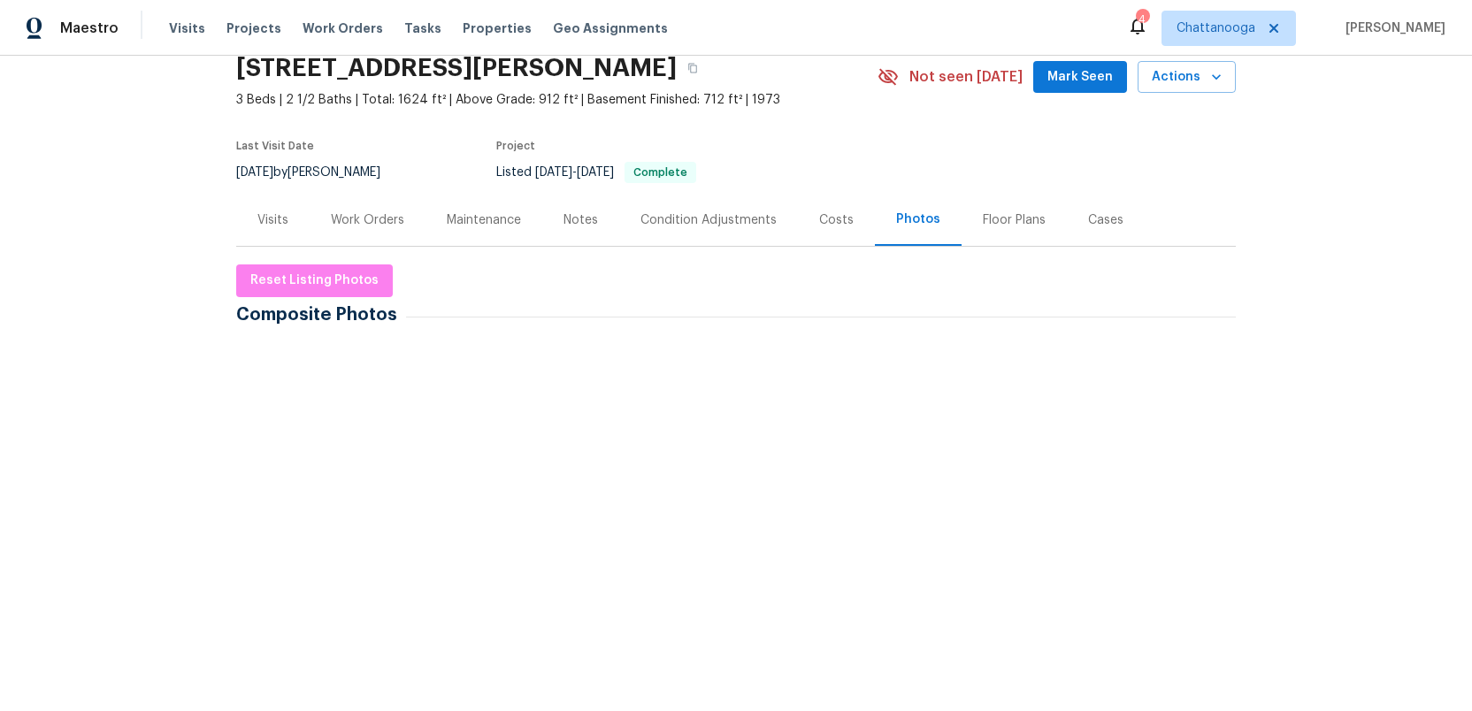
scroll to position [134, 0]
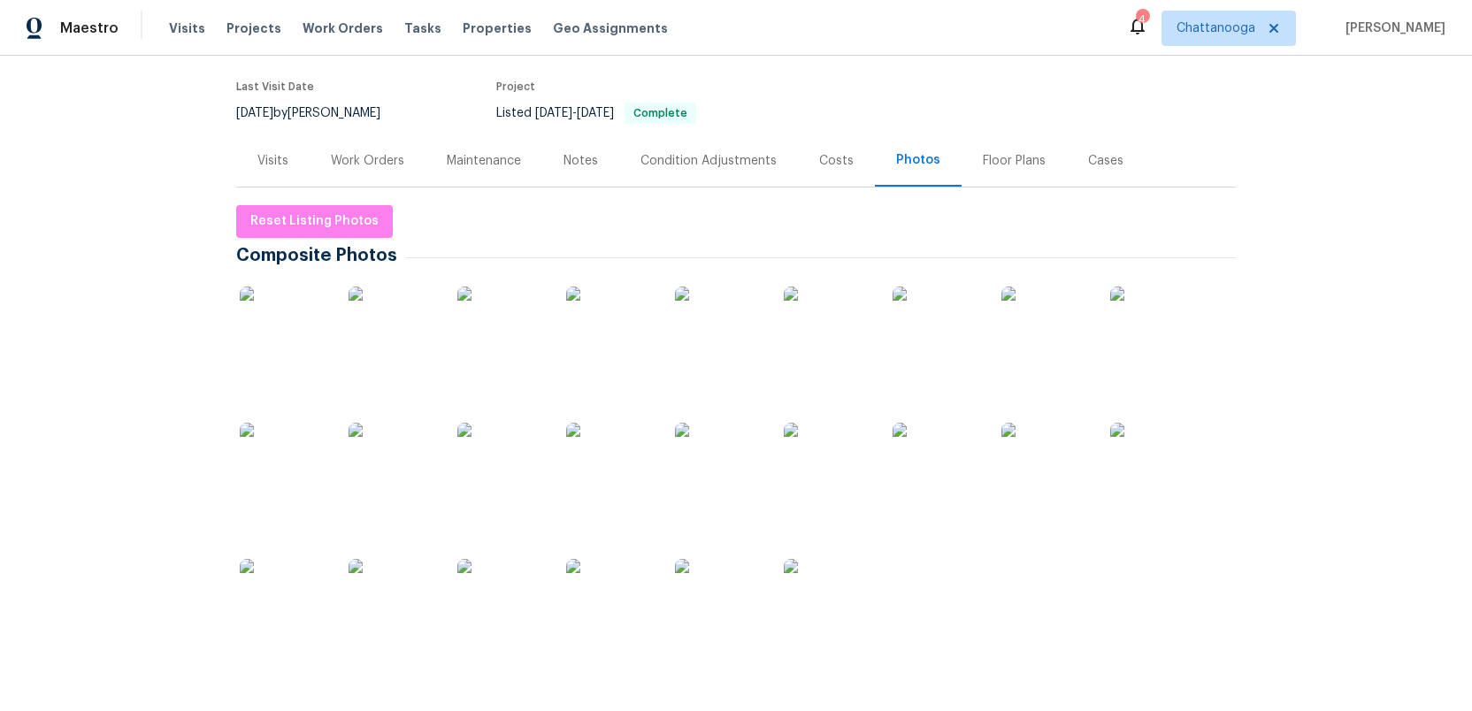
click at [1149, 486] on img at bounding box center [1154, 467] width 88 height 88
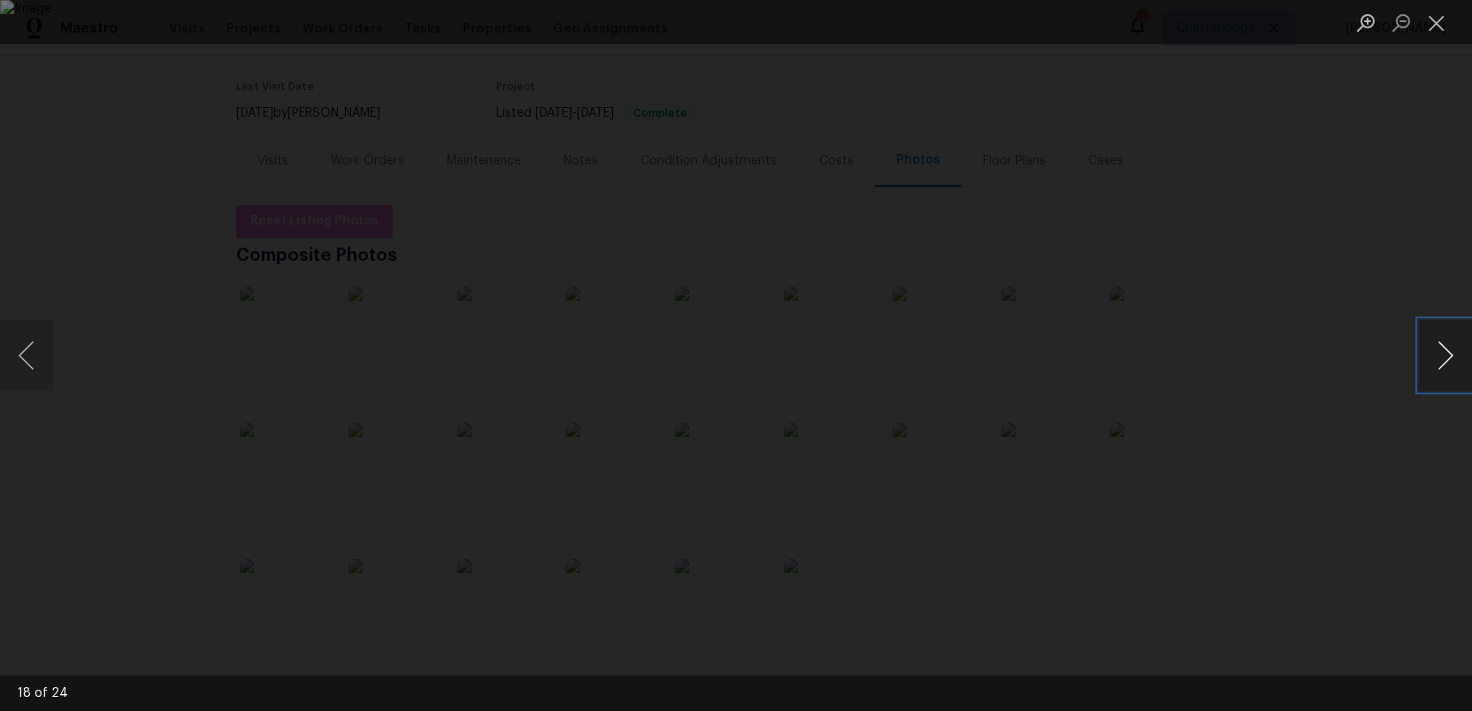
click at [1441, 365] on button "Next image" at bounding box center [1445, 355] width 53 height 71
click at [1441, 364] on button "Next image" at bounding box center [1445, 355] width 53 height 71
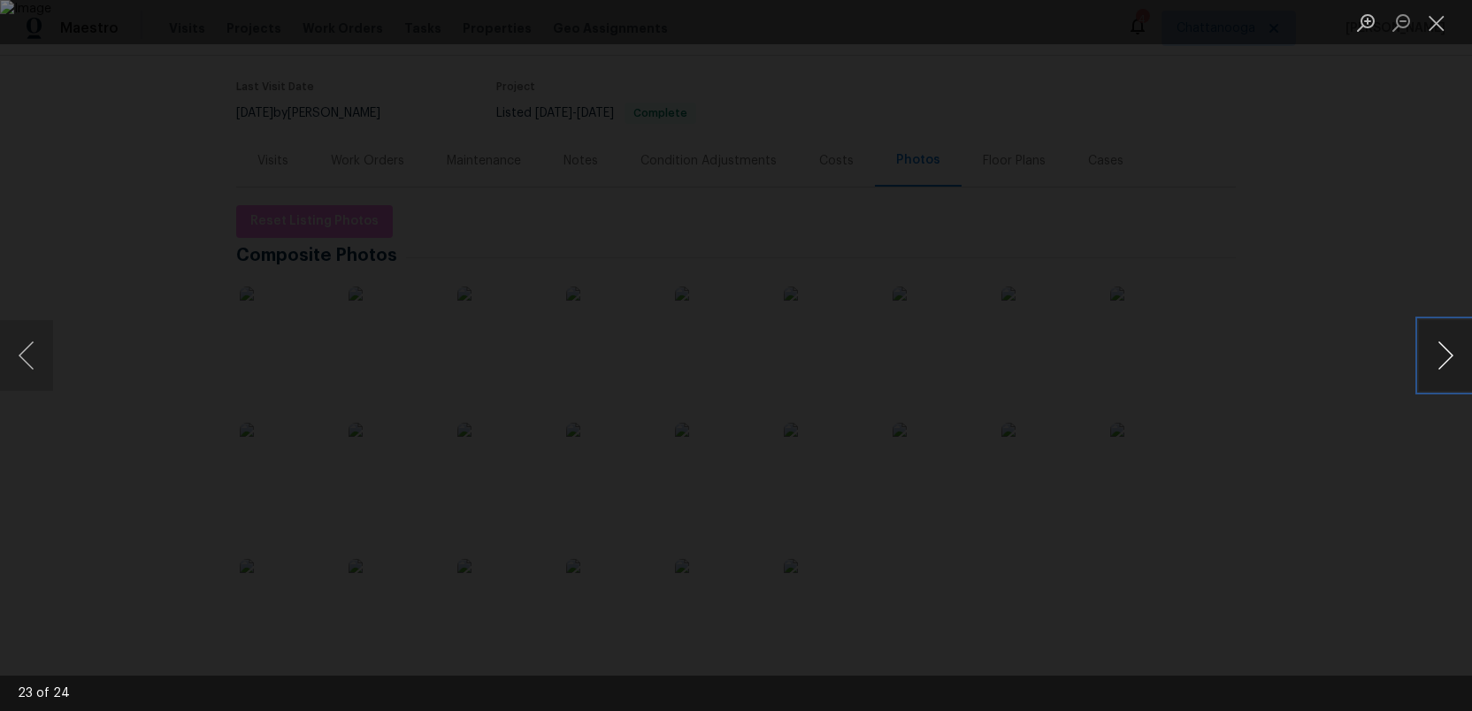
click at [1441, 364] on button "Next image" at bounding box center [1445, 355] width 53 height 71
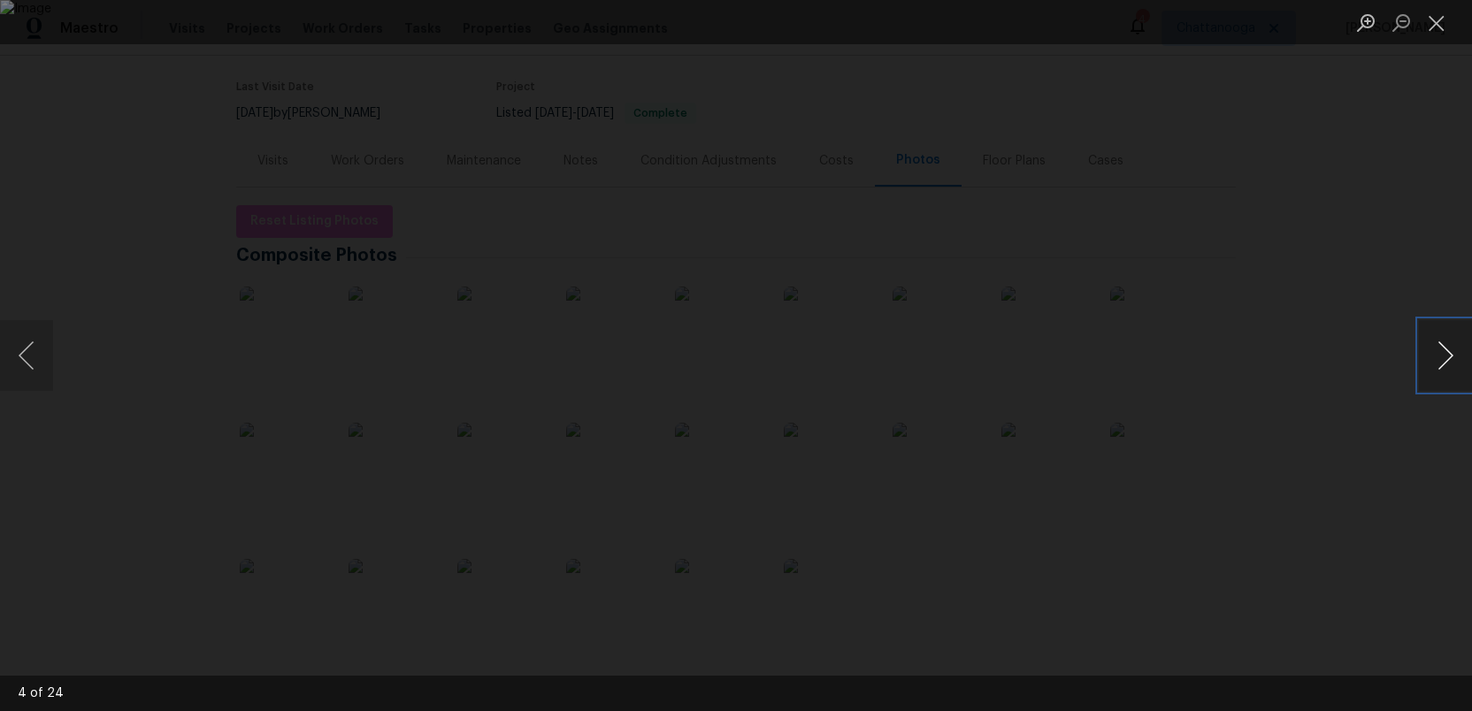
click at [1441, 364] on button "Next image" at bounding box center [1445, 355] width 53 height 71
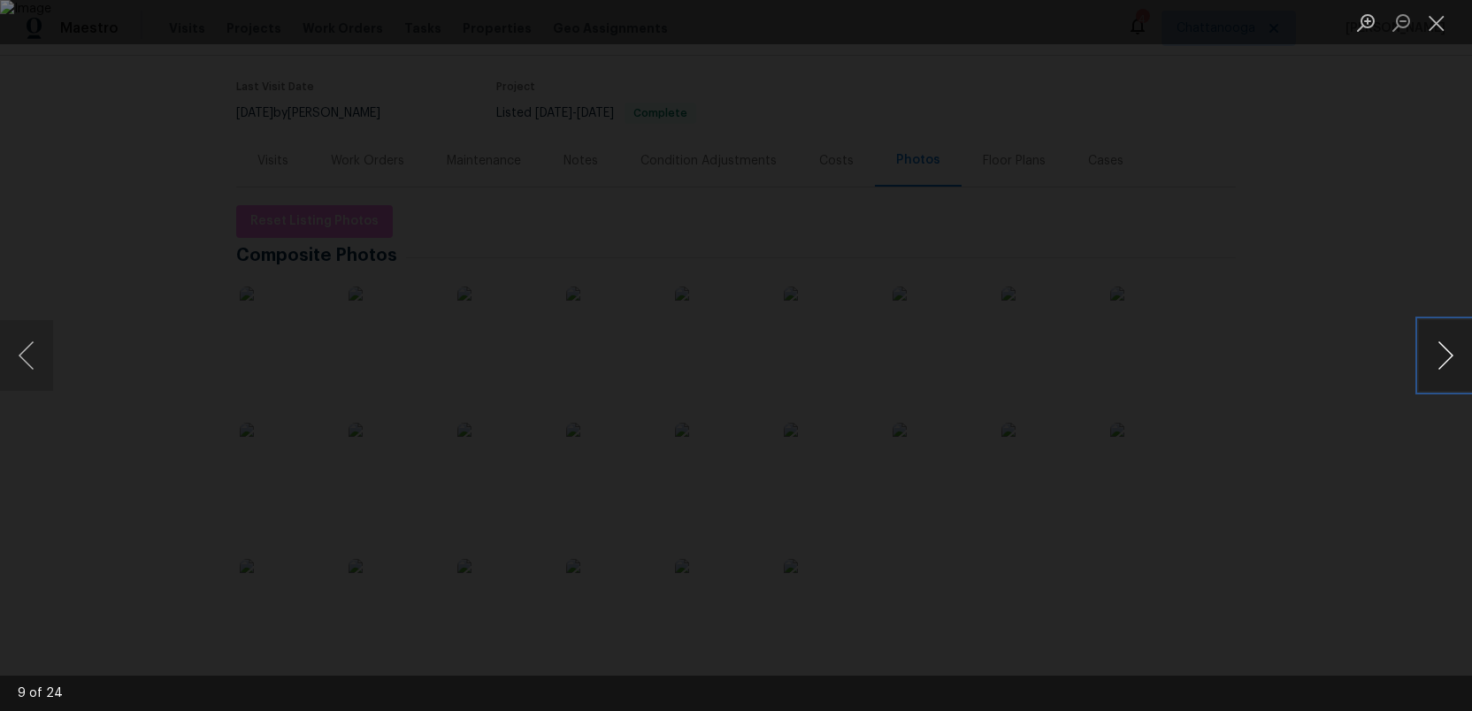
click at [1441, 364] on button "Next image" at bounding box center [1445, 355] width 53 height 71
click at [1438, 25] on button "Close lightbox" at bounding box center [1436, 22] width 35 height 31
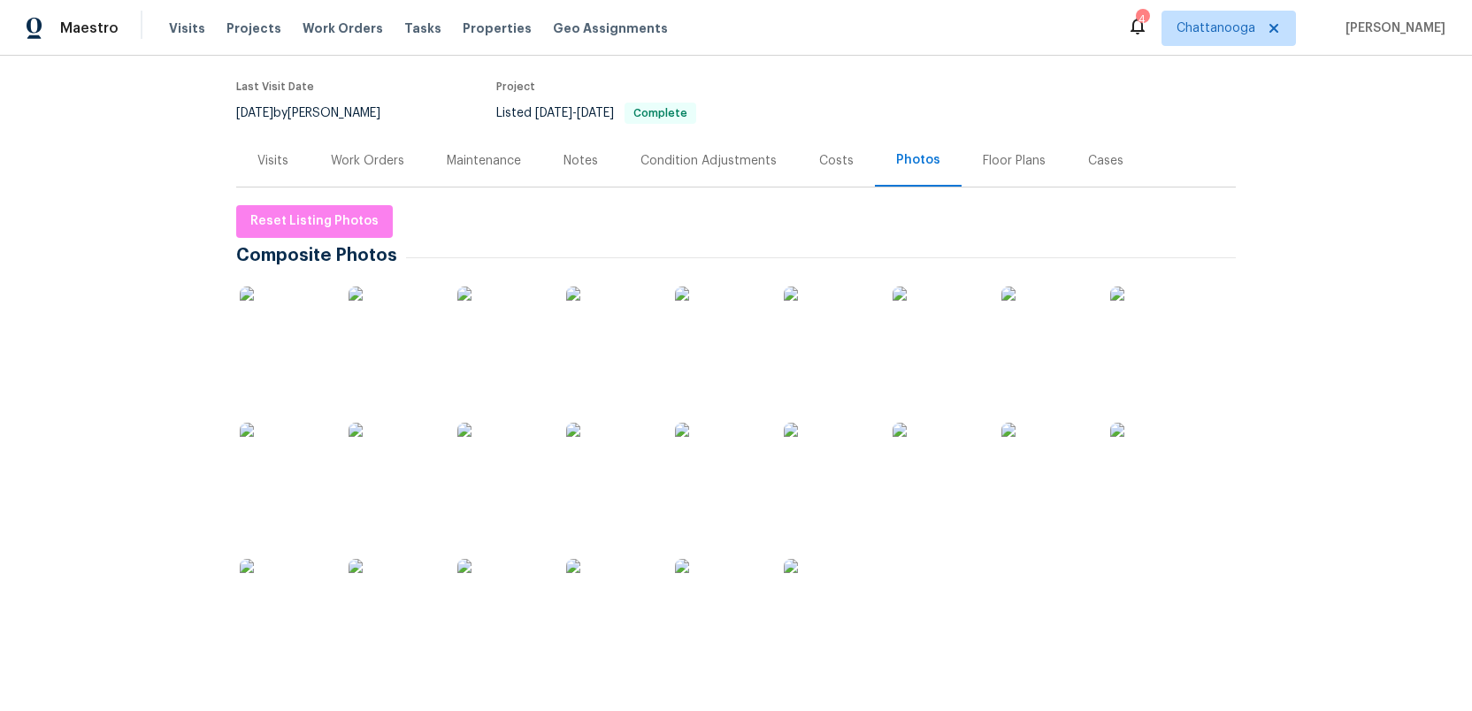
scroll to position [0, 0]
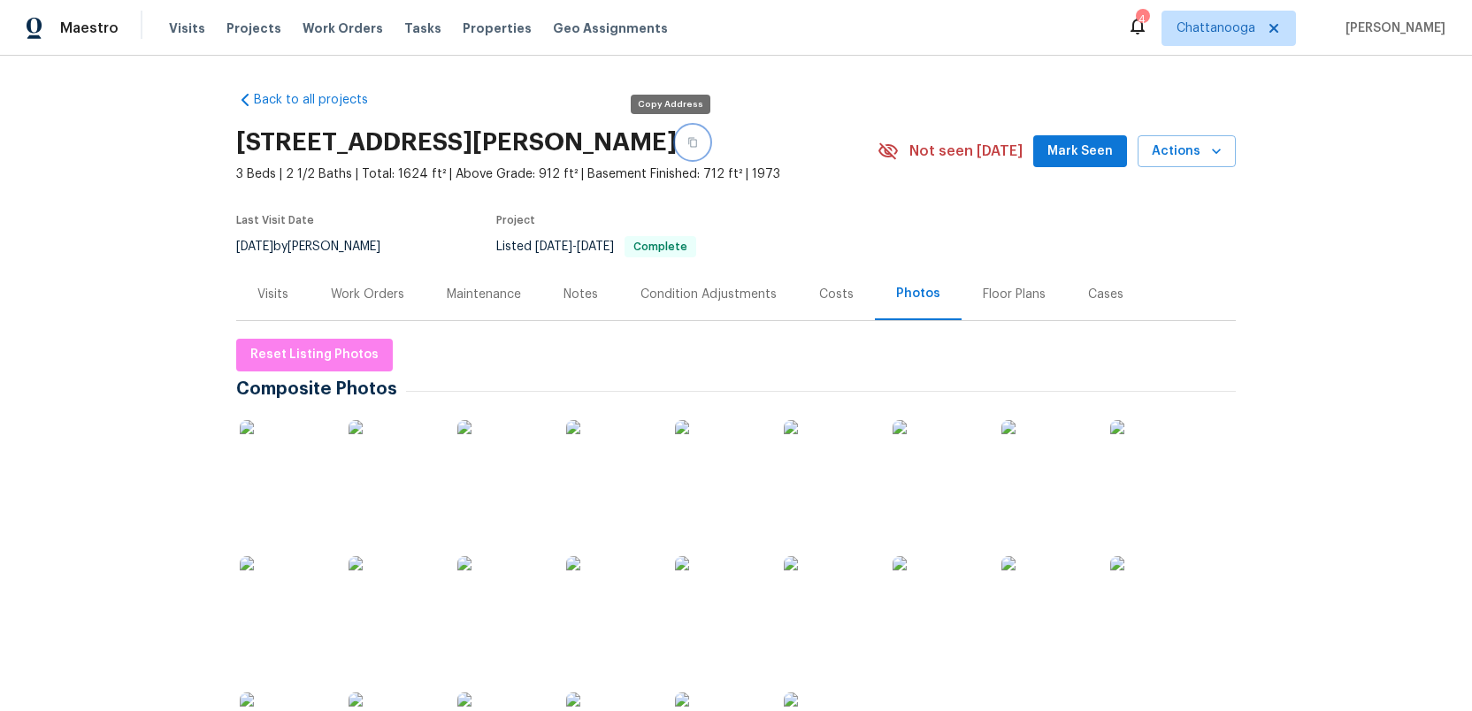
click at [687, 142] on icon "button" at bounding box center [692, 142] width 11 height 11
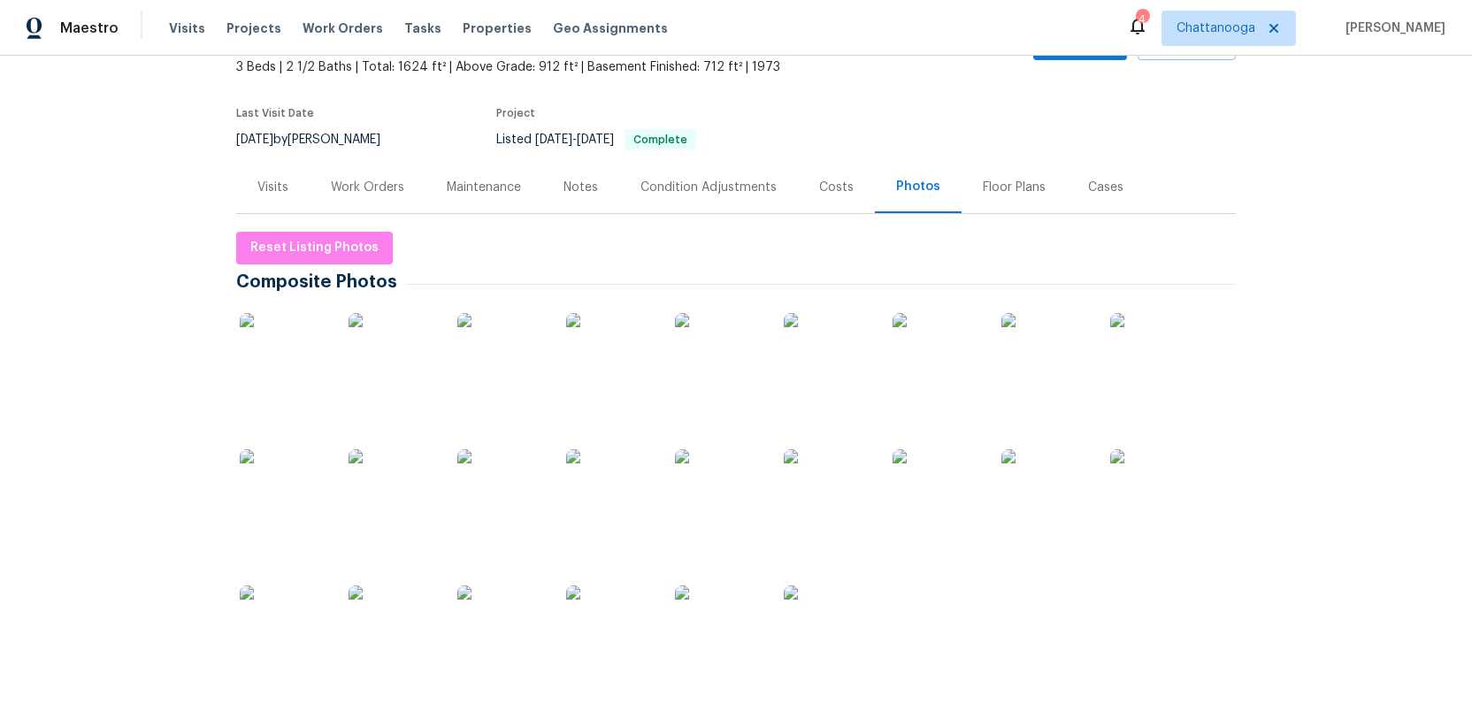
scroll to position [273, 0]
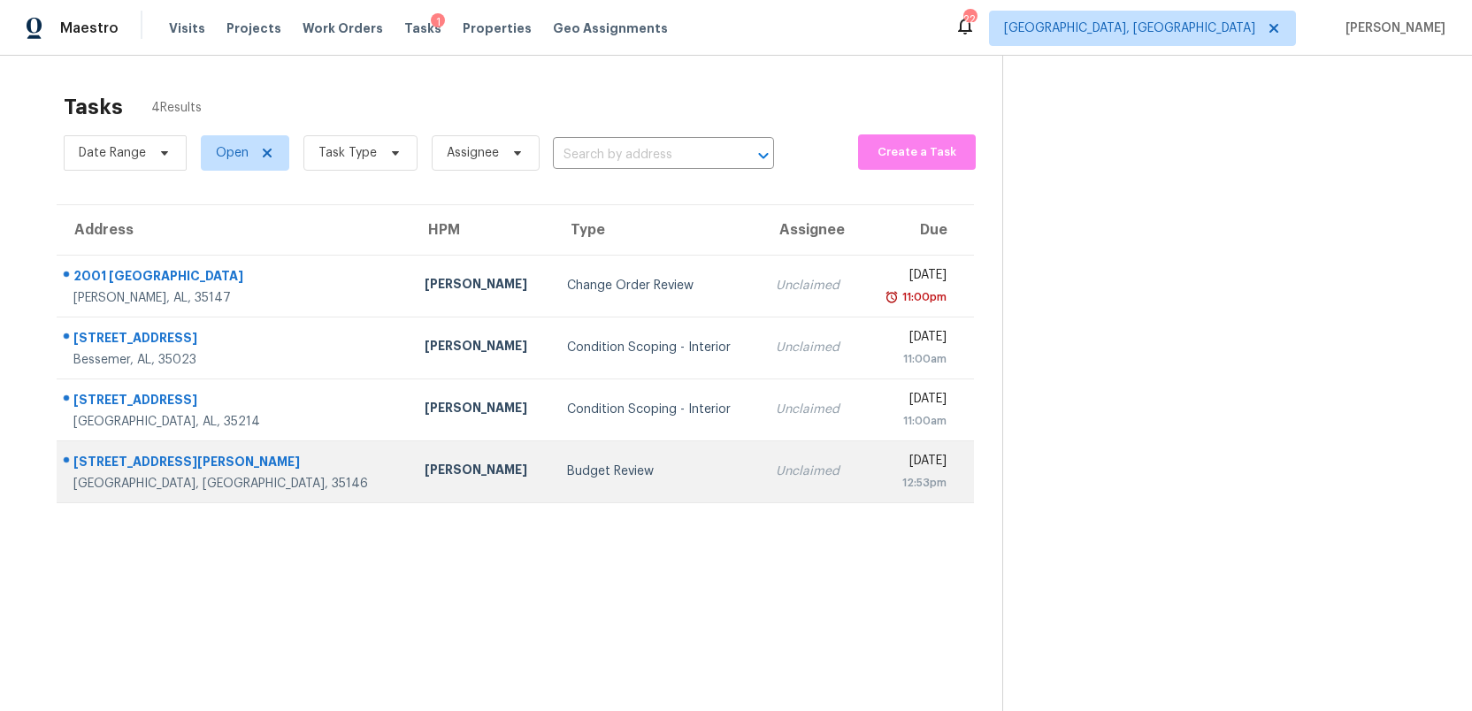
click at [639, 461] on td "Budget Review" at bounding box center [657, 471] width 209 height 62
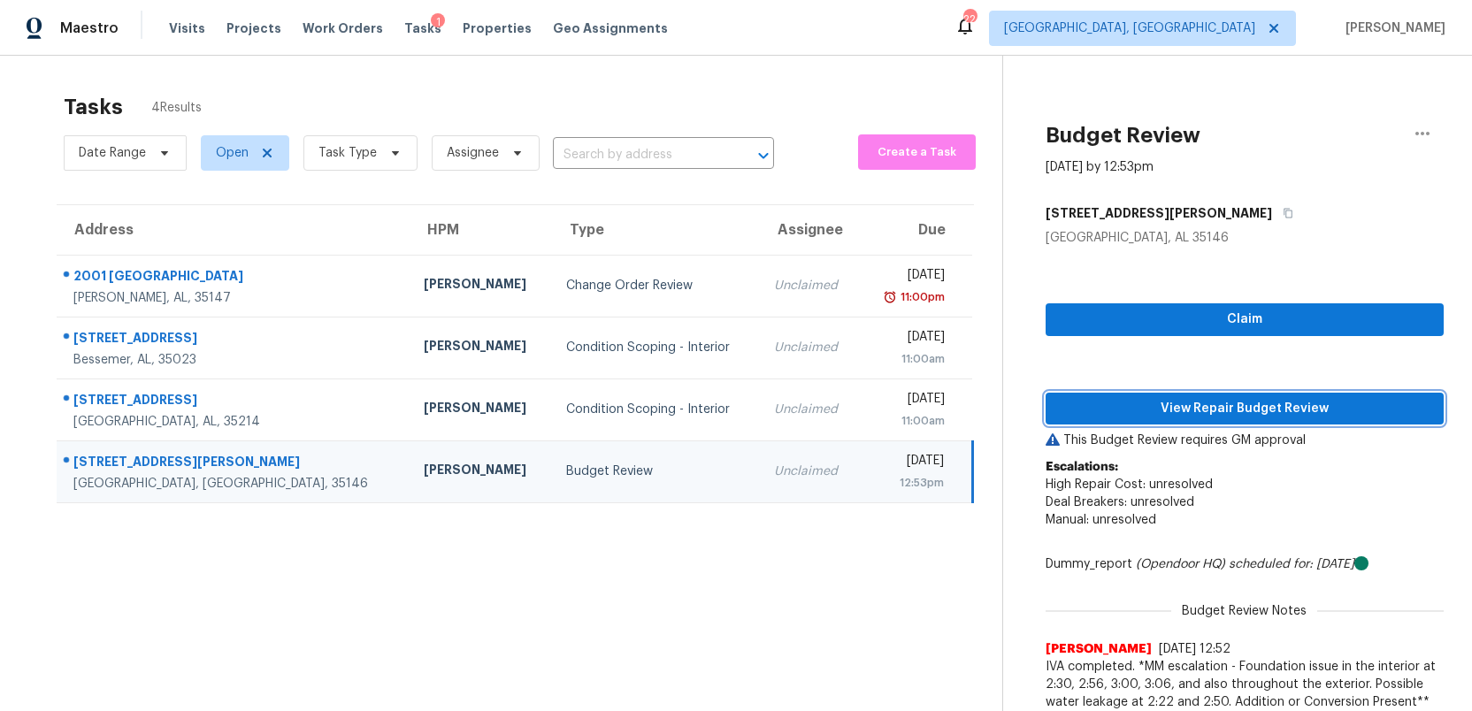
click at [1259, 411] on span "View Repair Budget Review" at bounding box center [1245, 409] width 370 height 22
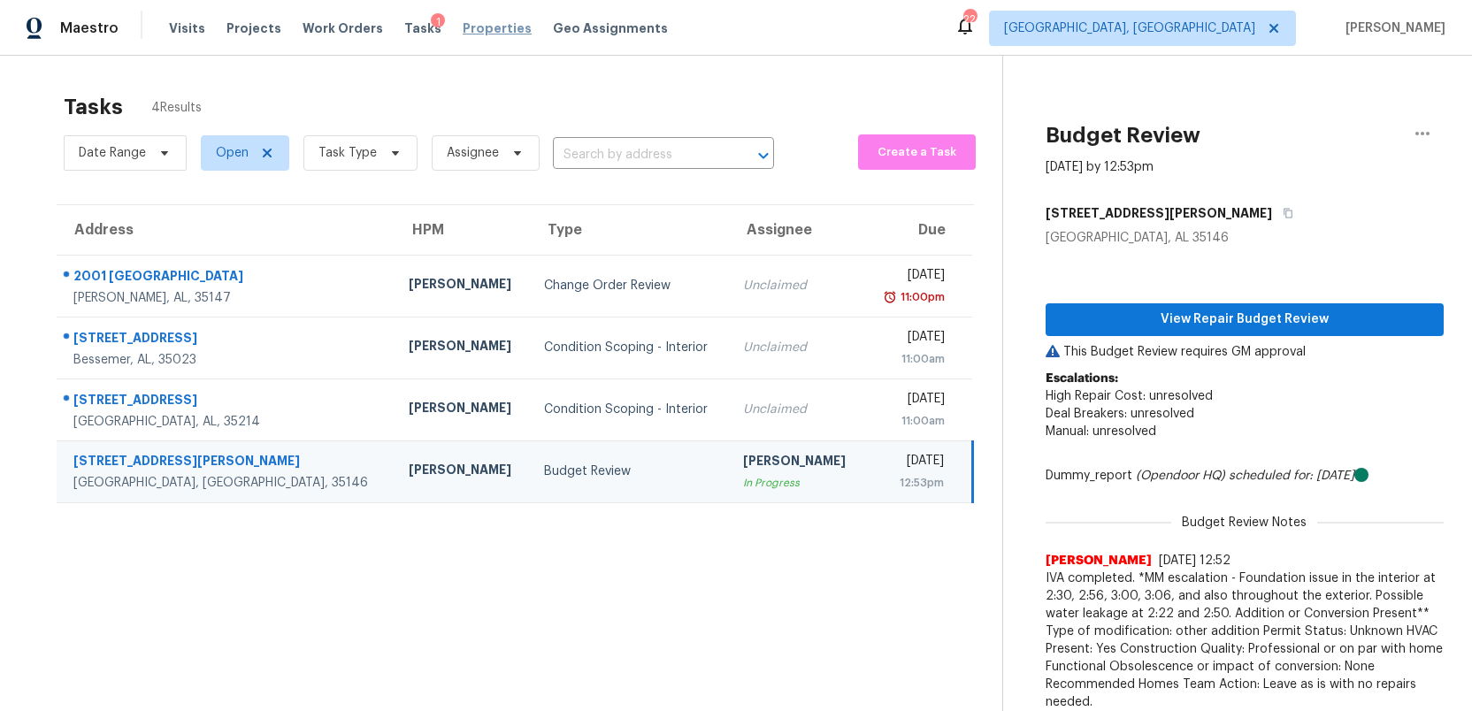
click at [466, 30] on span "Properties" at bounding box center [497, 28] width 69 height 18
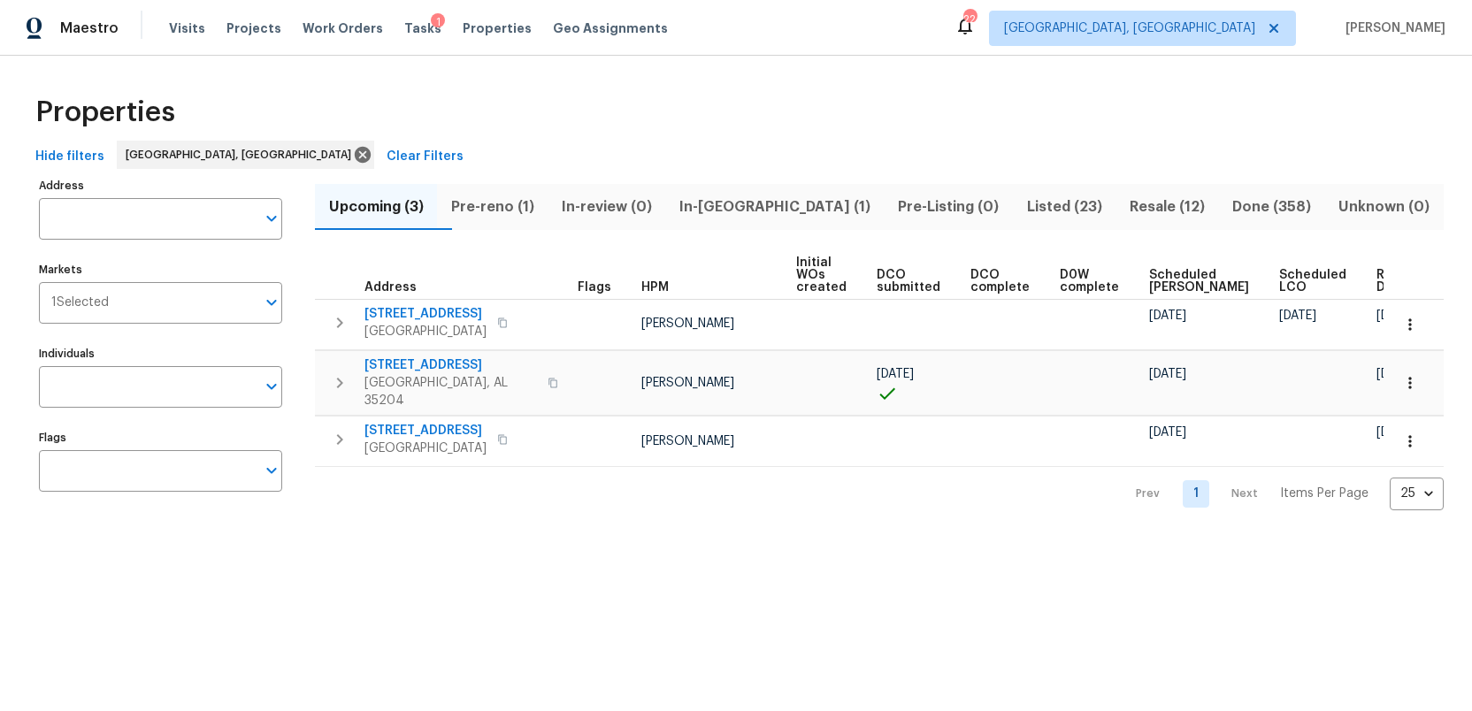
click at [1023, 204] on span "Listed (23)" at bounding box center [1063, 207] width 81 height 25
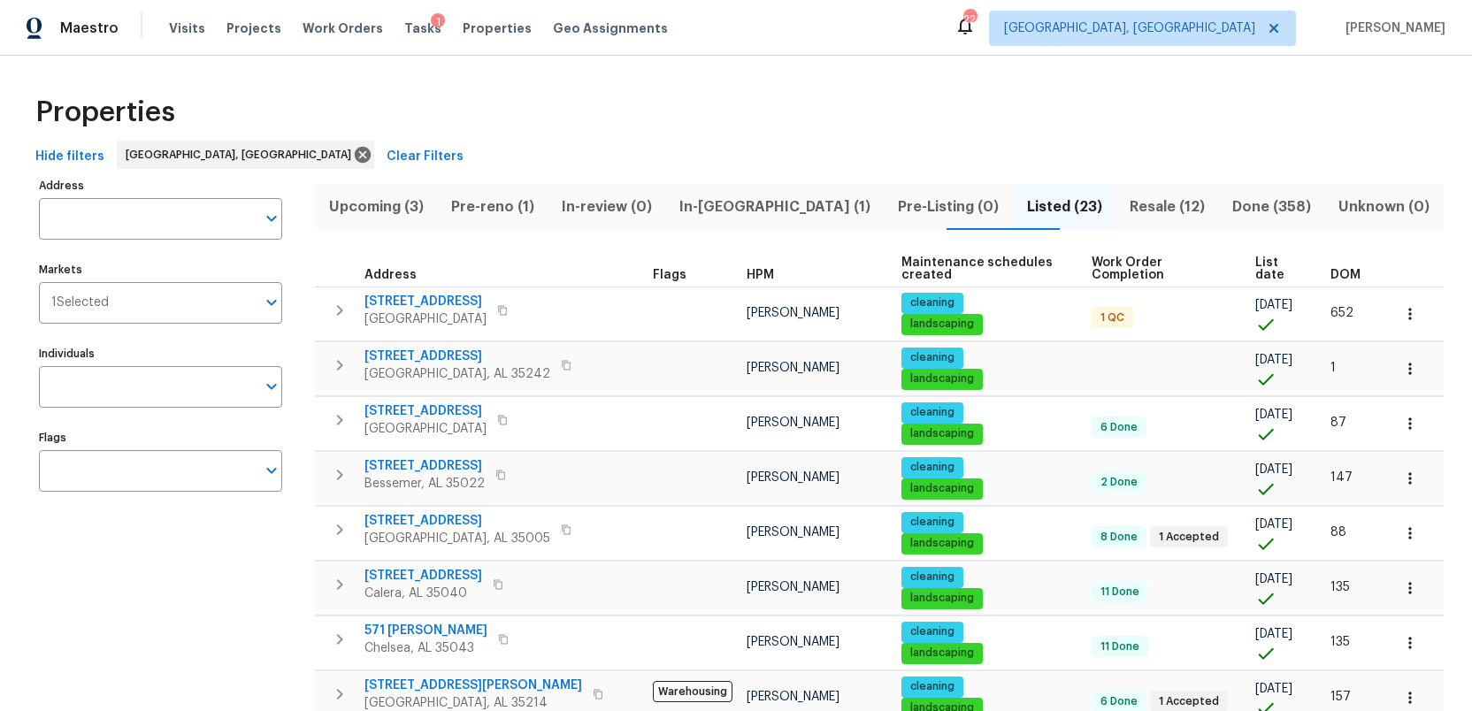
click at [1126, 202] on span "Resale (12)" at bounding box center [1166, 207] width 81 height 25
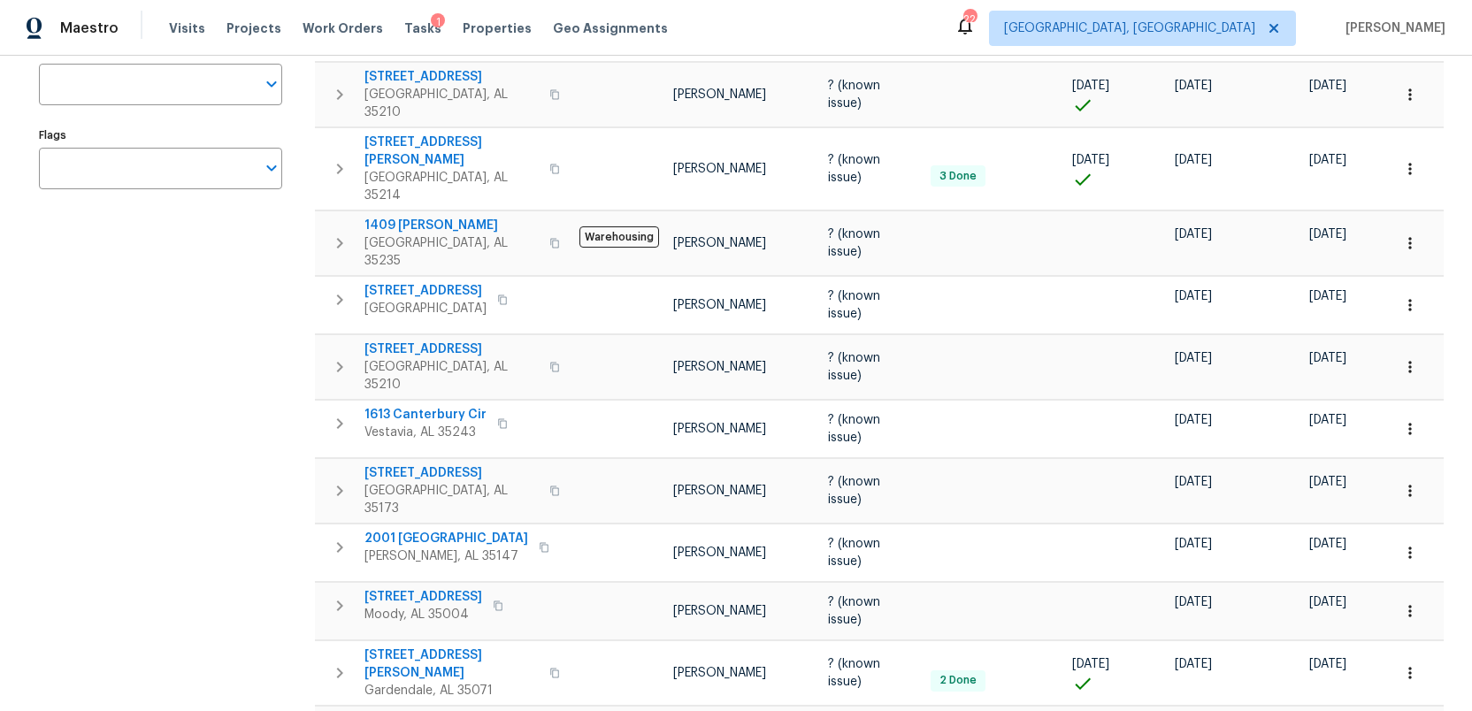
scroll to position [301, 0]
click at [409, 466] on span "[STREET_ADDRESS]" at bounding box center [451, 475] width 174 height 18
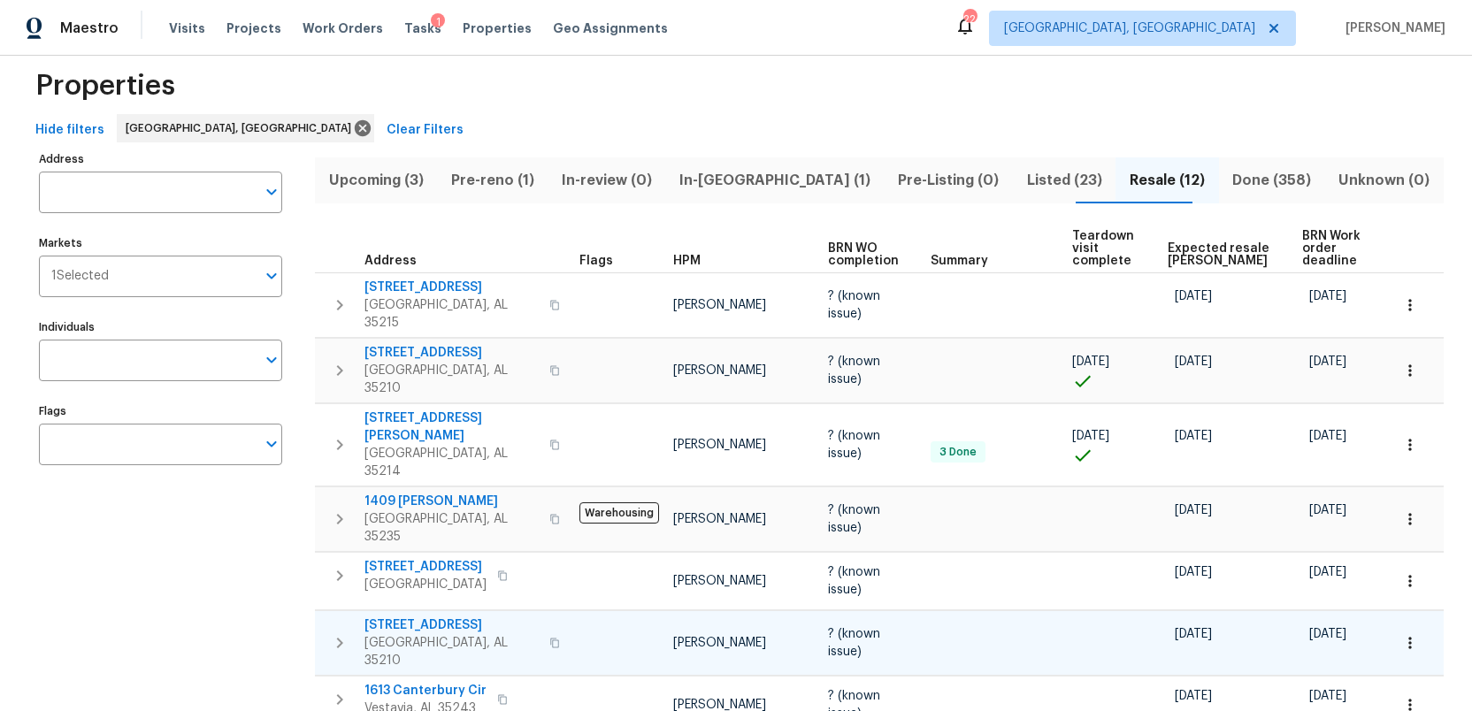
scroll to position [0, 0]
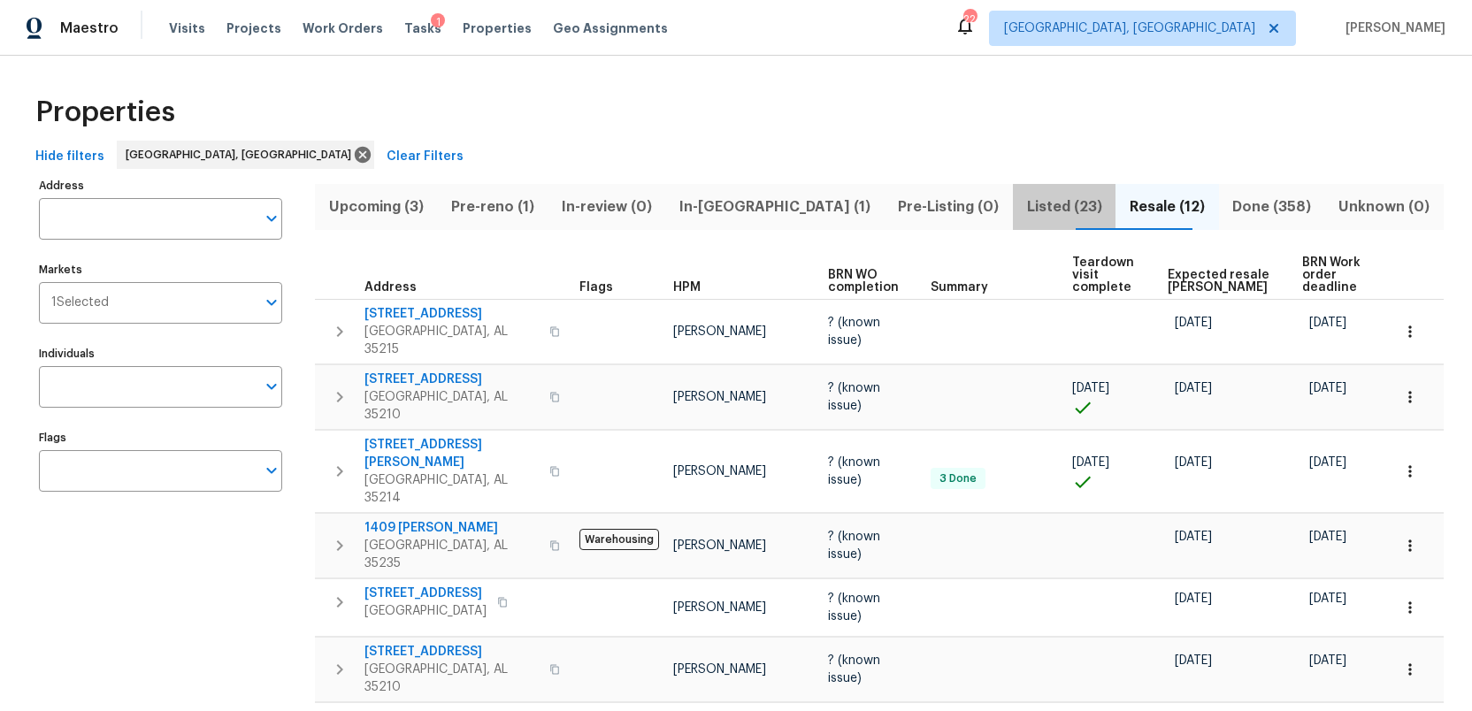
click at [1023, 208] on span "Listed (23)" at bounding box center [1063, 207] width 81 height 25
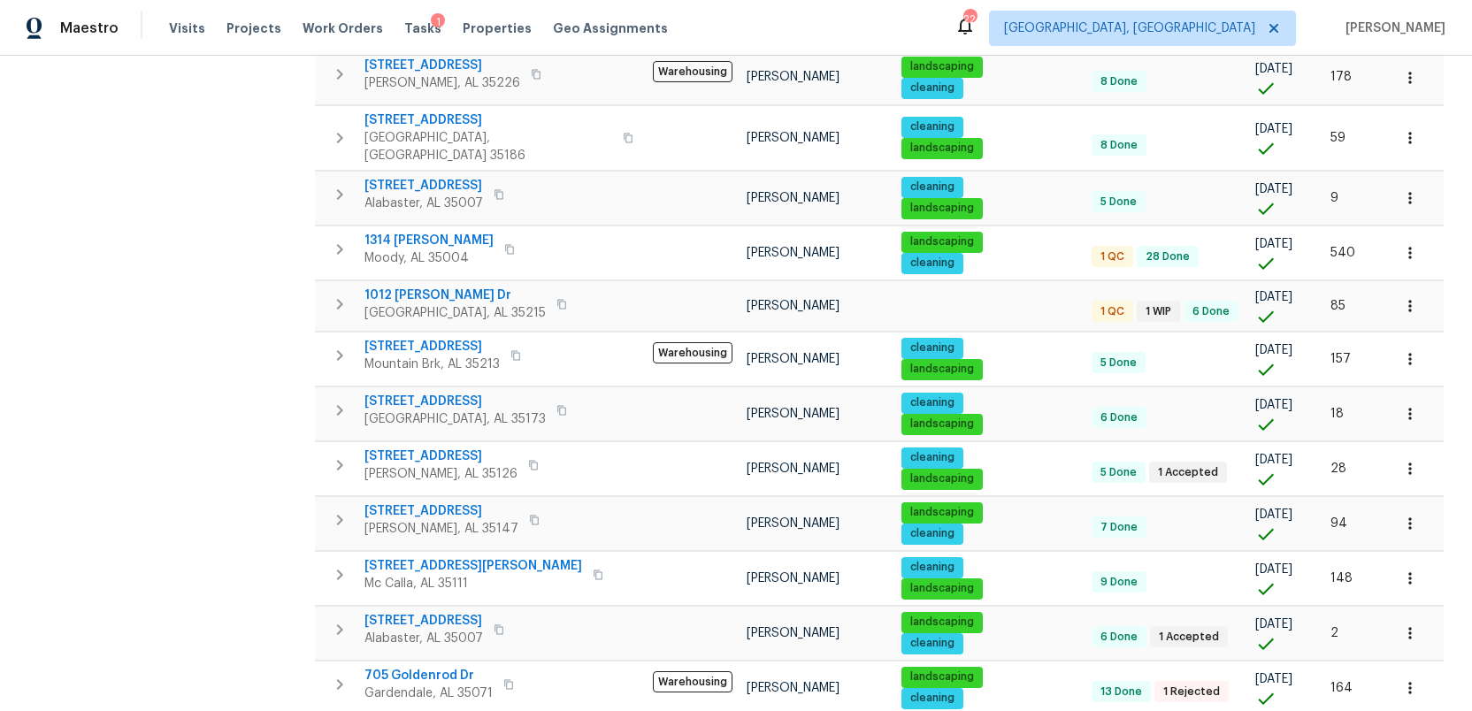
scroll to position [838, 0]
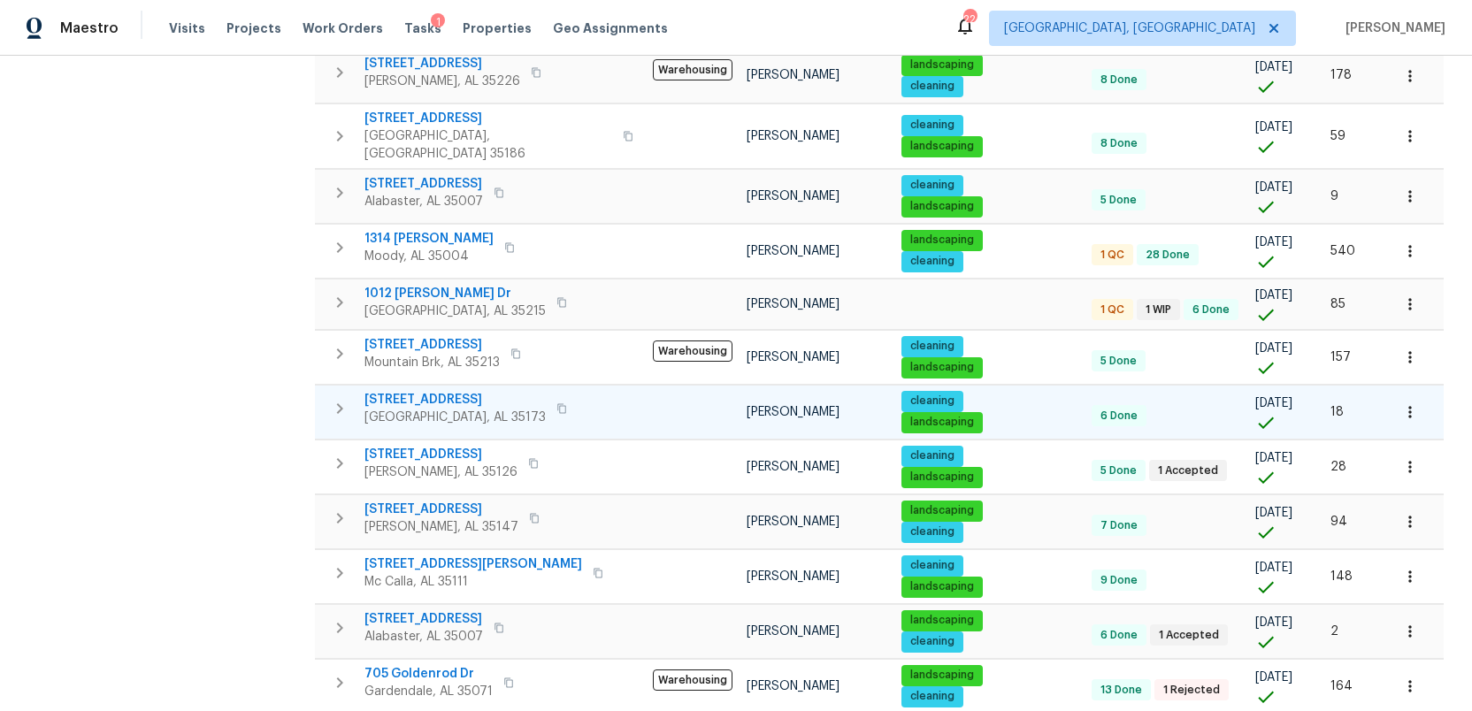
click at [448, 391] on span "6869 Lexington Oaks Dr" at bounding box center [454, 400] width 181 height 18
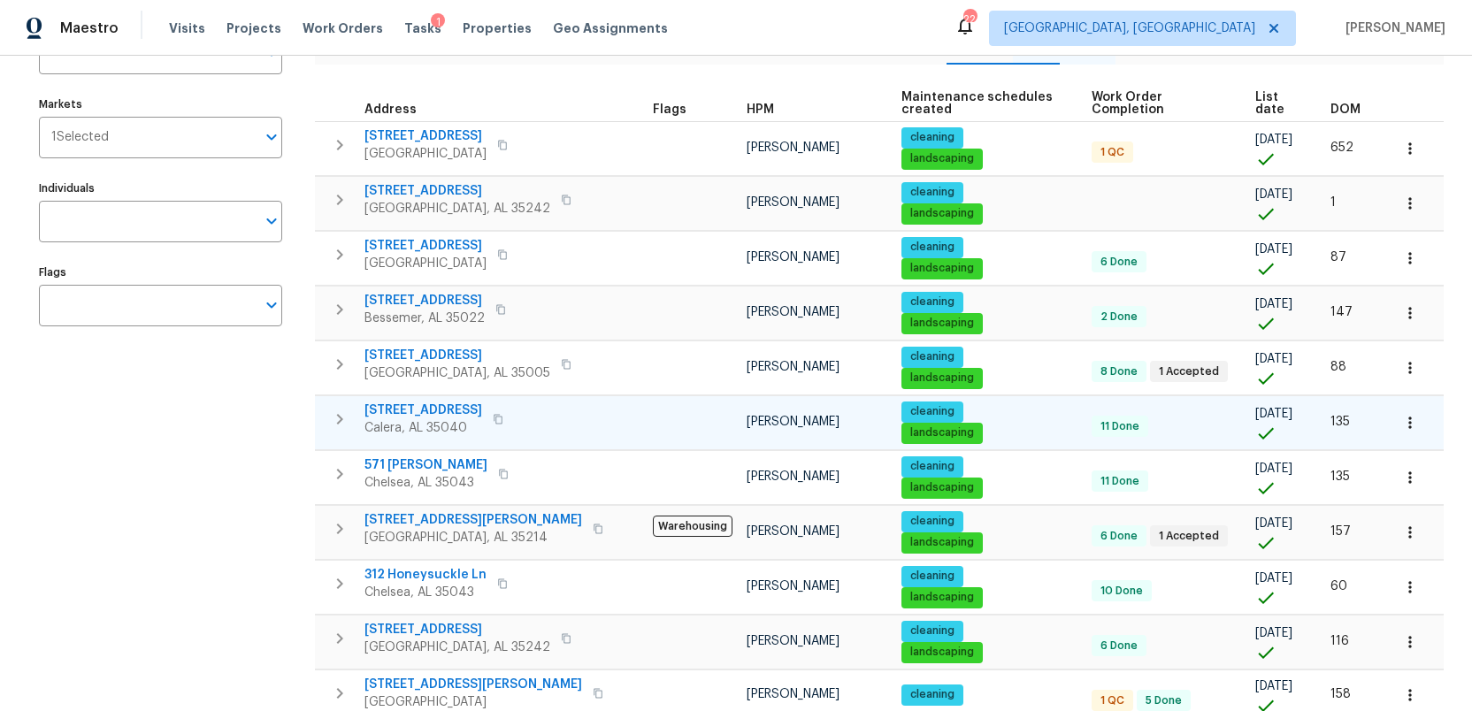
scroll to position [157, 0]
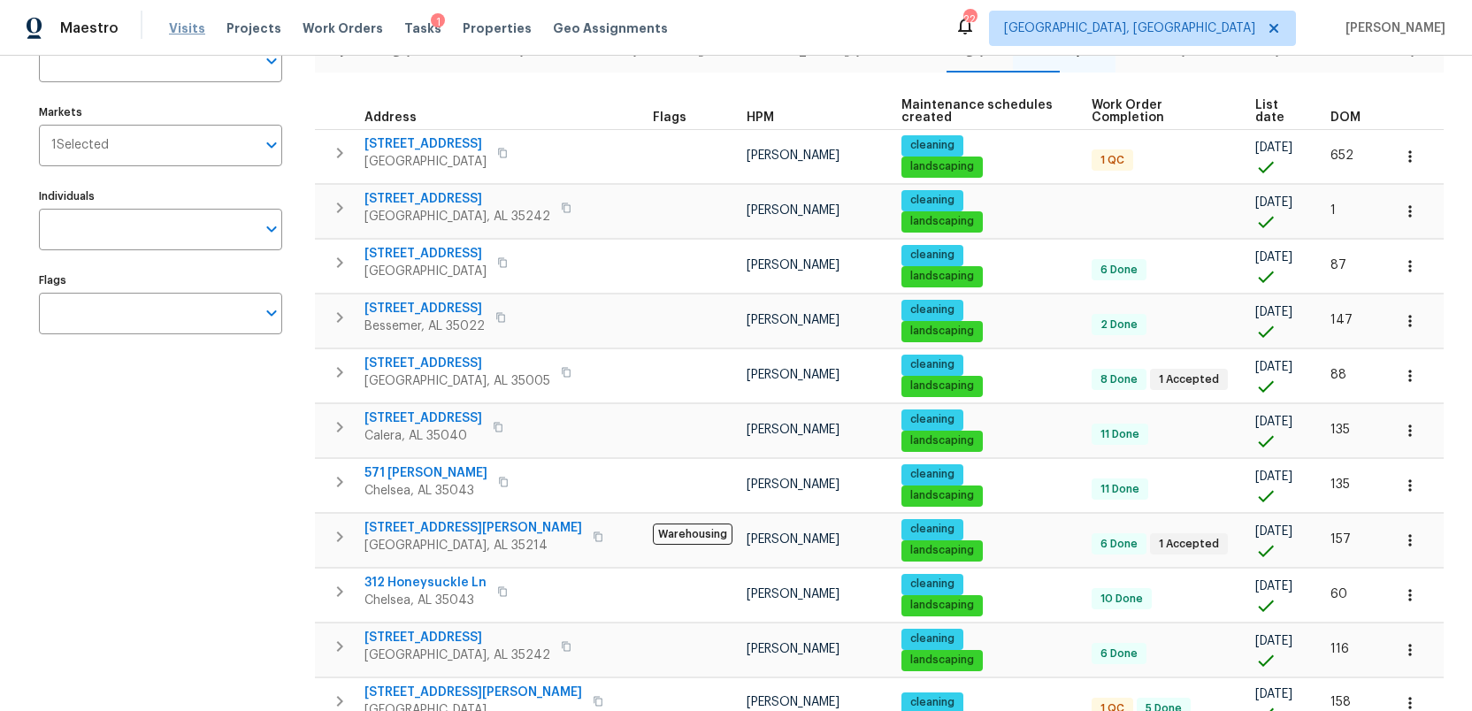
click at [185, 28] on span "Visits" at bounding box center [187, 28] width 36 height 18
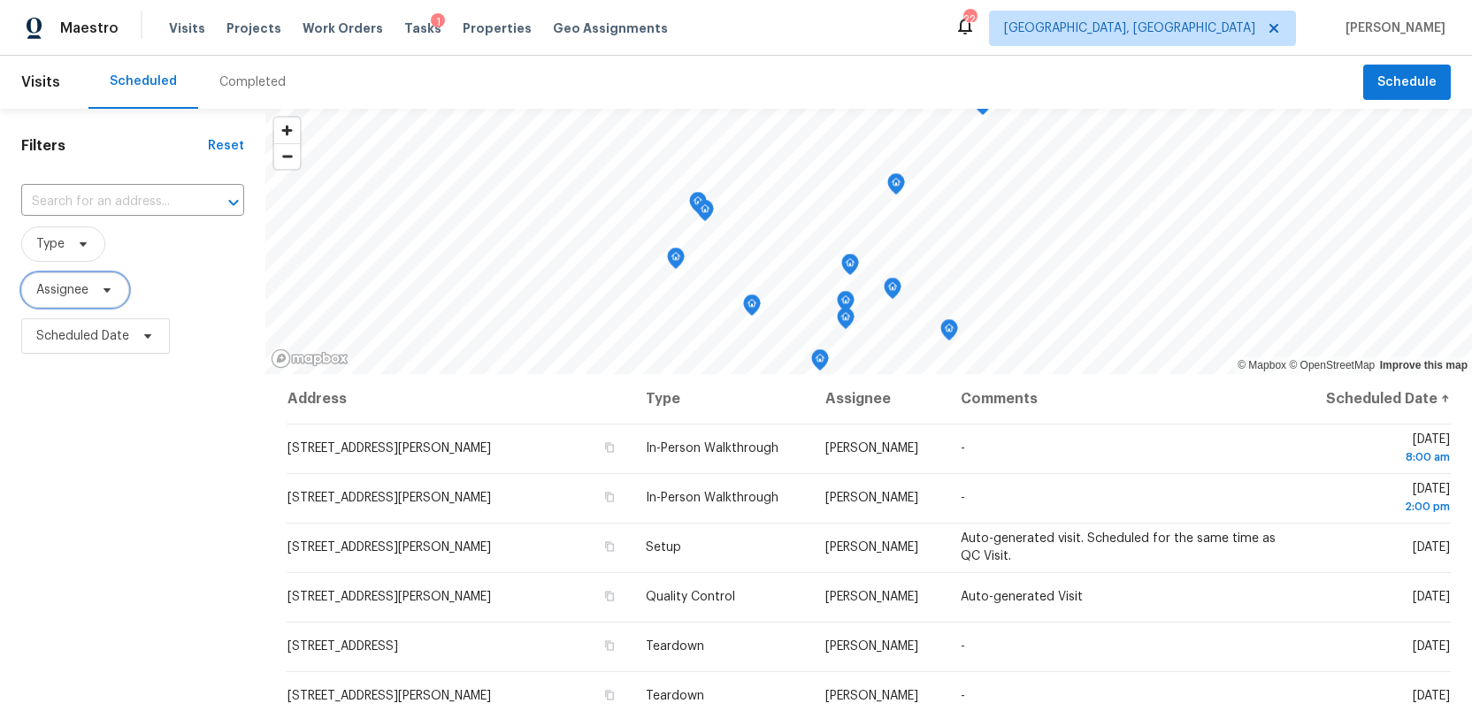
click at [83, 287] on span "Assignee" at bounding box center [62, 290] width 52 height 18
type input "ruth"
click at [251, 80] on div "Completed" at bounding box center [252, 82] width 66 height 18
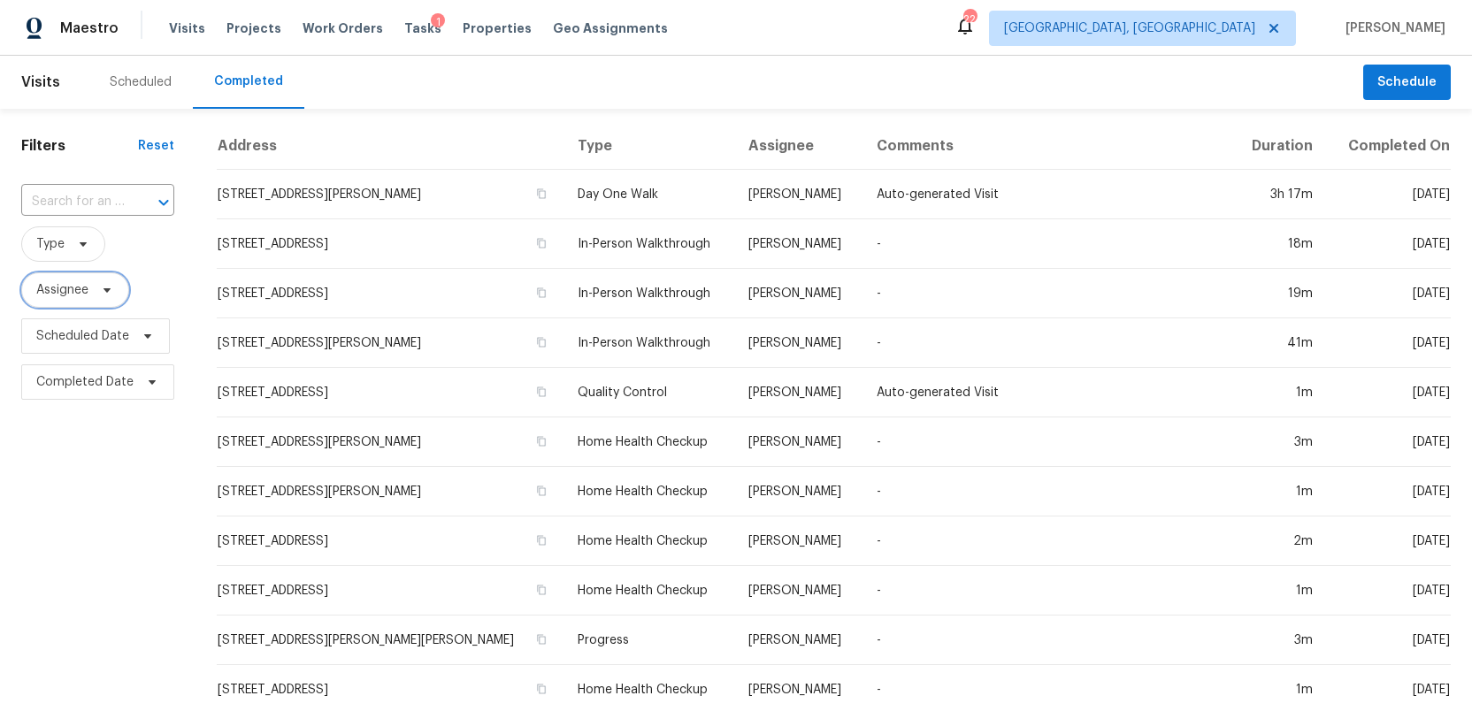
click at [106, 295] on icon at bounding box center [107, 290] width 14 height 14
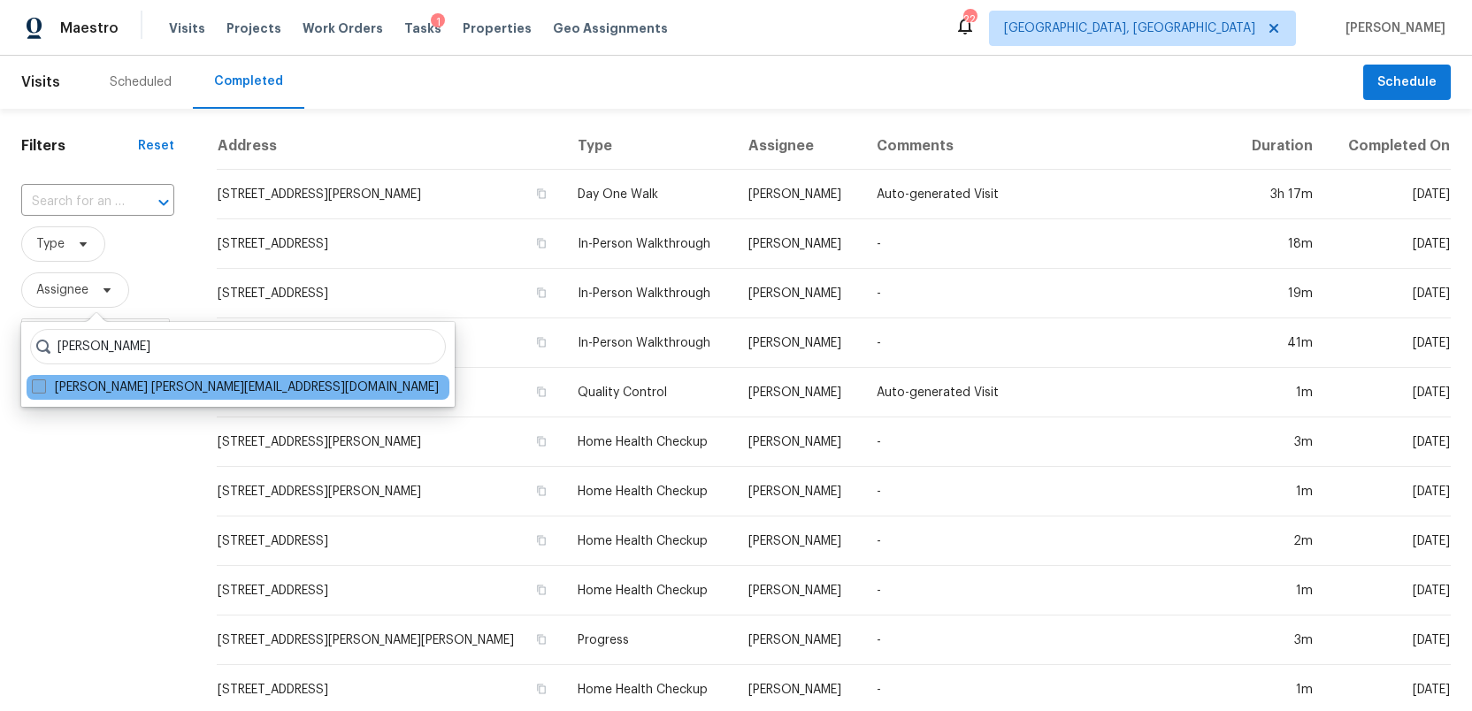
type input "ruth franczyk"
click at [37, 387] on span at bounding box center [39, 386] width 14 height 14
click at [37, 387] on input "Ruth Franczyk ruth@opendoor.com" at bounding box center [37, 384] width 11 height 11
checkbox input "true"
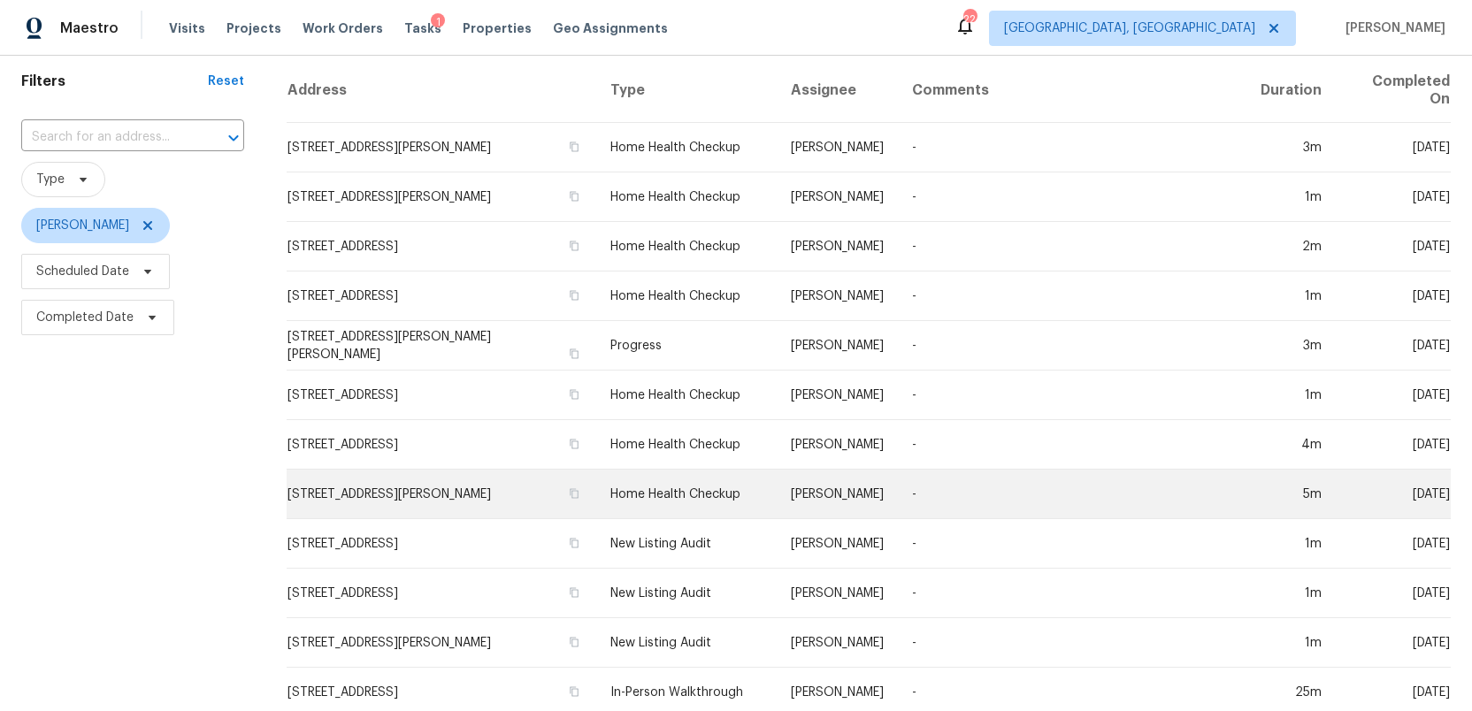
scroll to position [65, 0]
click at [377, 498] on td "1409 Medina Ln, Birmingham, AL 35235" at bounding box center [442, 494] width 310 height 50
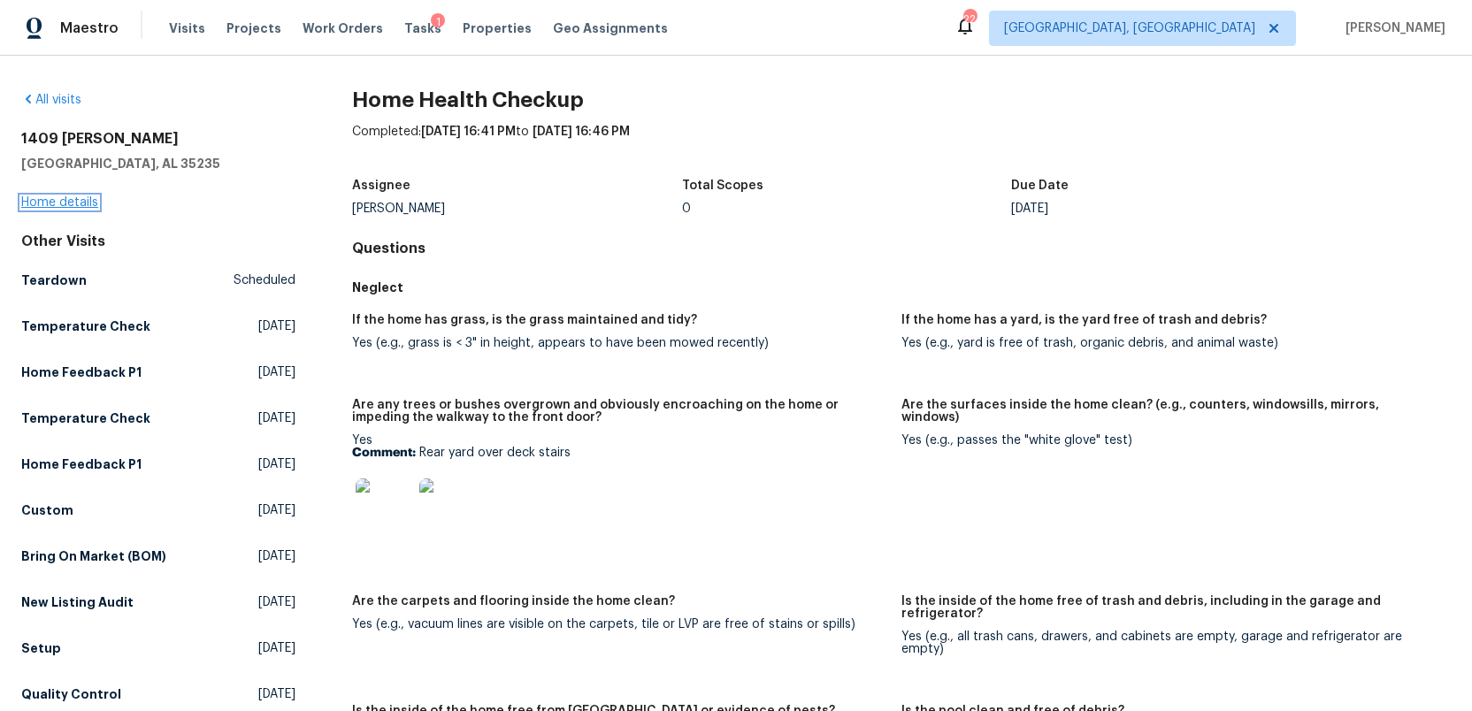
click at [40, 203] on link "Home details" at bounding box center [59, 202] width 77 height 12
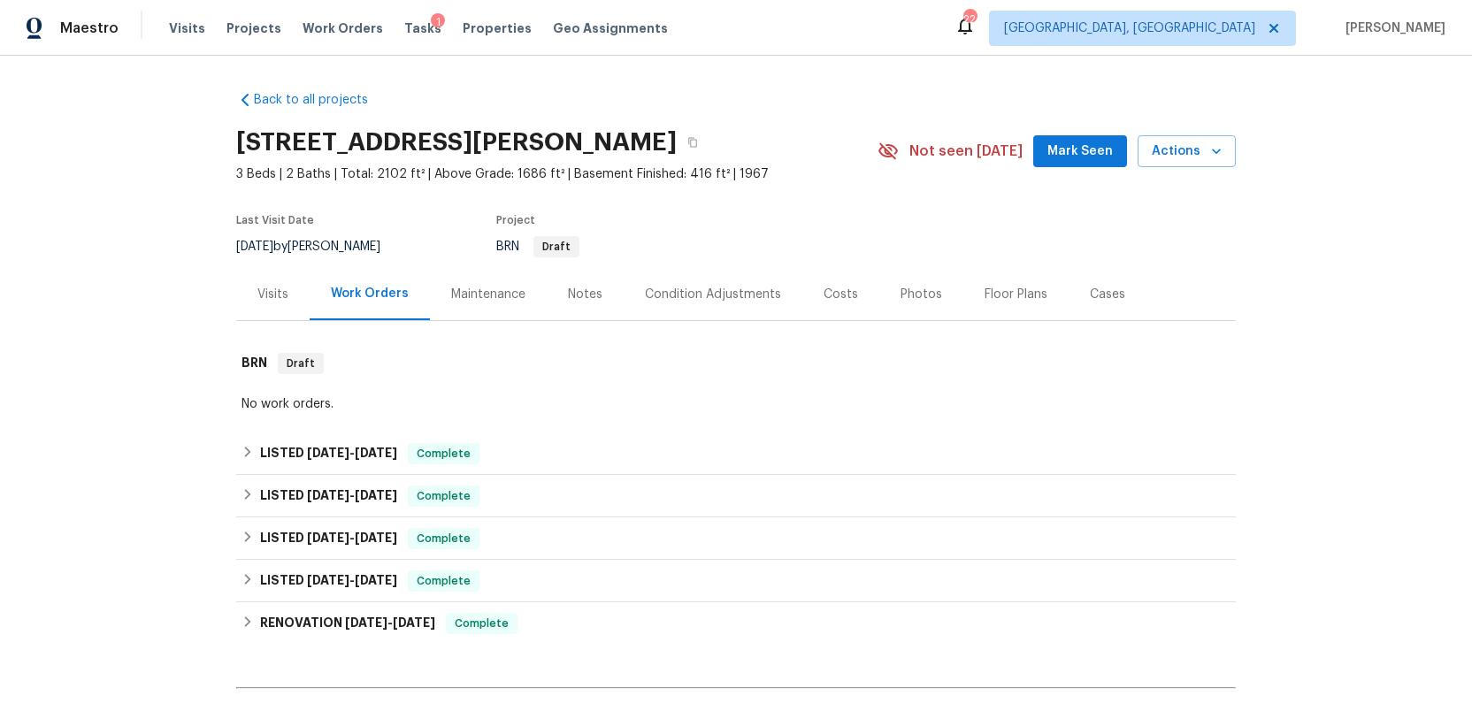
click at [907, 294] on div "Photos" at bounding box center [921, 295] width 42 height 18
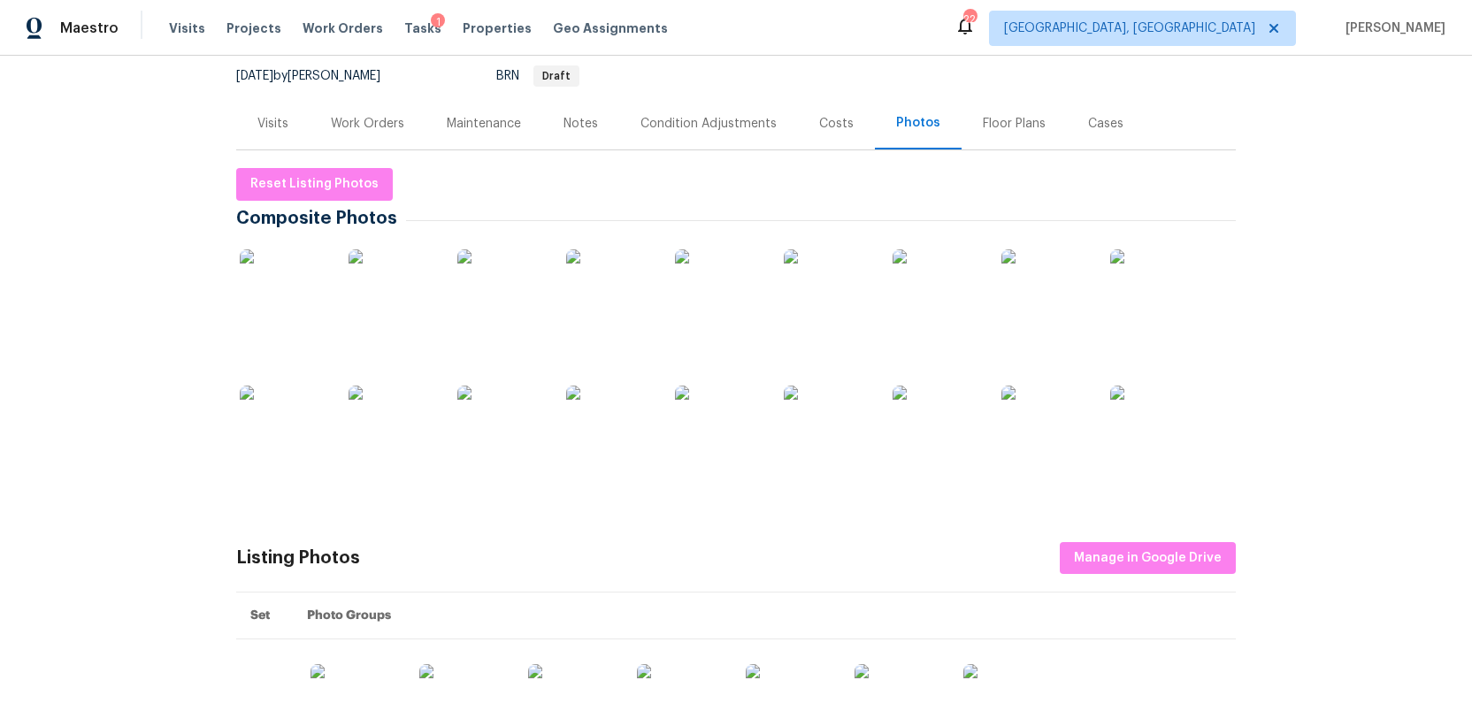
scroll to position [175, 0]
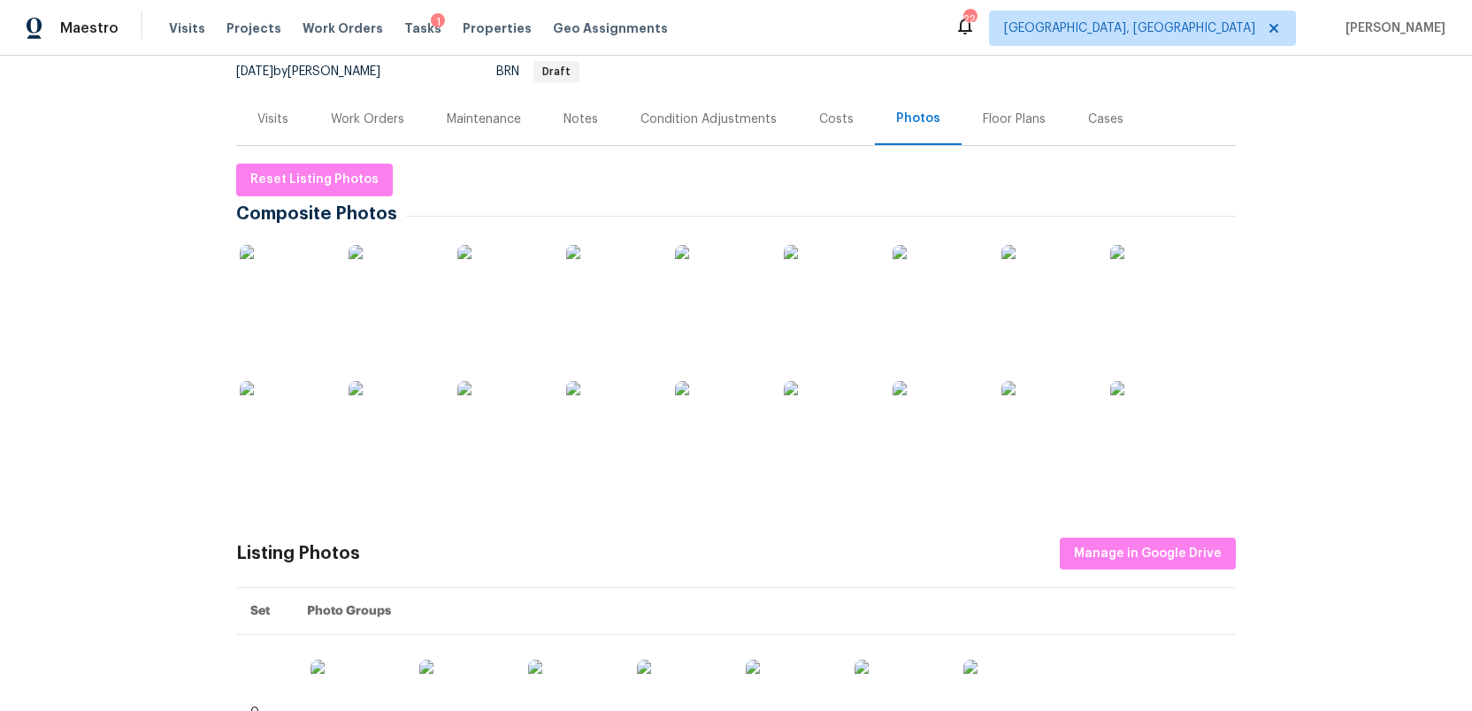
click at [709, 305] on img at bounding box center [719, 289] width 88 height 88
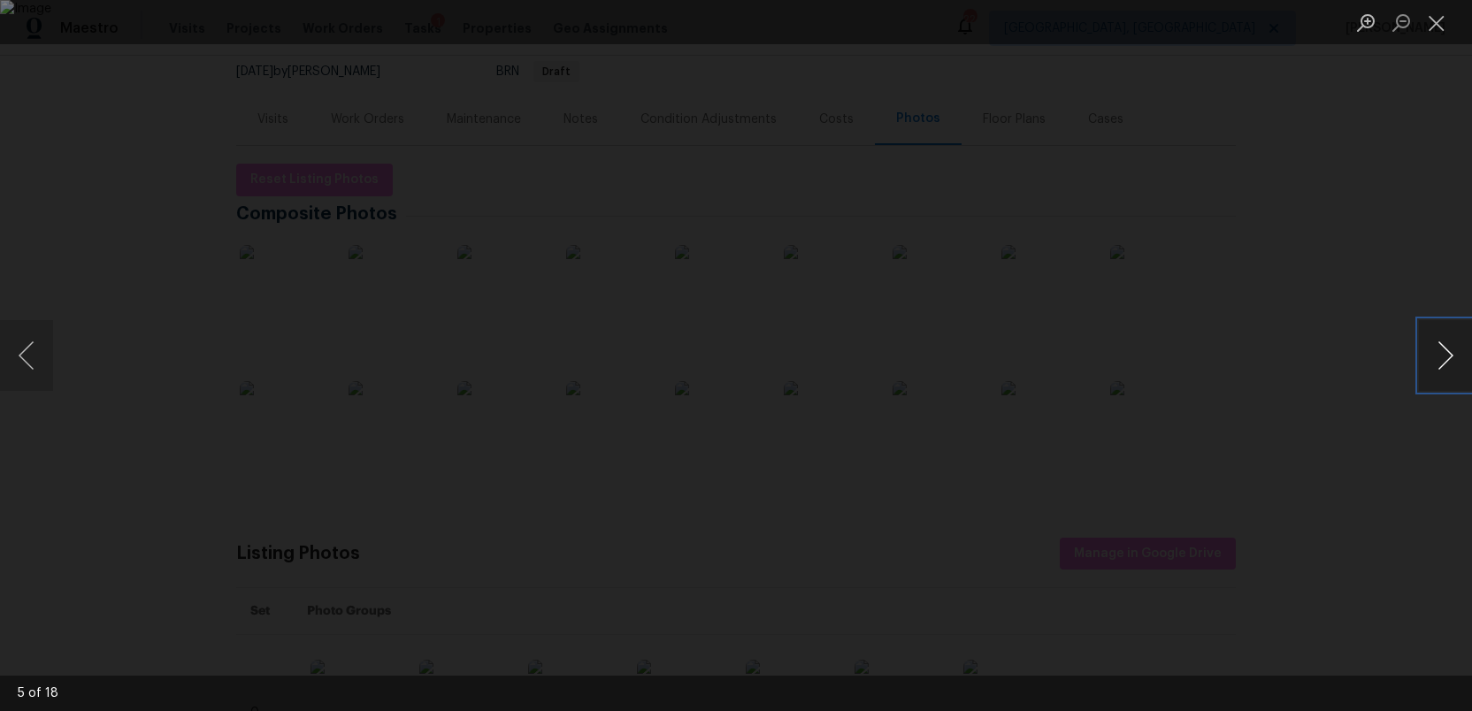
click at [1449, 362] on button "Next image" at bounding box center [1445, 355] width 53 height 71
click at [1449, 361] on button "Next image" at bounding box center [1445, 355] width 53 height 71
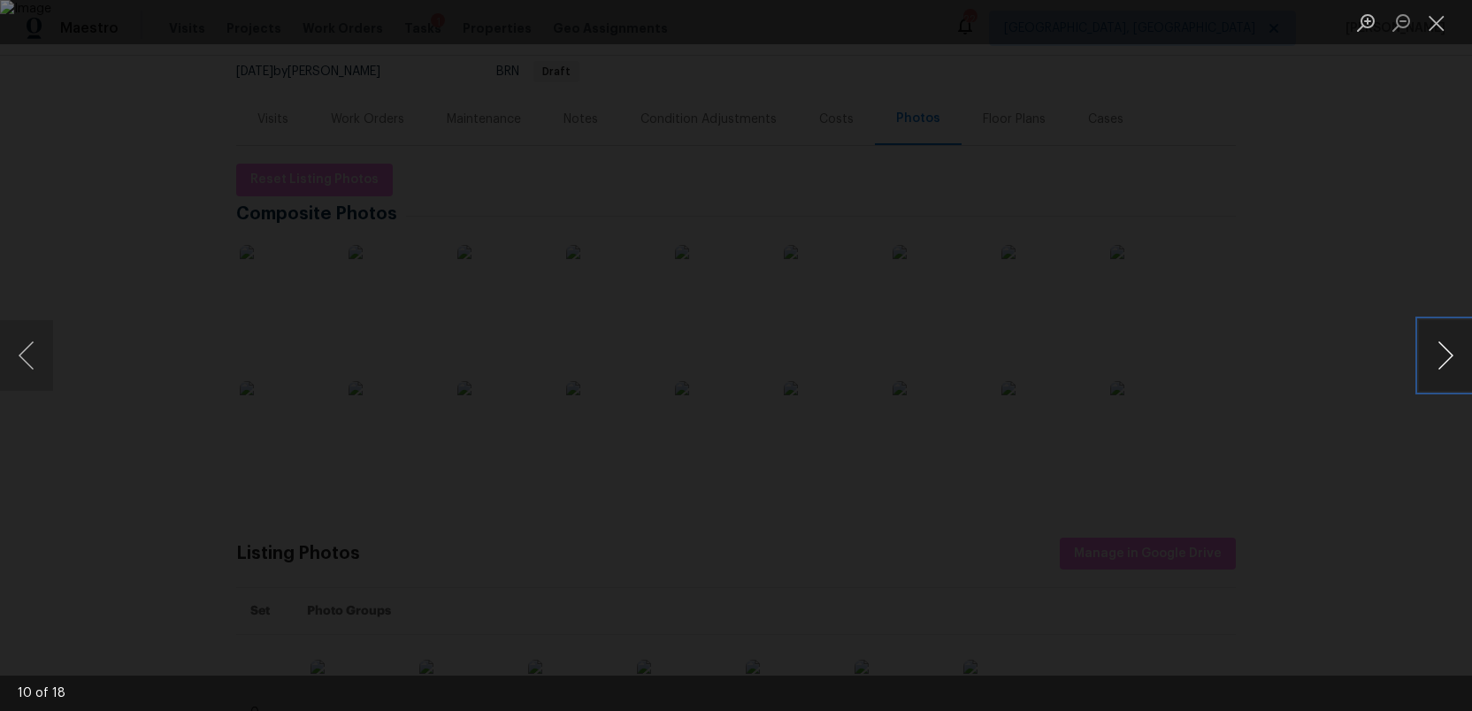
click at [1449, 361] on button "Next image" at bounding box center [1445, 355] width 53 height 71
click at [1433, 27] on button "Close lightbox" at bounding box center [1436, 22] width 35 height 31
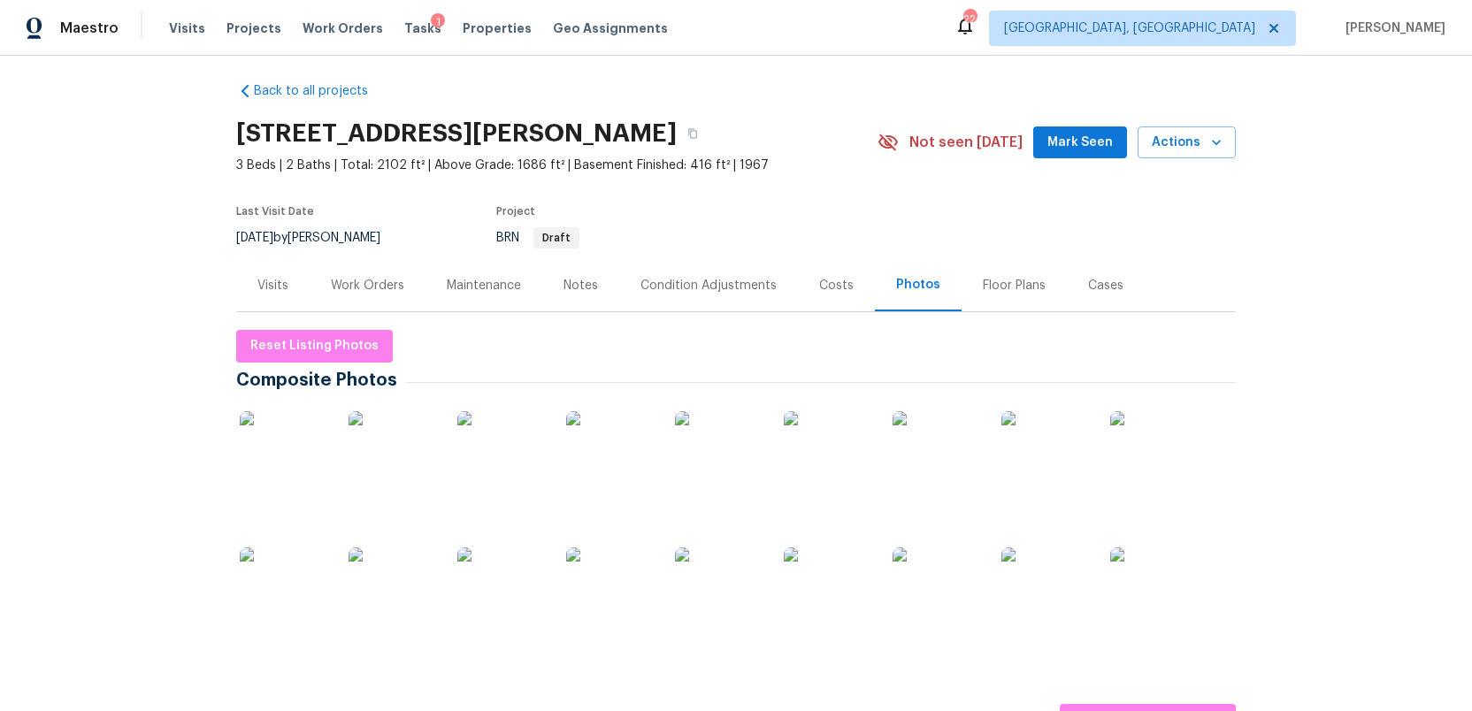
scroll to position [0, 0]
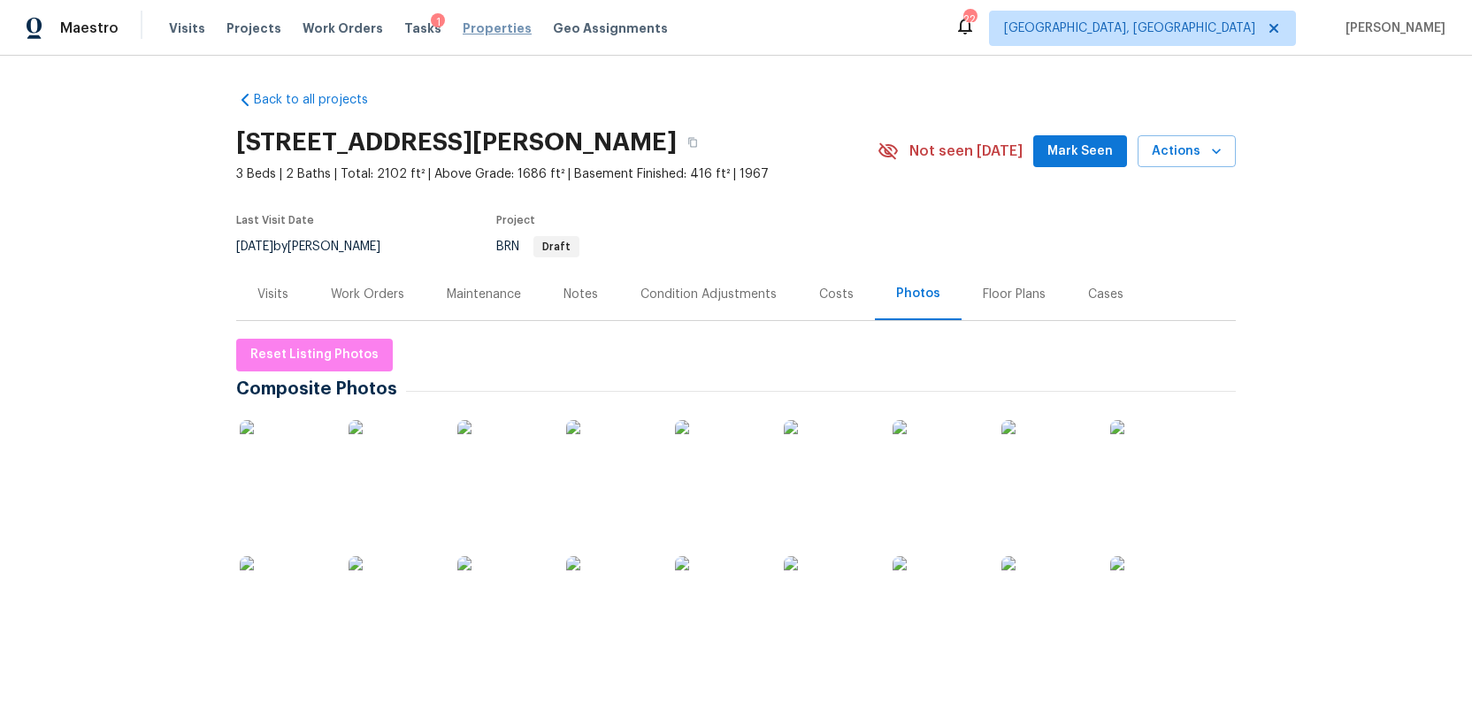
click at [464, 27] on span "Properties" at bounding box center [497, 28] width 69 height 18
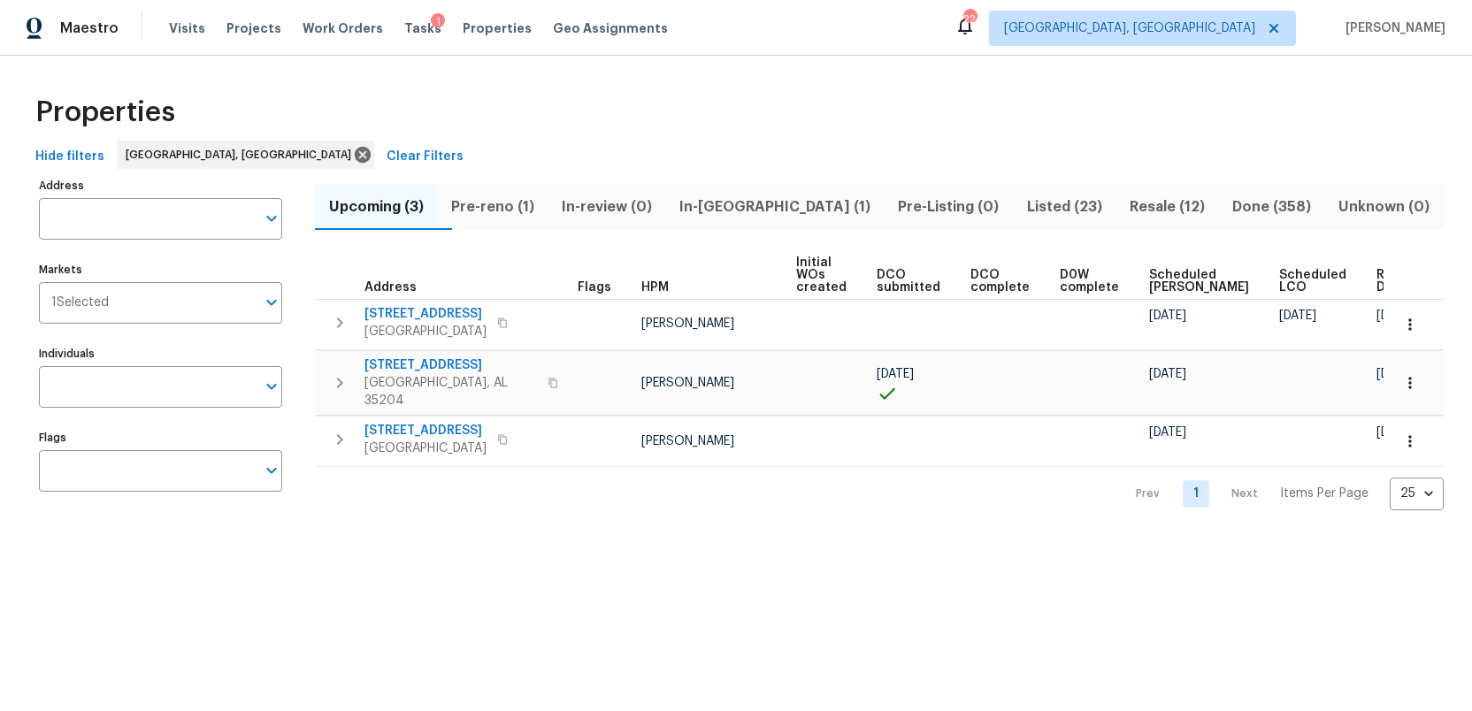
click at [1136, 205] on span "Resale (12)" at bounding box center [1166, 207] width 81 height 25
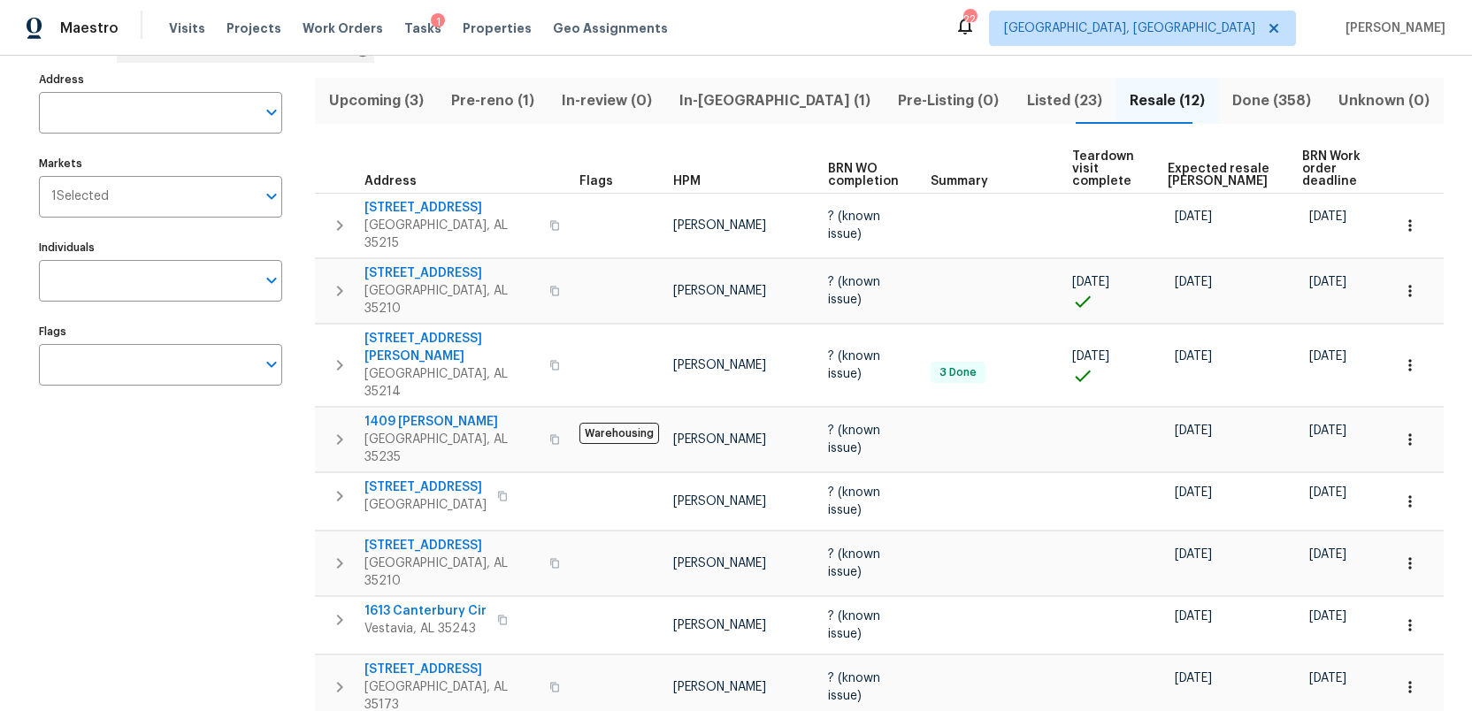
scroll to position [100, 0]
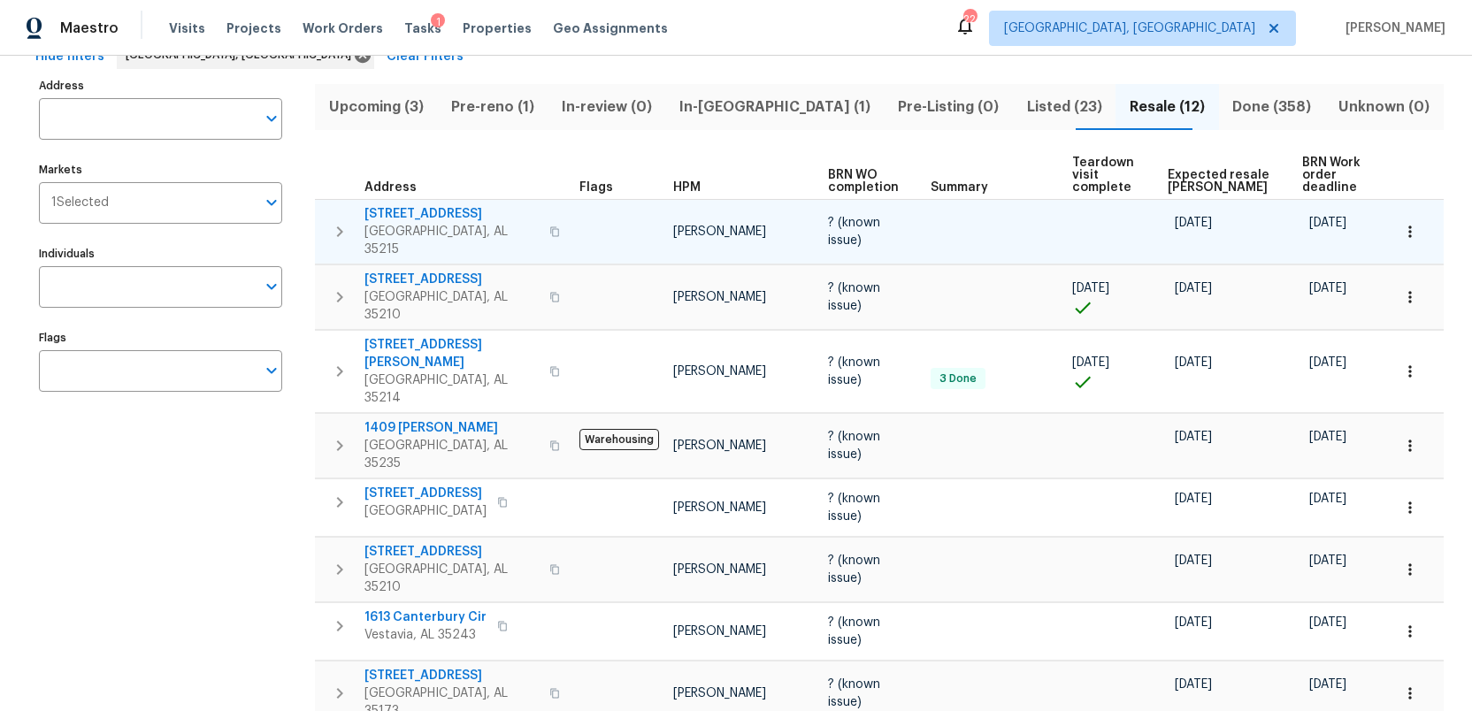
click at [410, 211] on span "616 15th Ave NW" at bounding box center [451, 214] width 174 height 18
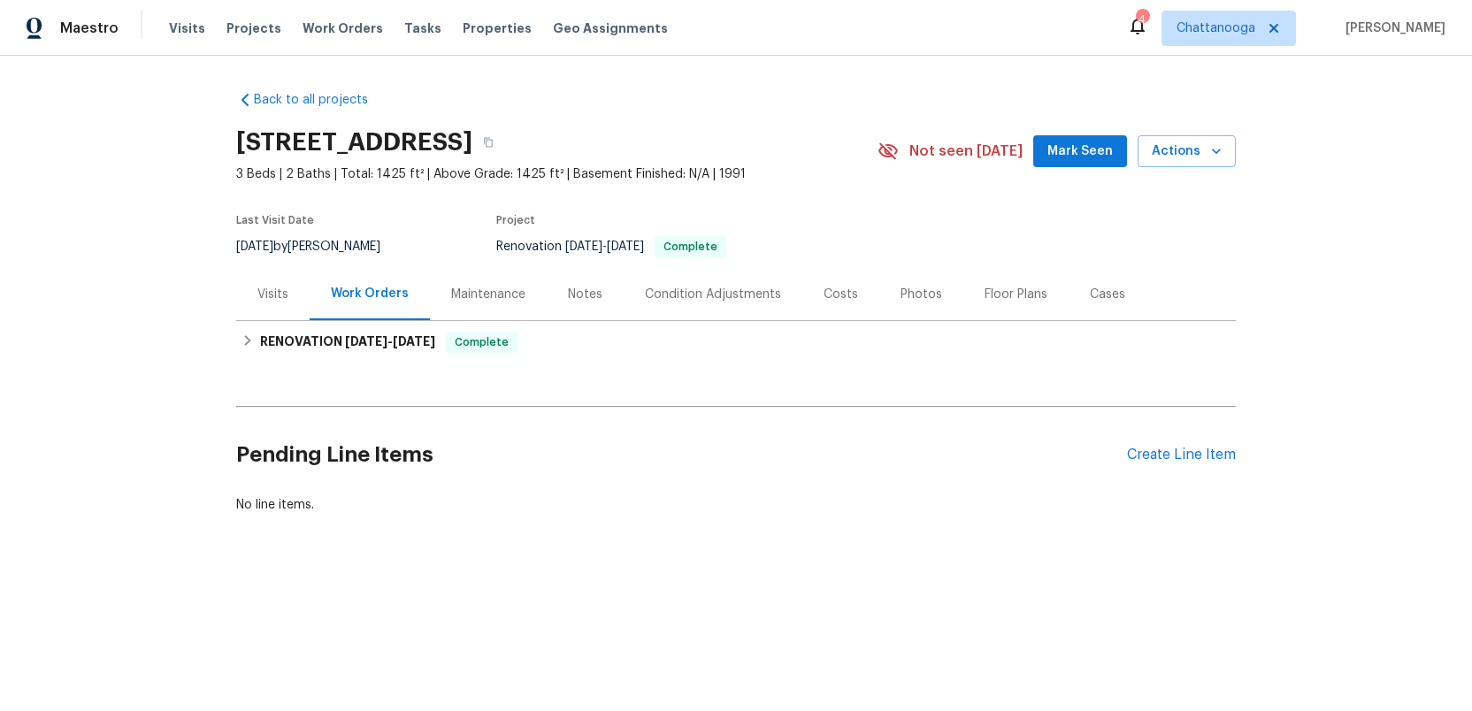
click at [909, 290] on div "Photos" at bounding box center [921, 295] width 42 height 18
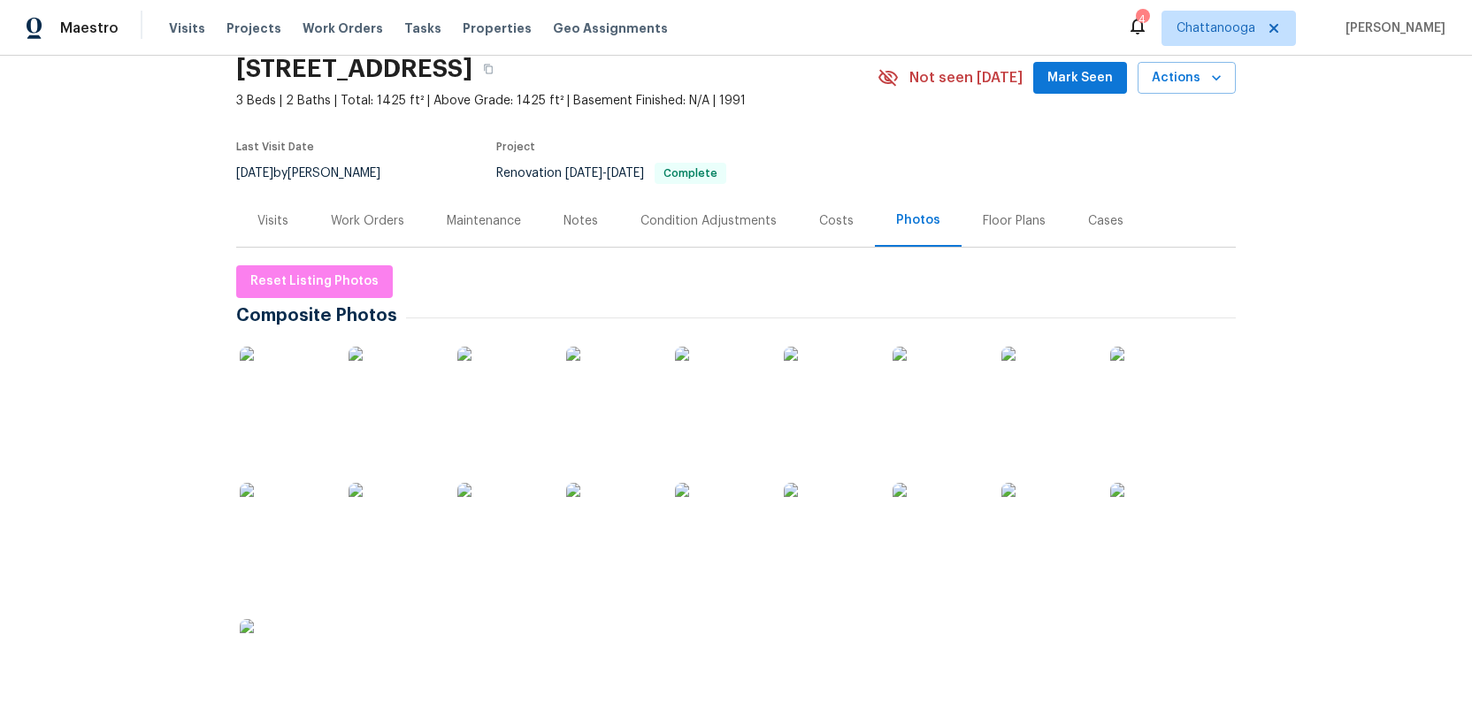
scroll to position [83, 0]
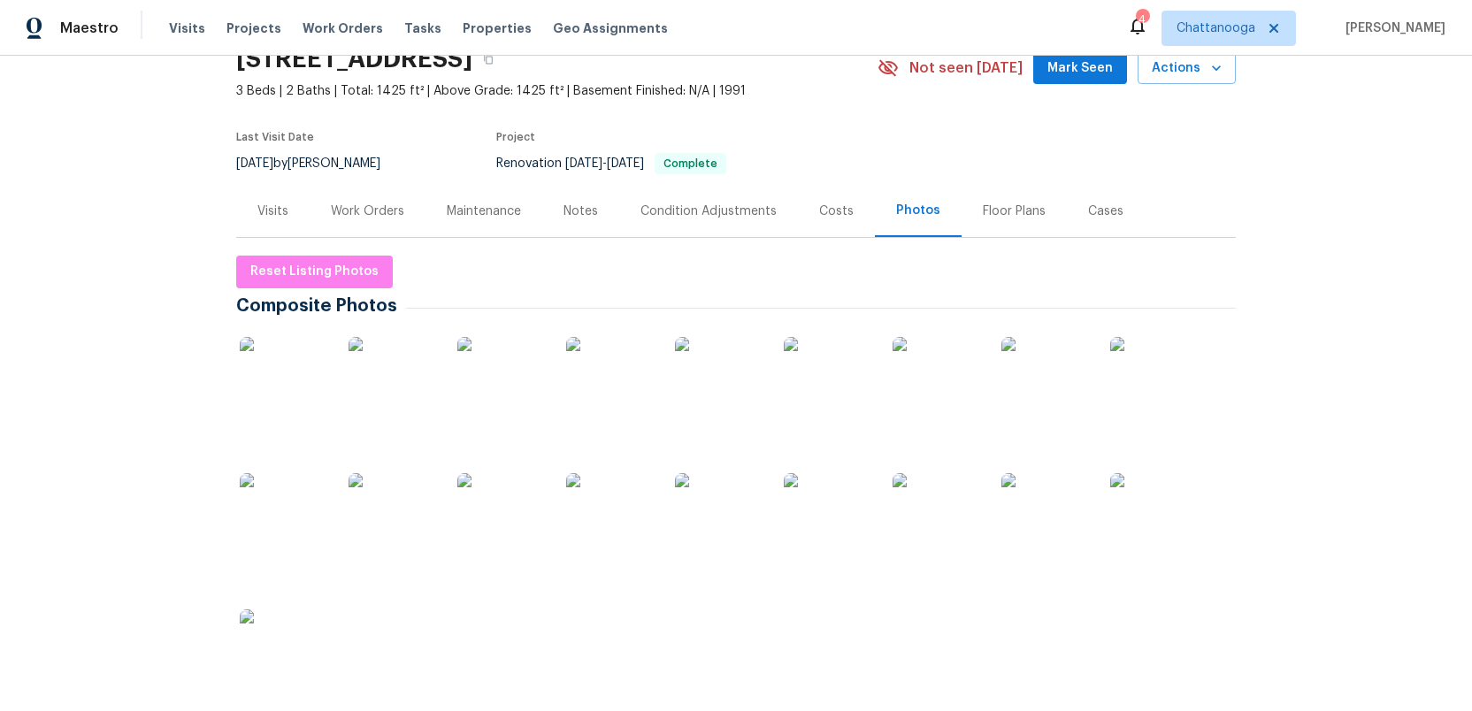
click at [295, 380] on img at bounding box center [284, 381] width 88 height 88
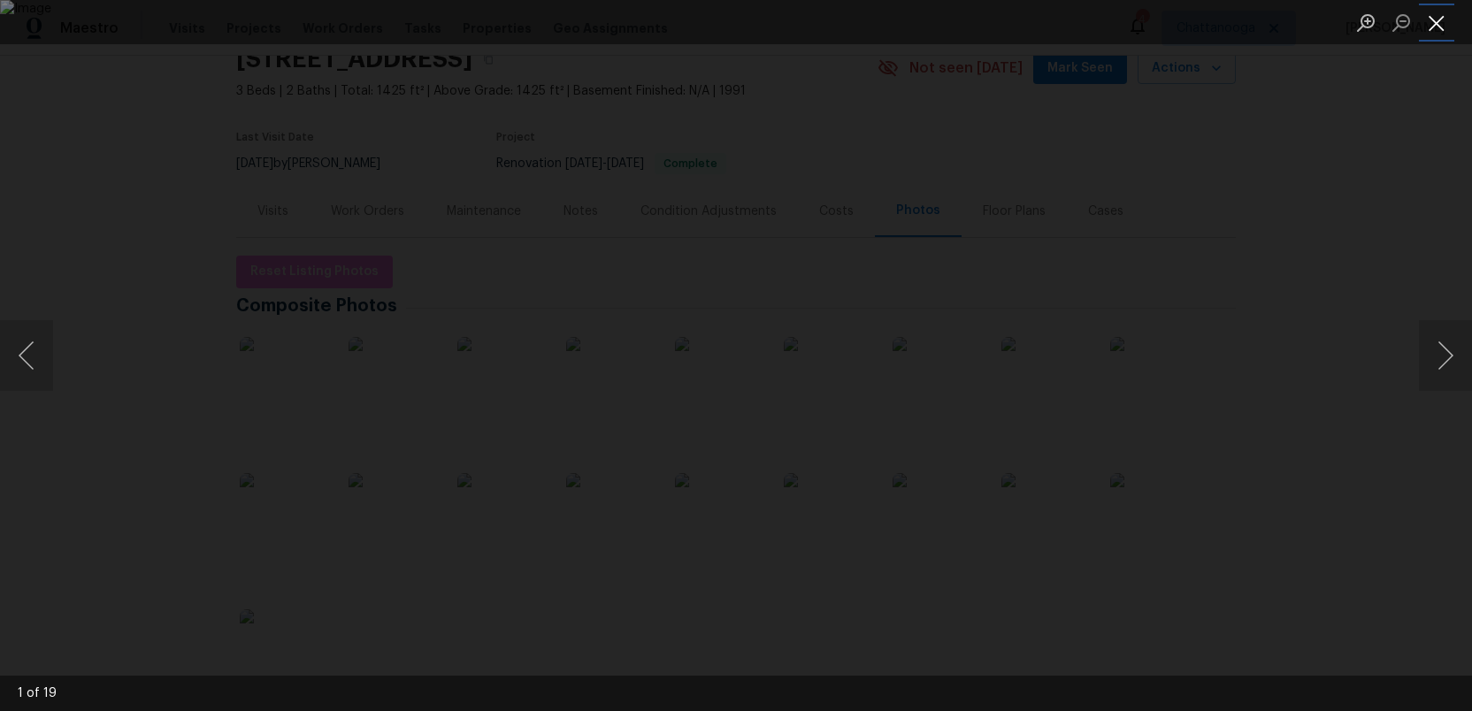
click at [1444, 29] on button "Close lightbox" at bounding box center [1436, 22] width 35 height 31
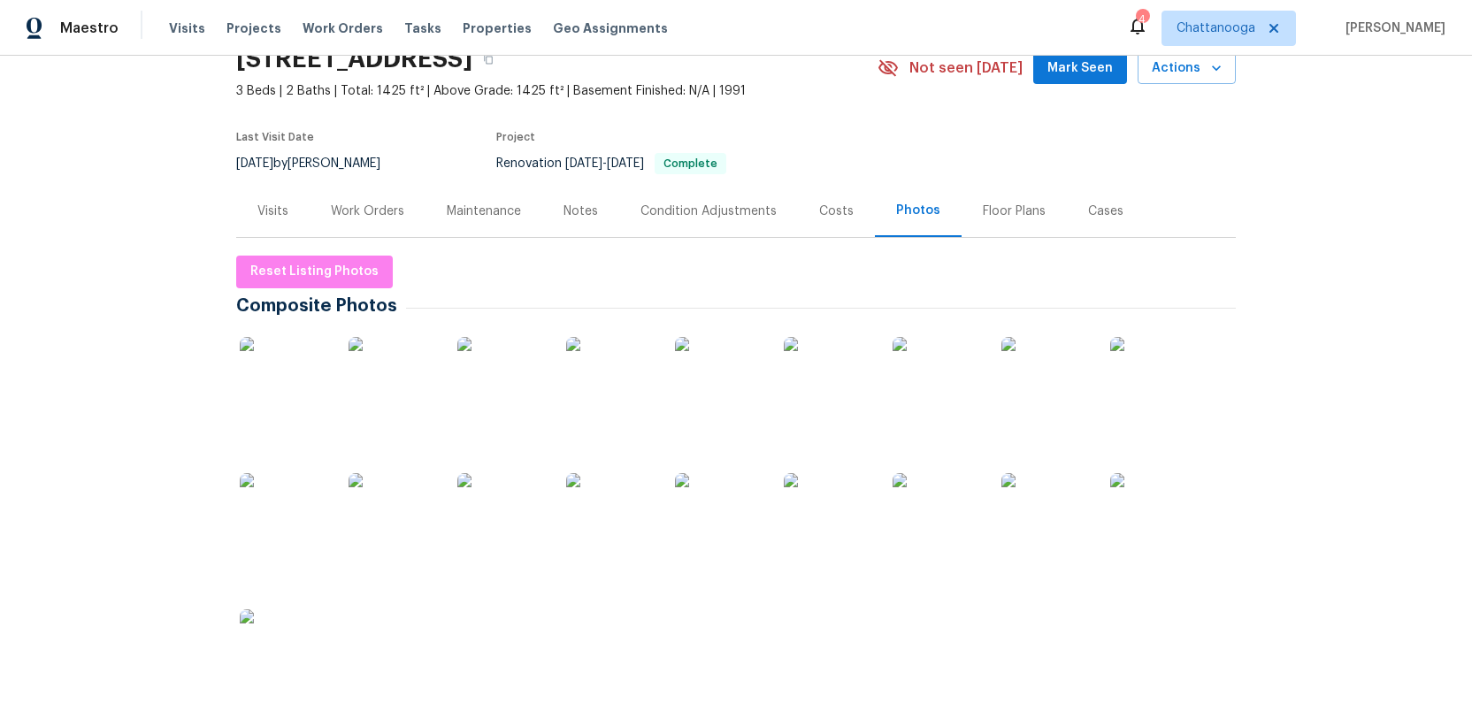
scroll to position [0, 0]
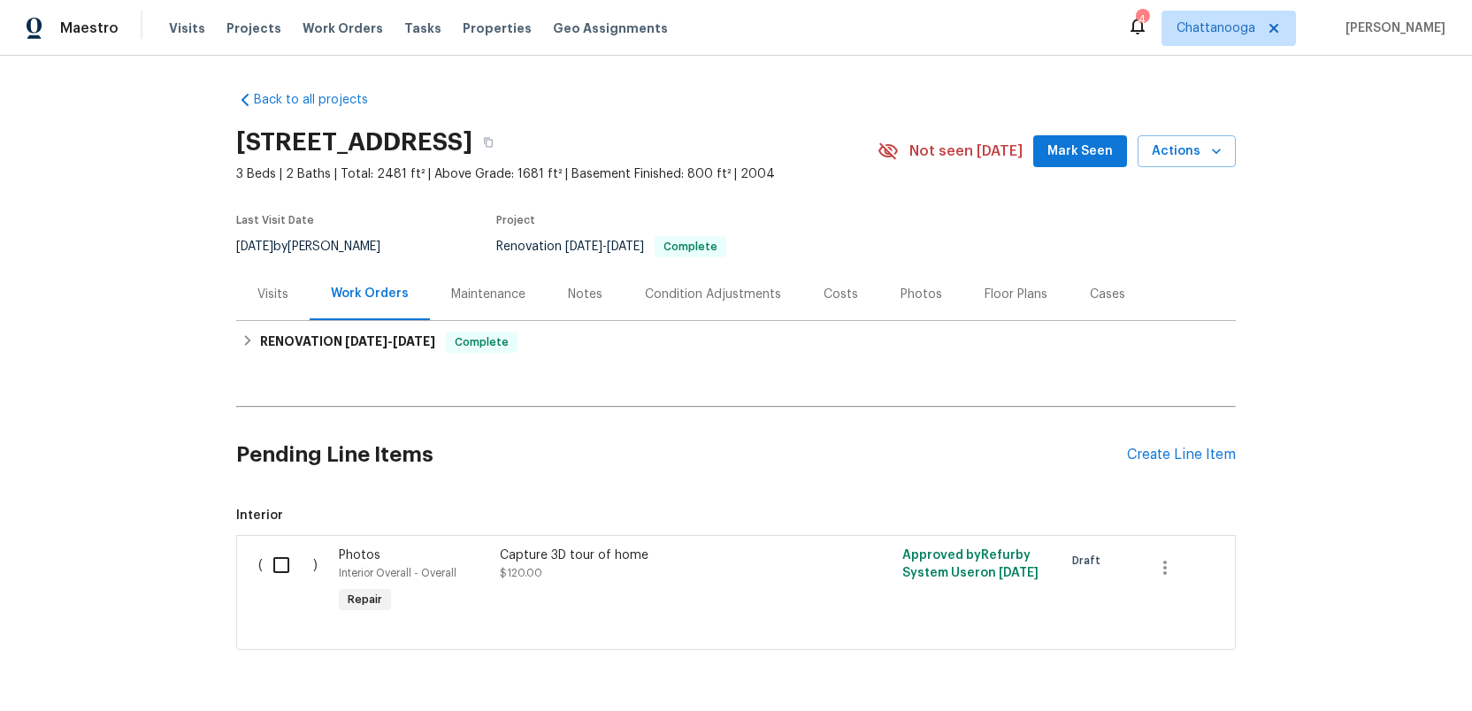
click at [903, 295] on div "Photos" at bounding box center [921, 295] width 42 height 18
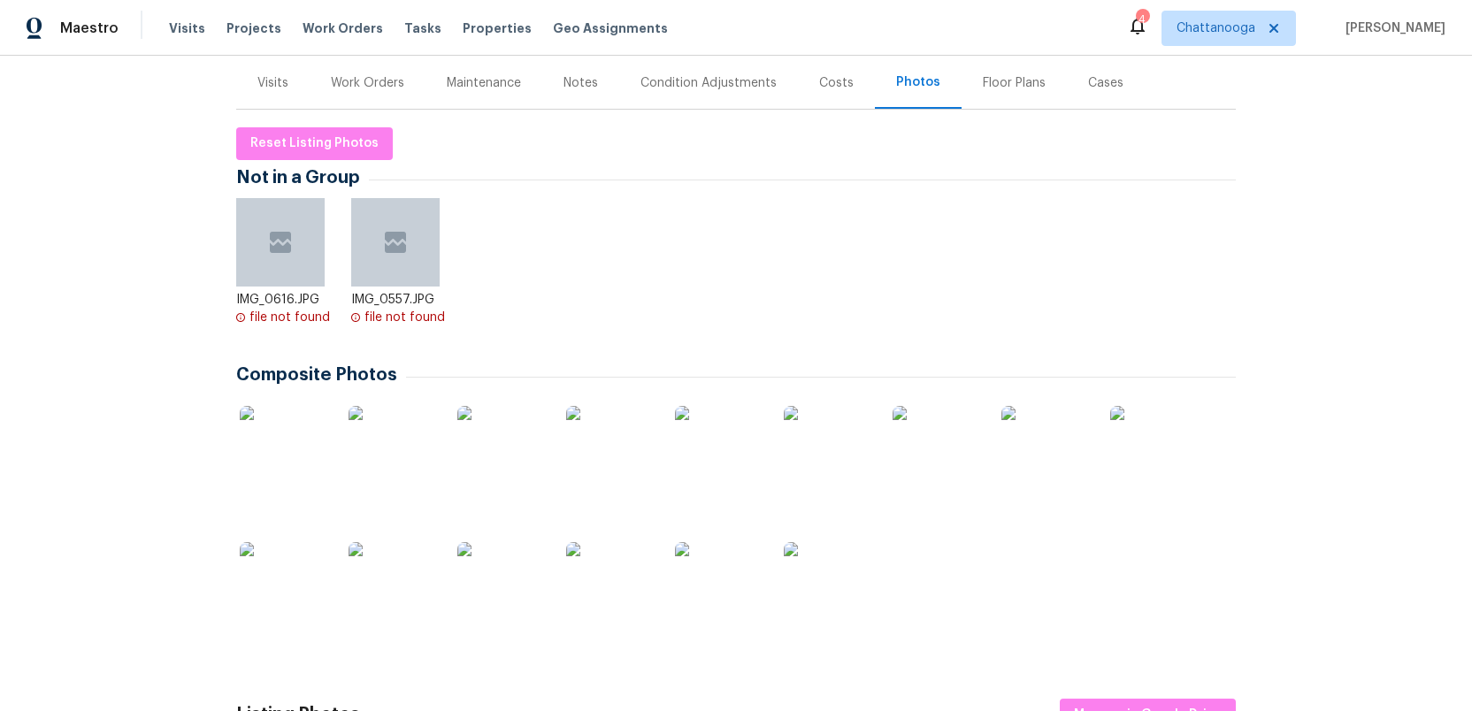
scroll to position [218, 0]
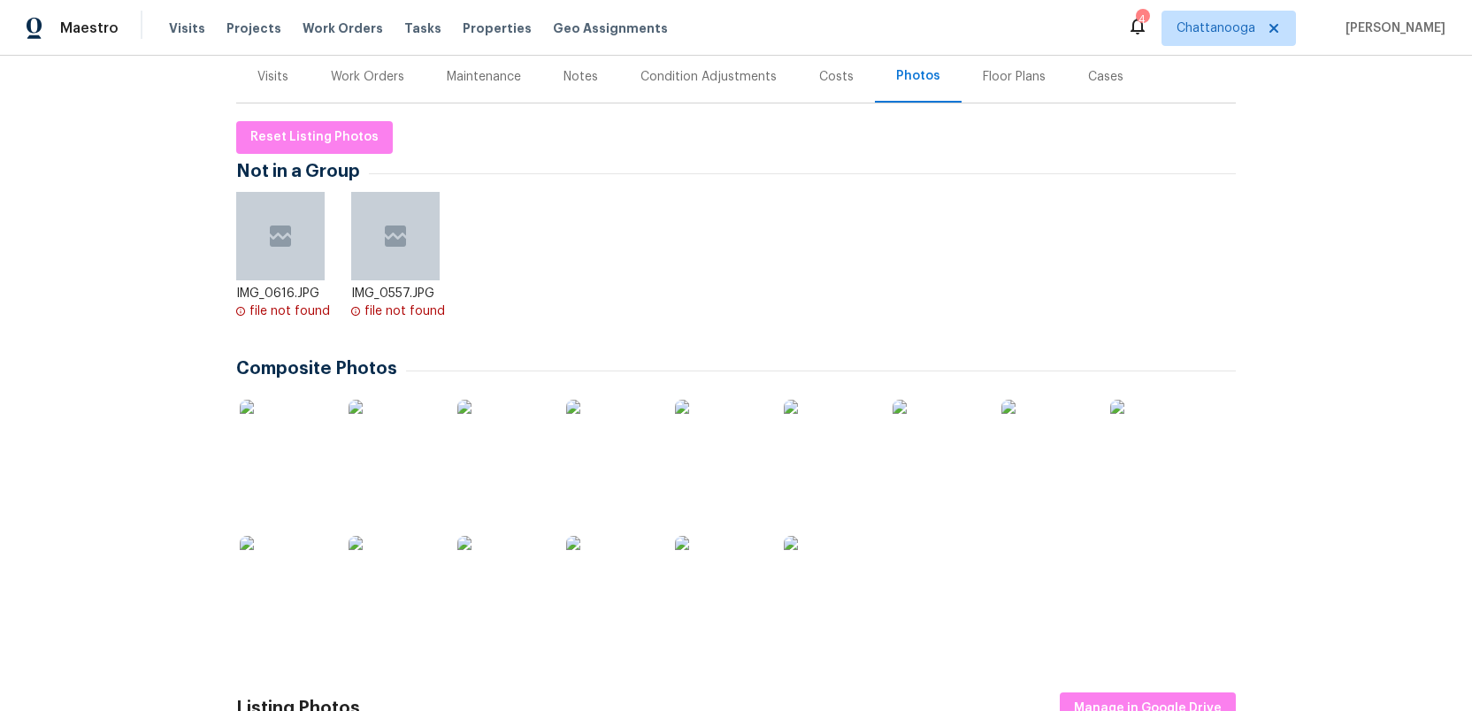
click at [286, 581] on img at bounding box center [284, 580] width 88 height 88
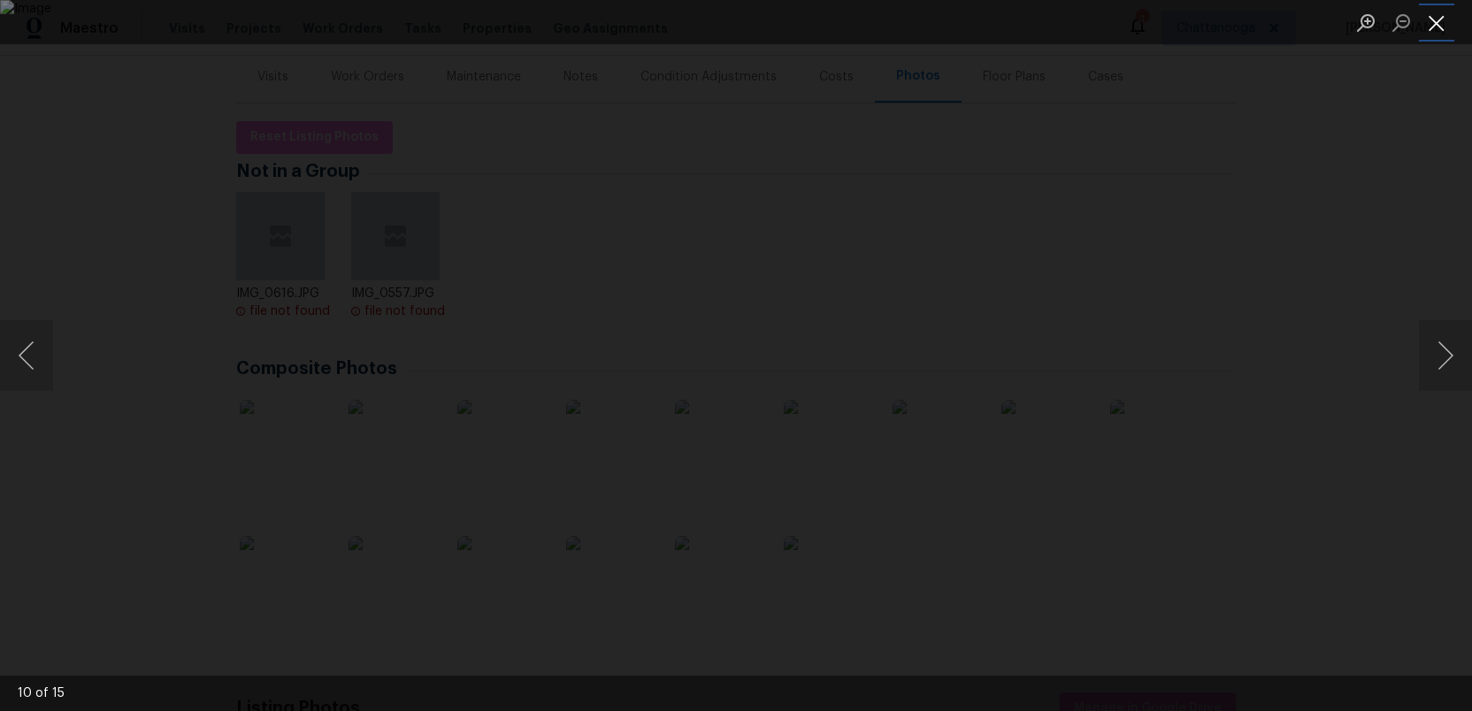
click at [1435, 29] on button "Close lightbox" at bounding box center [1436, 22] width 35 height 31
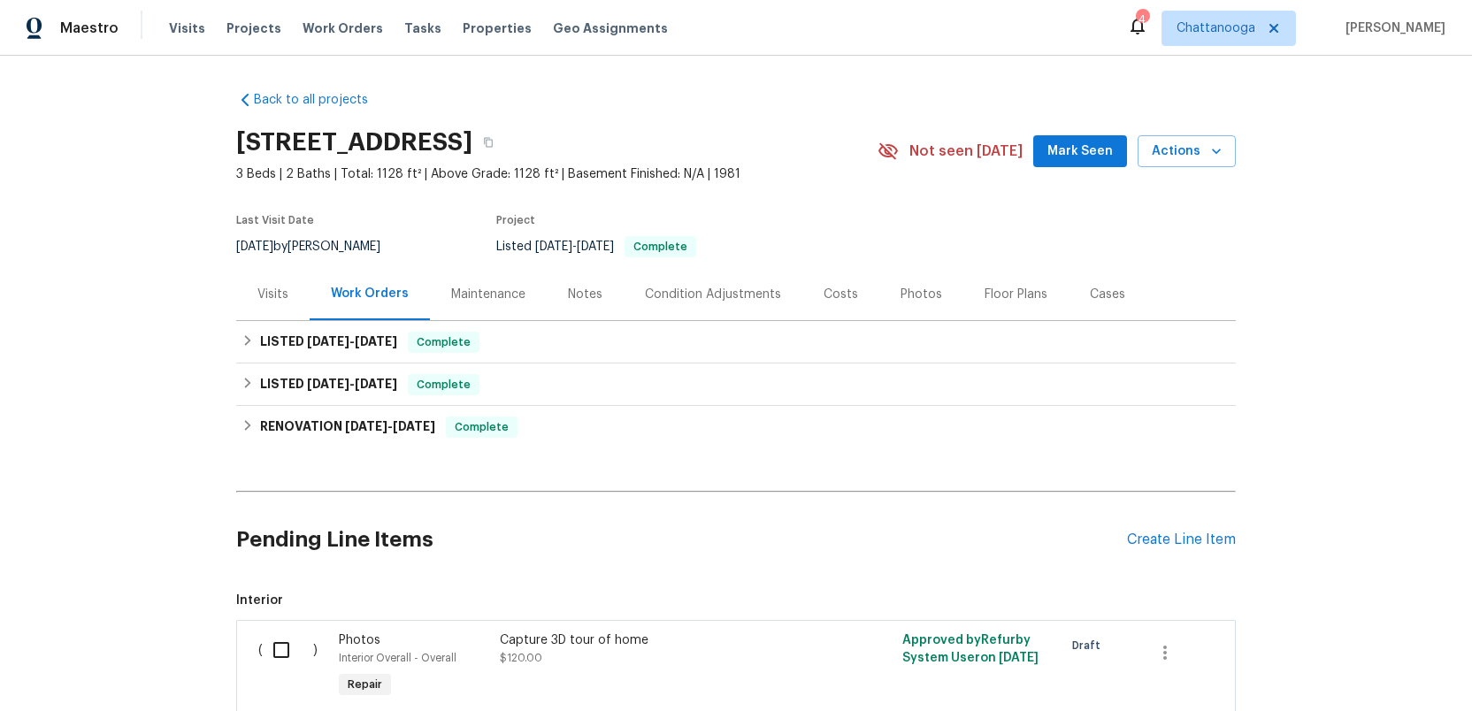
click at [907, 294] on div "Photos" at bounding box center [921, 295] width 42 height 18
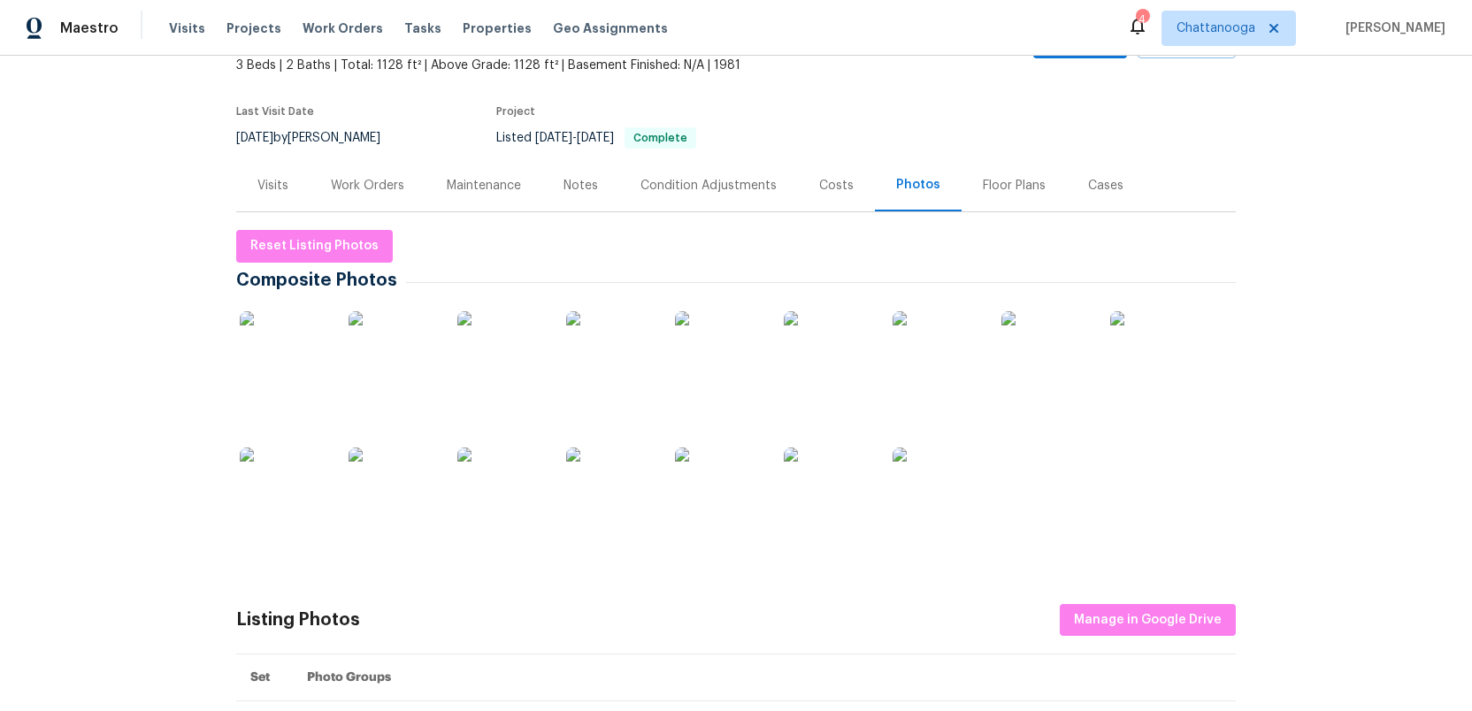
scroll to position [110, 0]
click at [830, 493] on img at bounding box center [828, 491] width 88 height 88
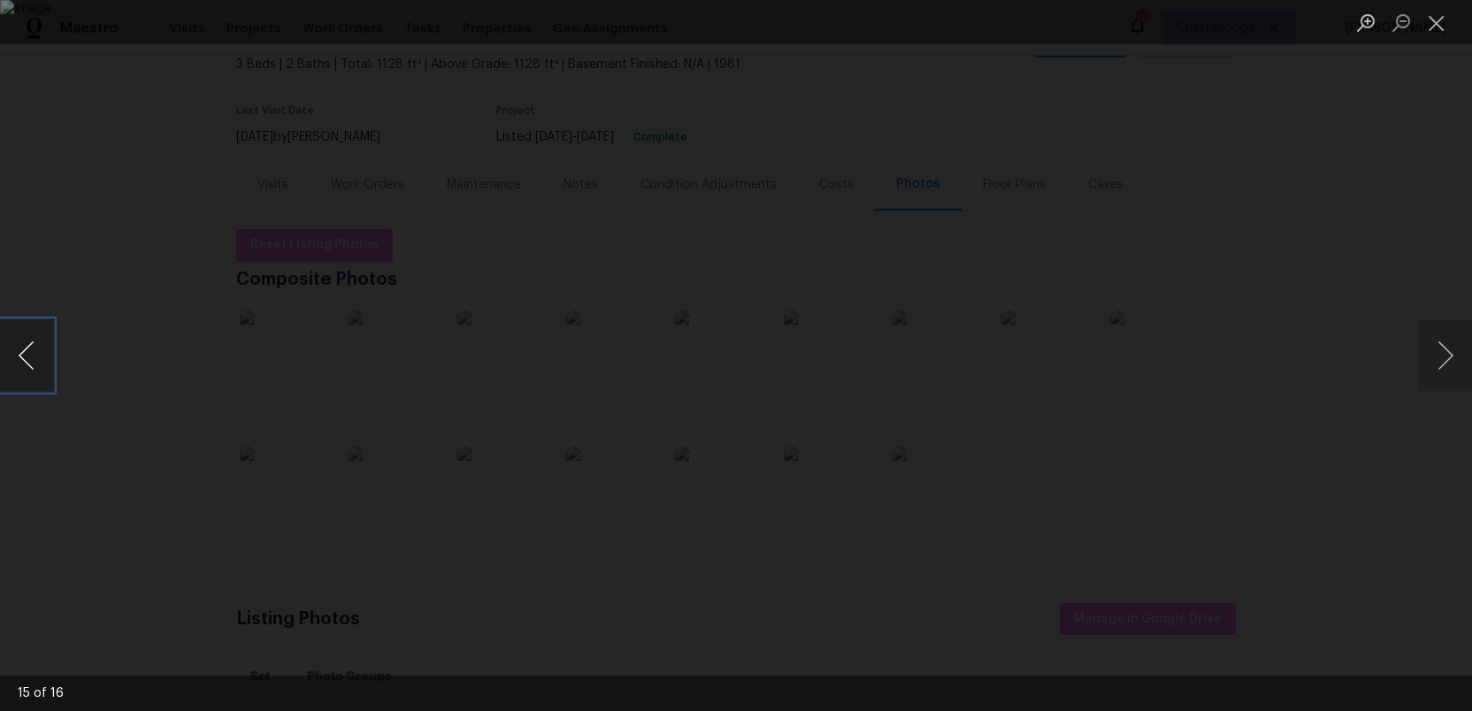
click at [28, 355] on button "Previous image" at bounding box center [26, 355] width 53 height 71
click at [1435, 22] on button "Close lightbox" at bounding box center [1436, 22] width 35 height 31
